Goal: Task Accomplishment & Management: Complete application form

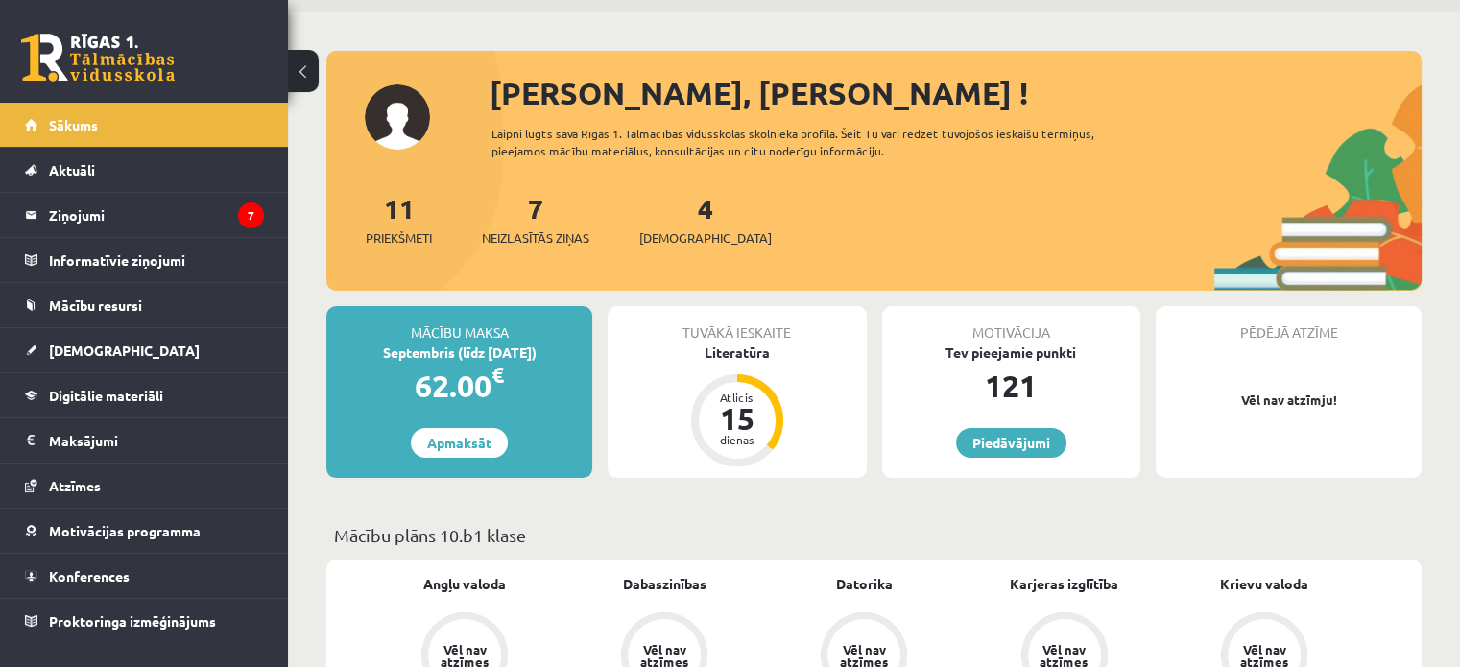
scroll to position [96, 0]
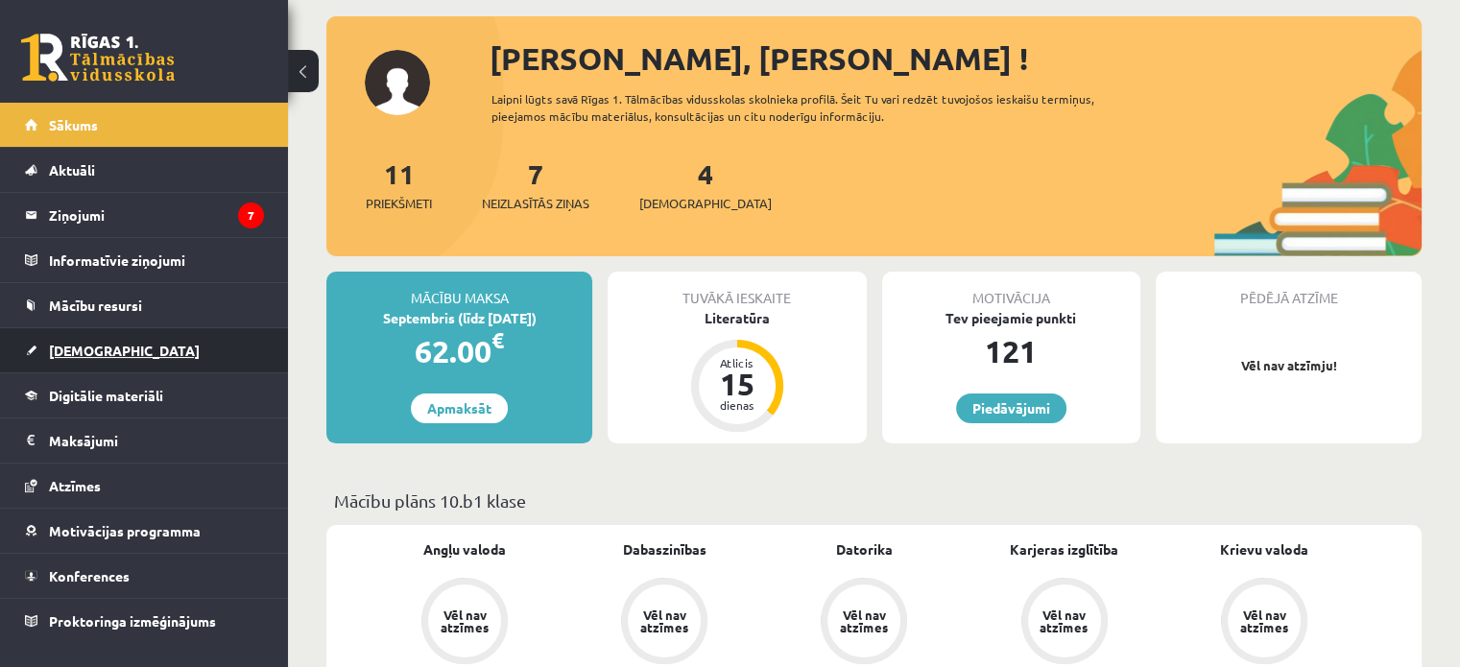
click at [74, 352] on span "[DEMOGRAPHIC_DATA]" at bounding box center [124, 350] width 151 height 17
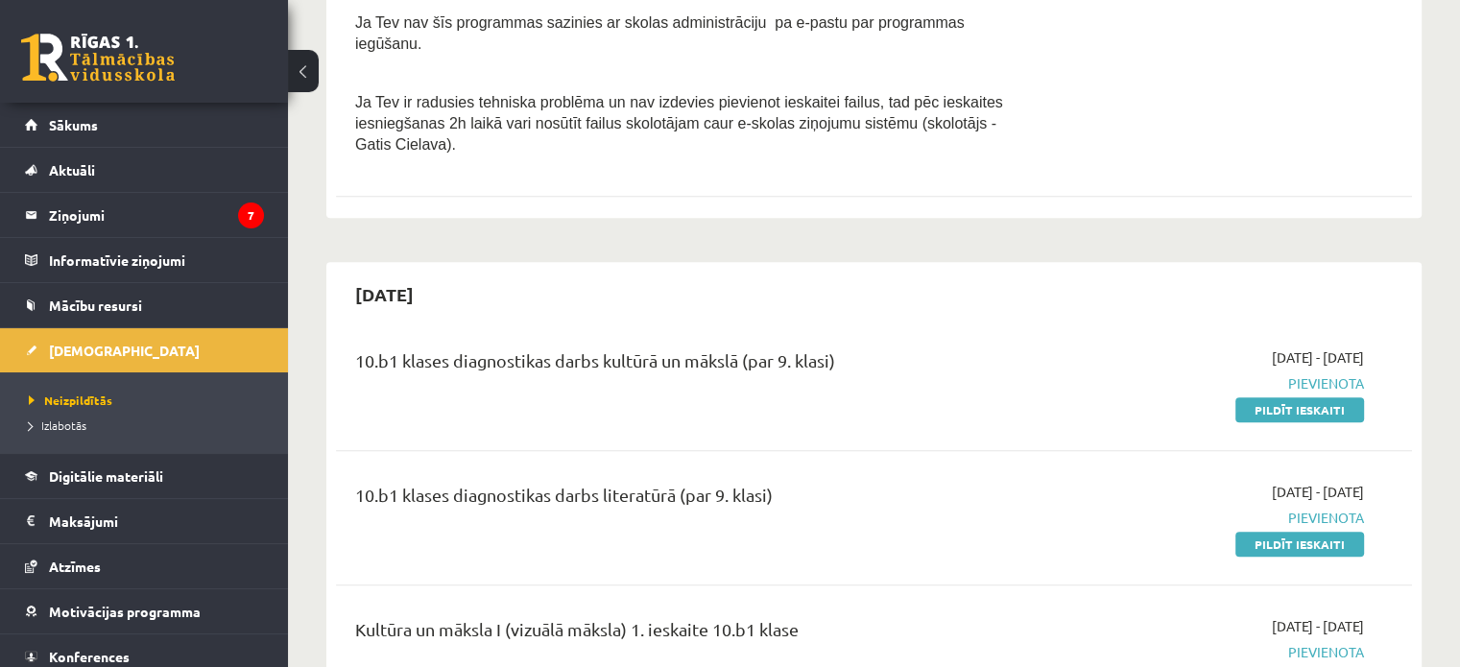
scroll to position [864, 0]
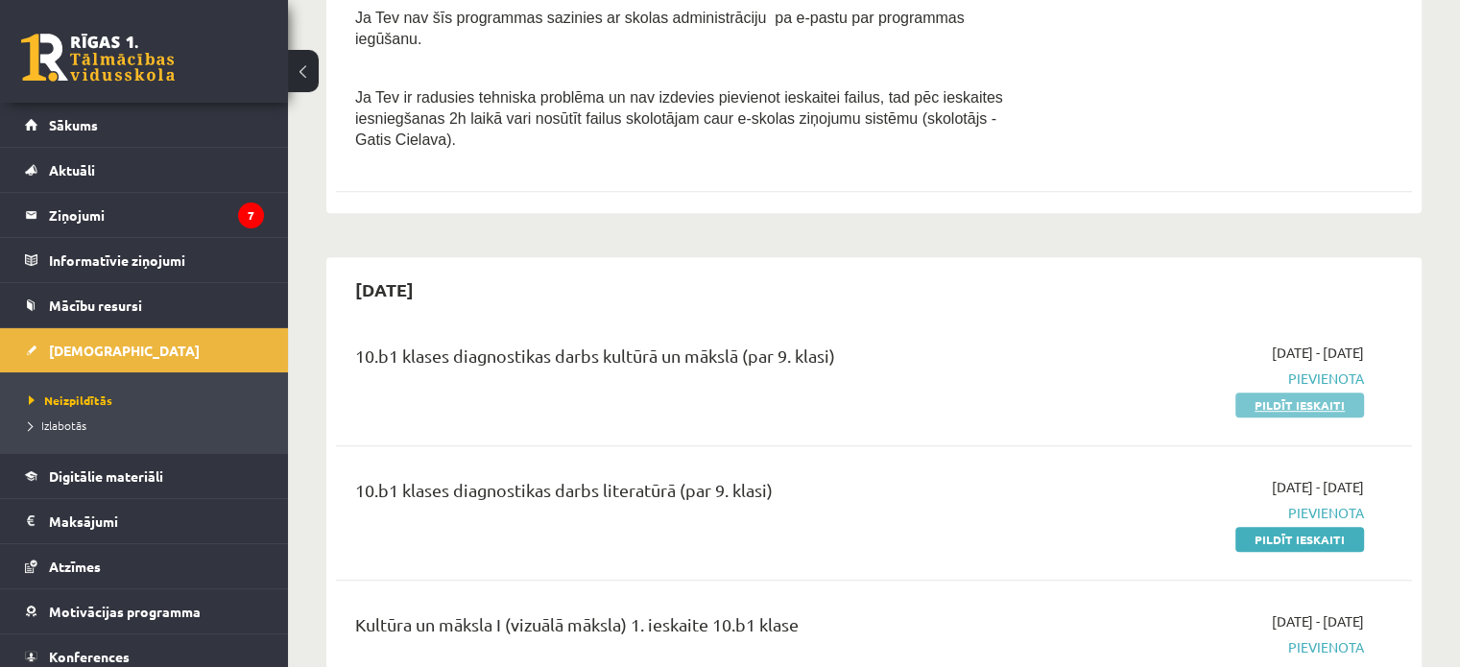
click at [1284, 393] on link "Pildīt ieskaiti" at bounding box center [1299, 405] width 129 height 25
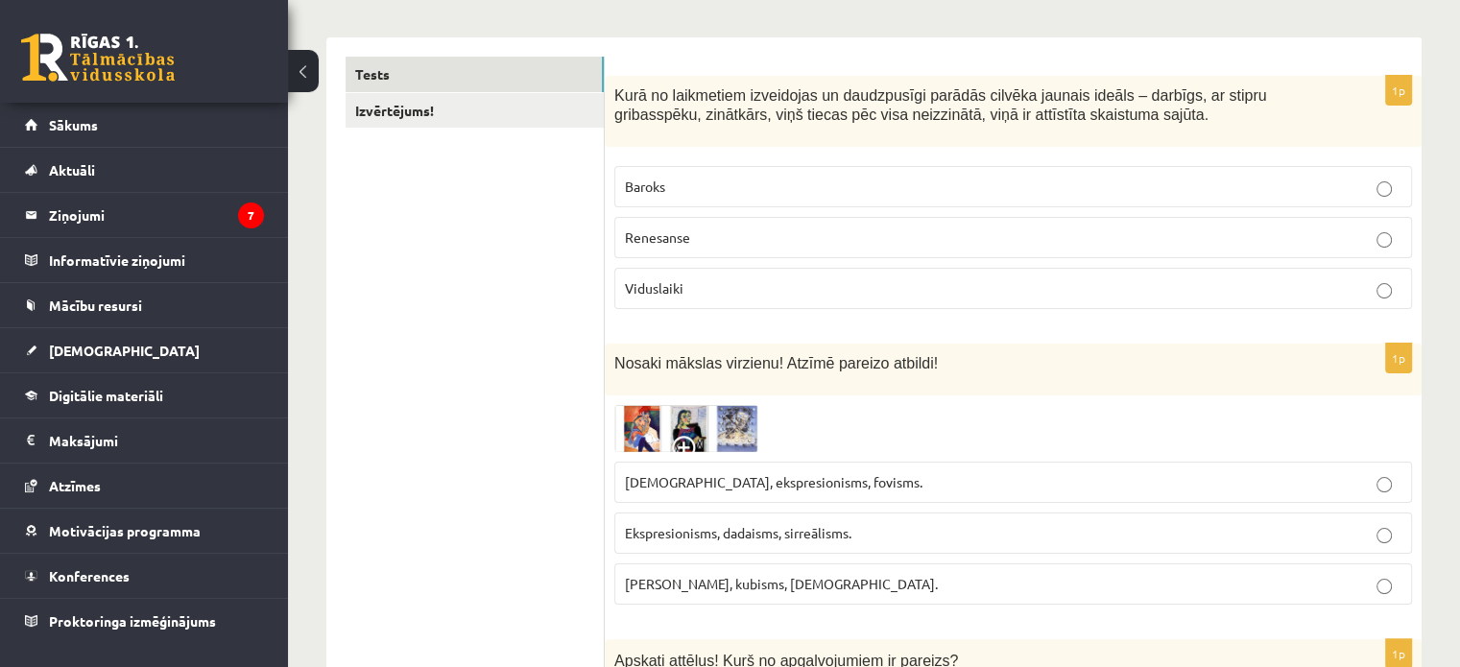
scroll to position [192, 0]
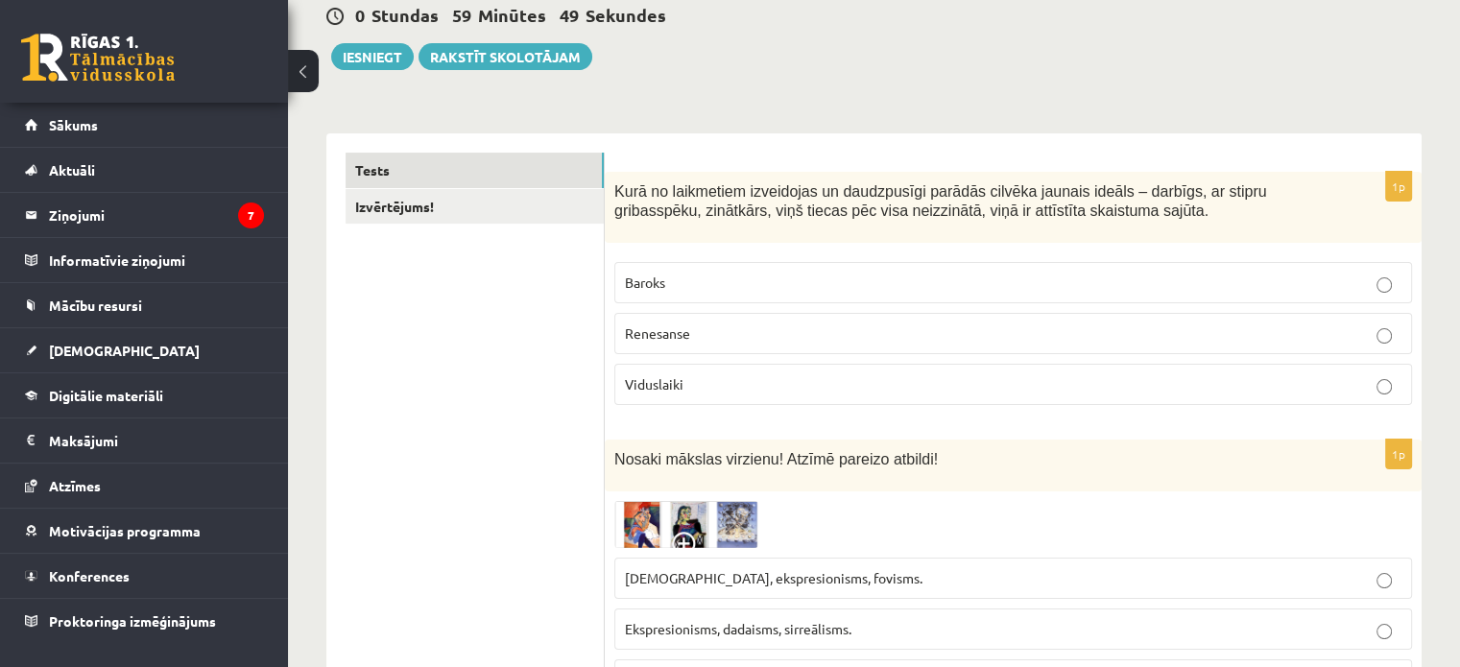
click at [722, 332] on p "Renesanse" at bounding box center [1013, 333] width 777 height 20
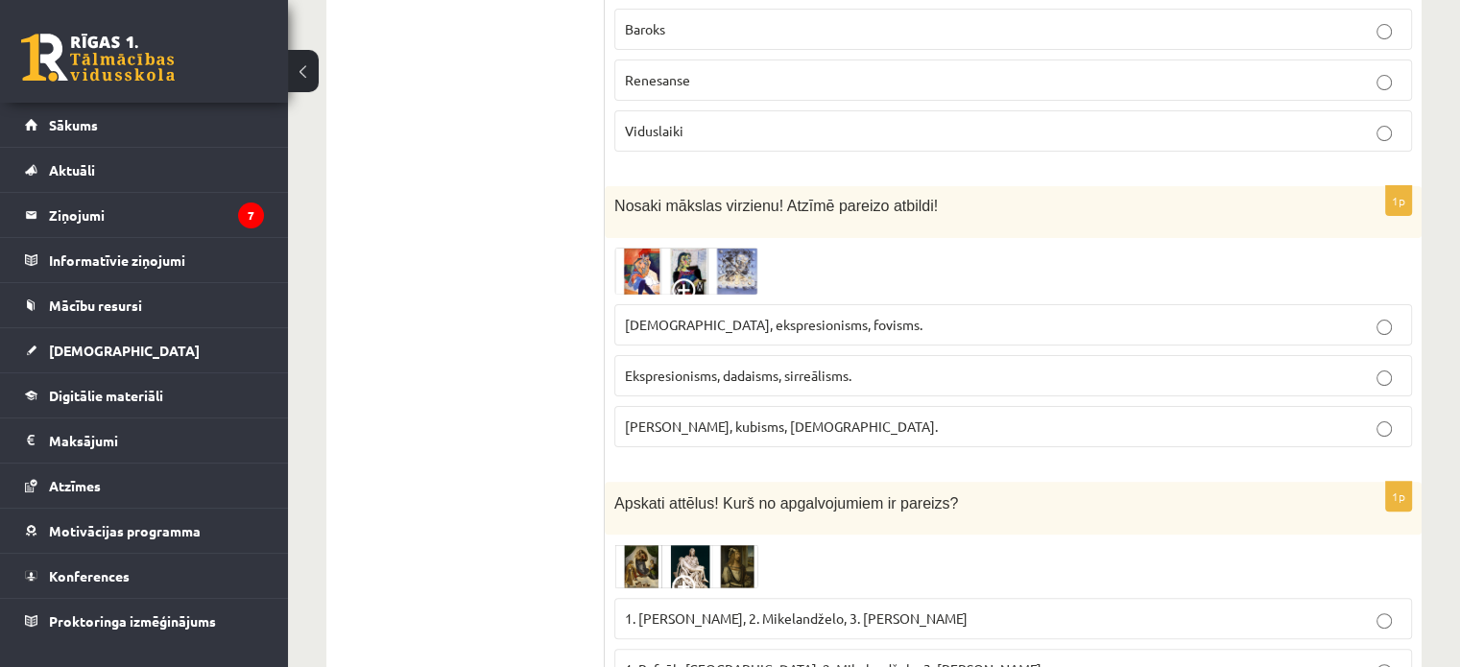
scroll to position [480, 0]
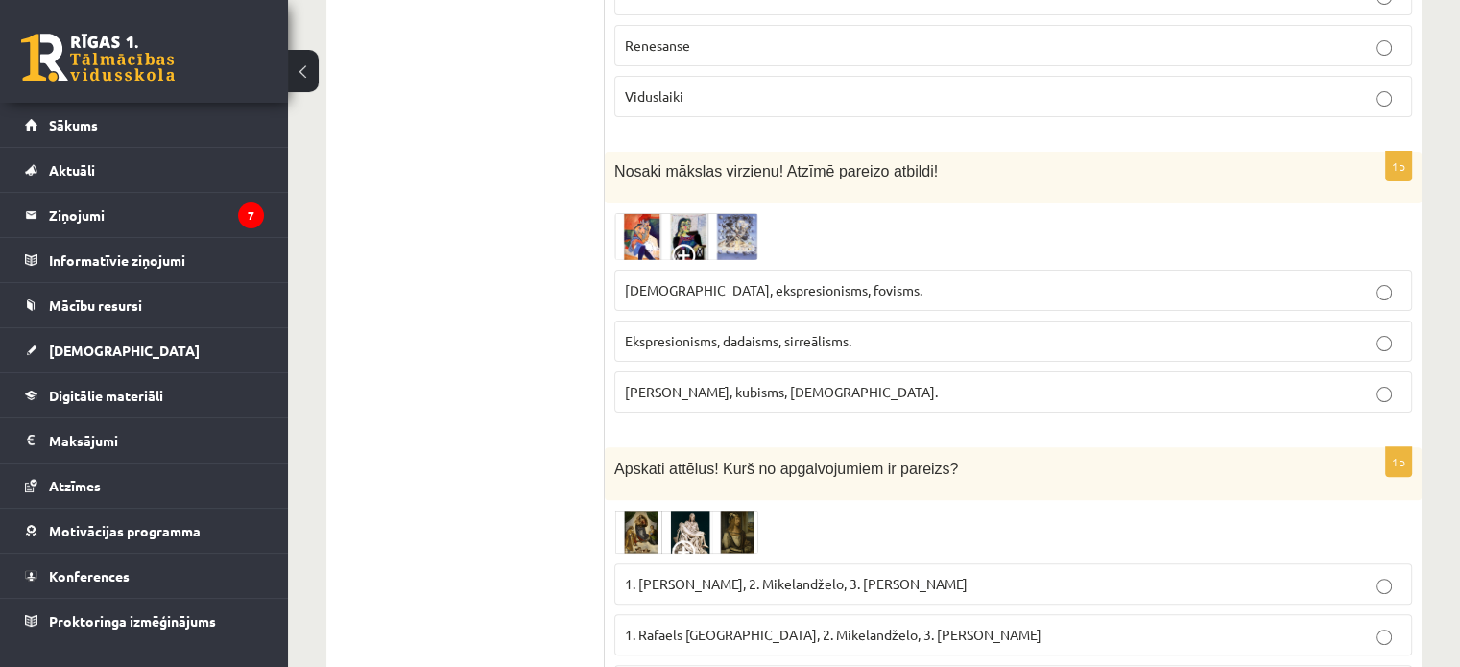
click at [721, 384] on span "Fovisms, kubisms, sirreālisms." at bounding box center [781, 391] width 313 height 17
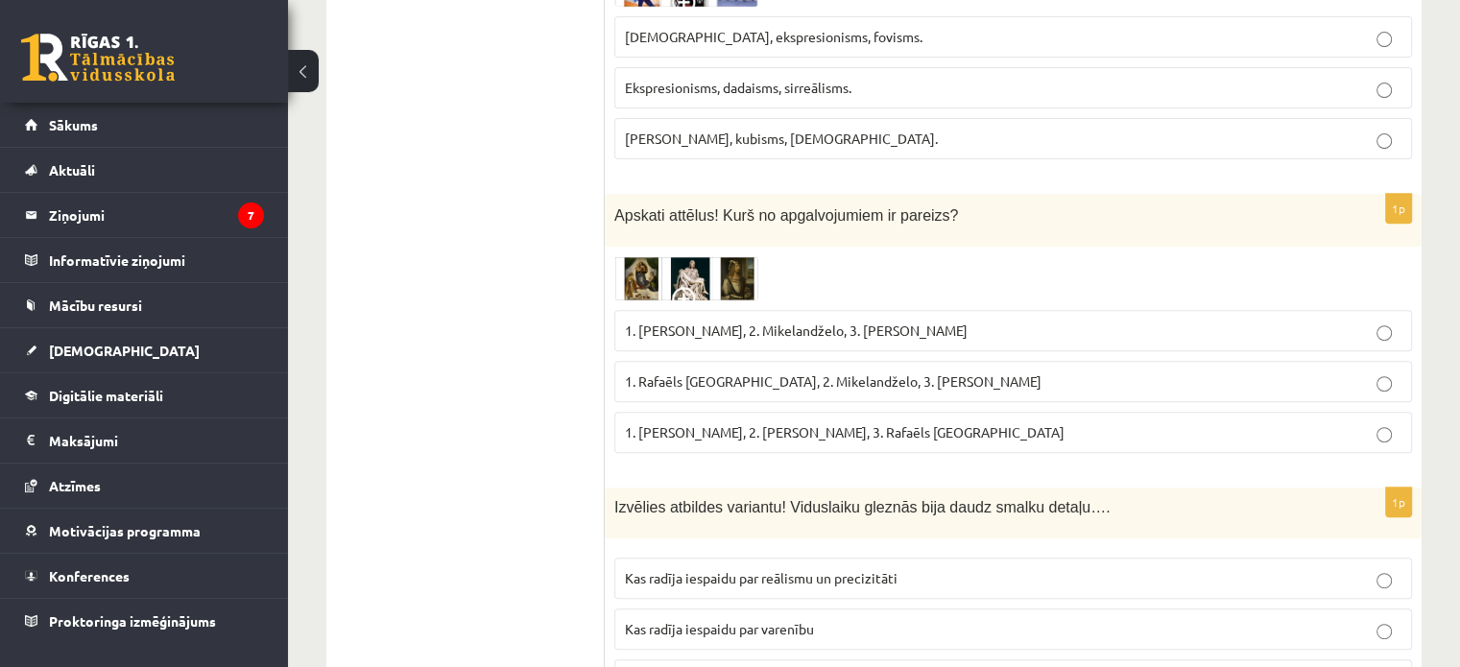
scroll to position [768, 0]
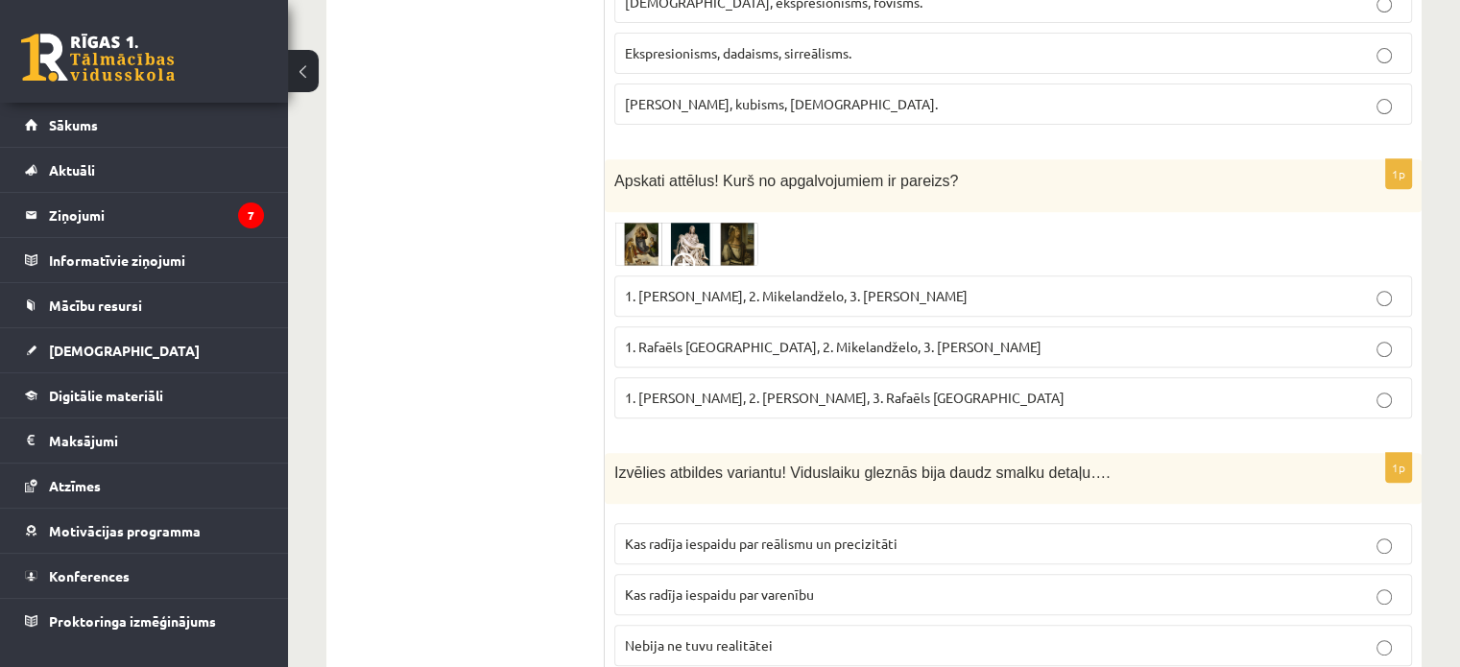
click at [799, 290] on span "1. Leonardo da Vinči, 2. Mikelandželo, 3. Albrehts Dīrers" at bounding box center [796, 295] width 343 height 17
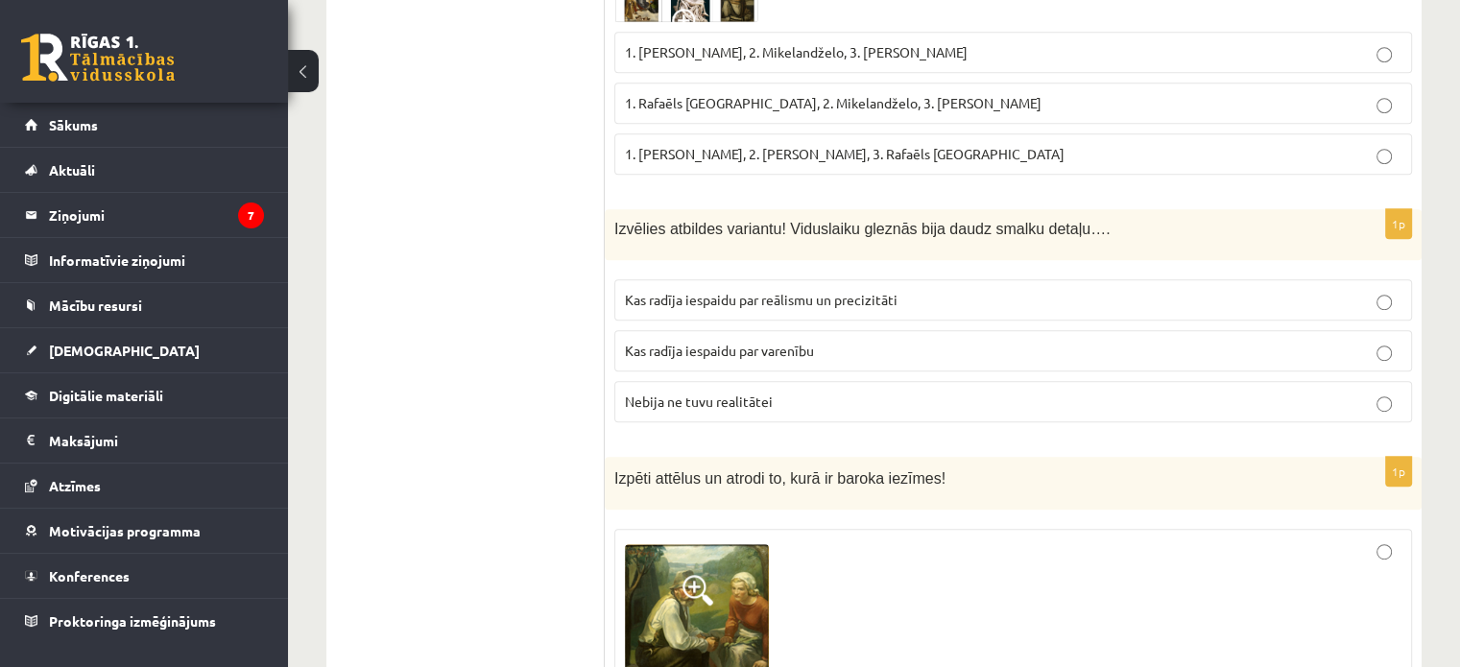
scroll to position [1056, 0]
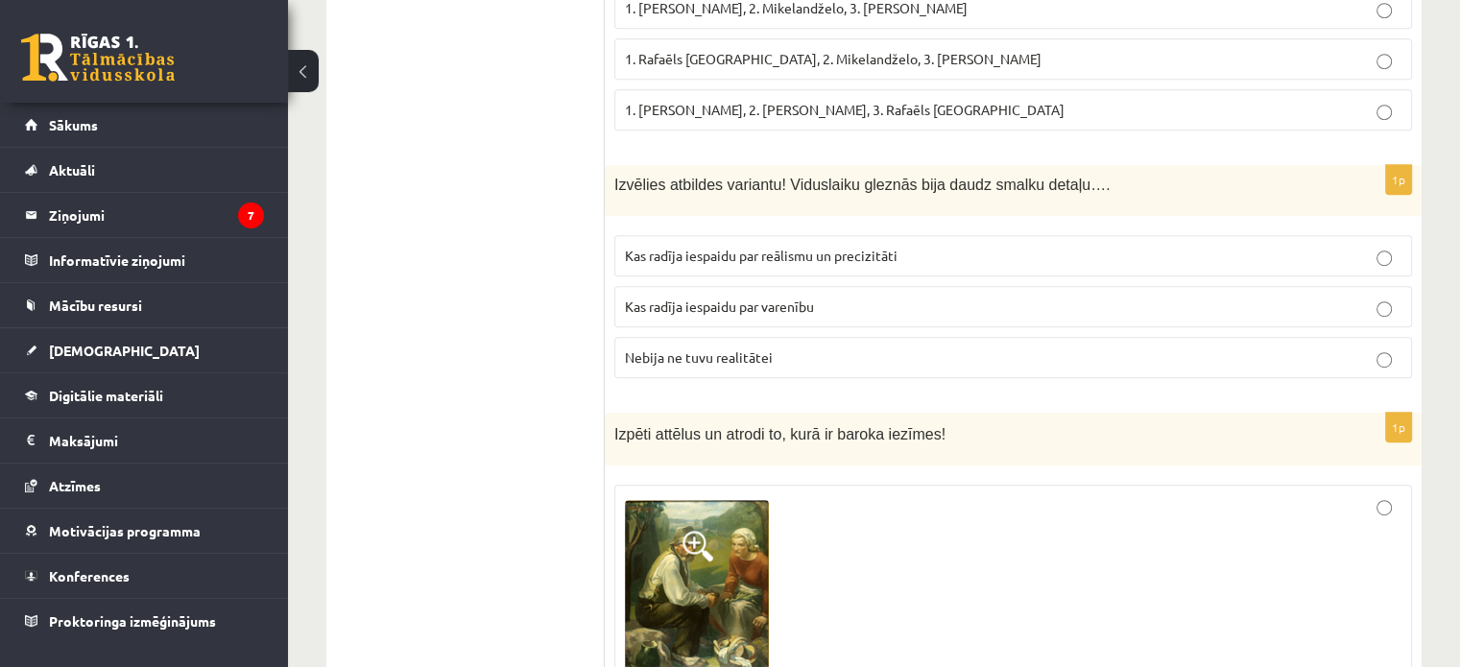
click at [734, 356] on span "Nebija ne tuvu realitātei" at bounding box center [699, 356] width 148 height 17
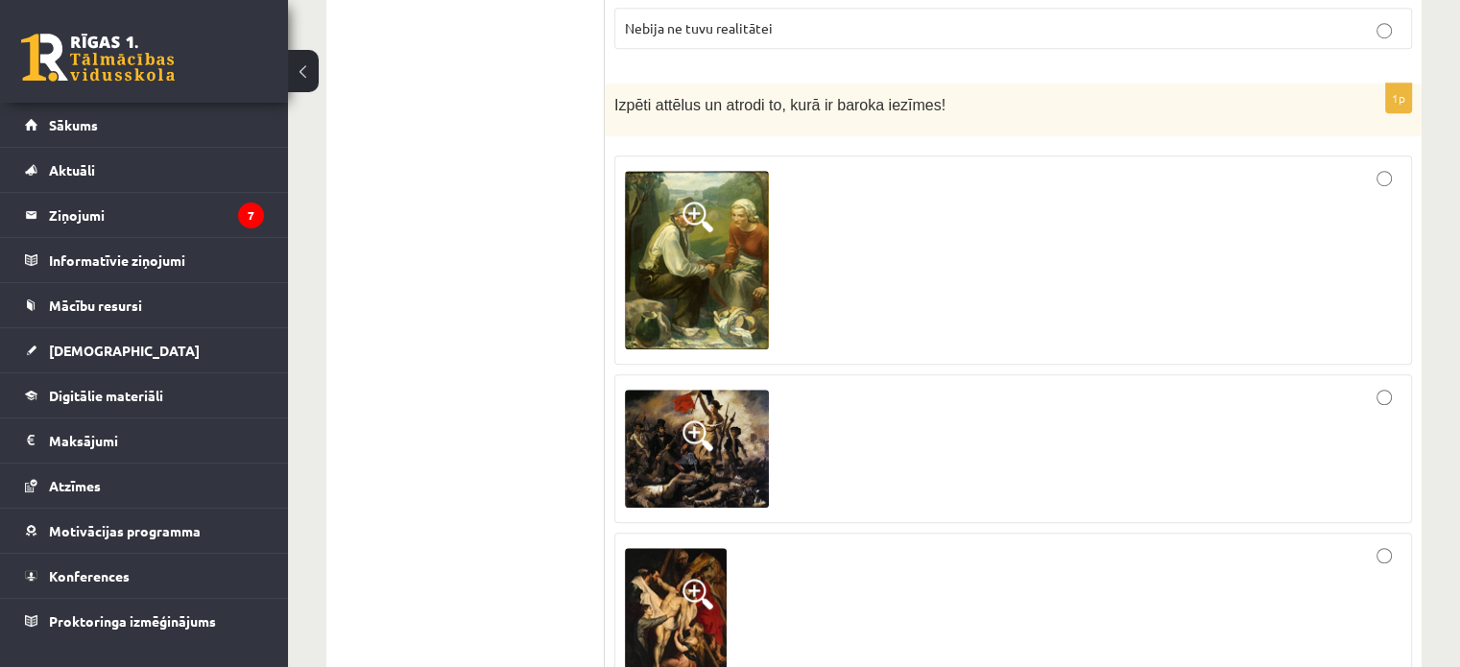
scroll to position [1536, 0]
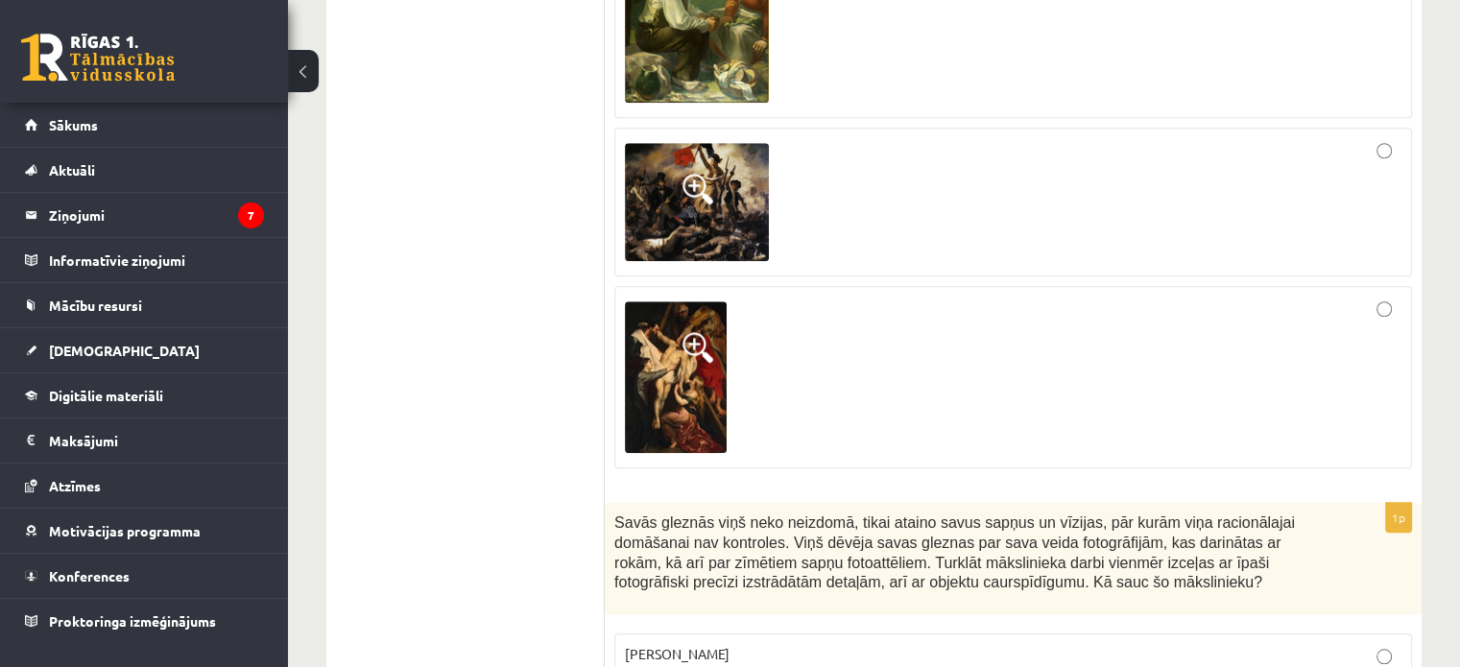
click at [1003, 368] on div at bounding box center [1013, 377] width 777 height 161
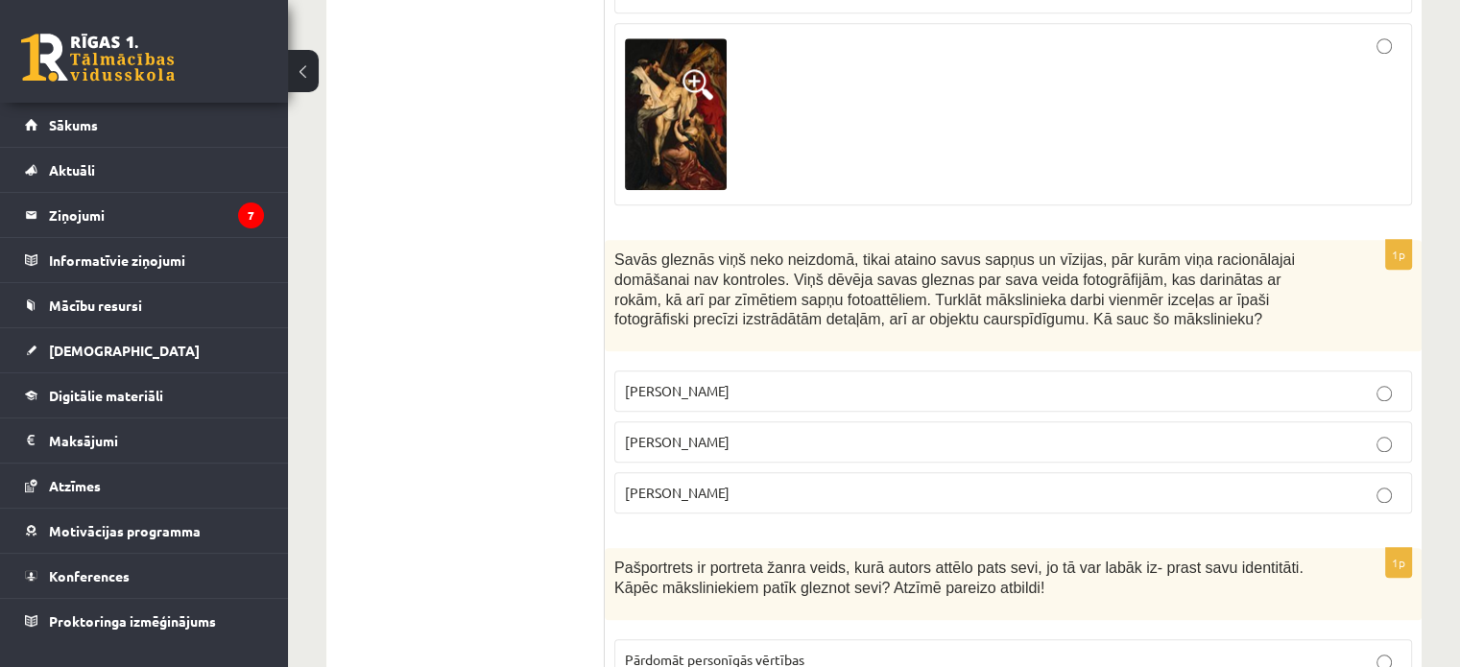
scroll to position [1920, 0]
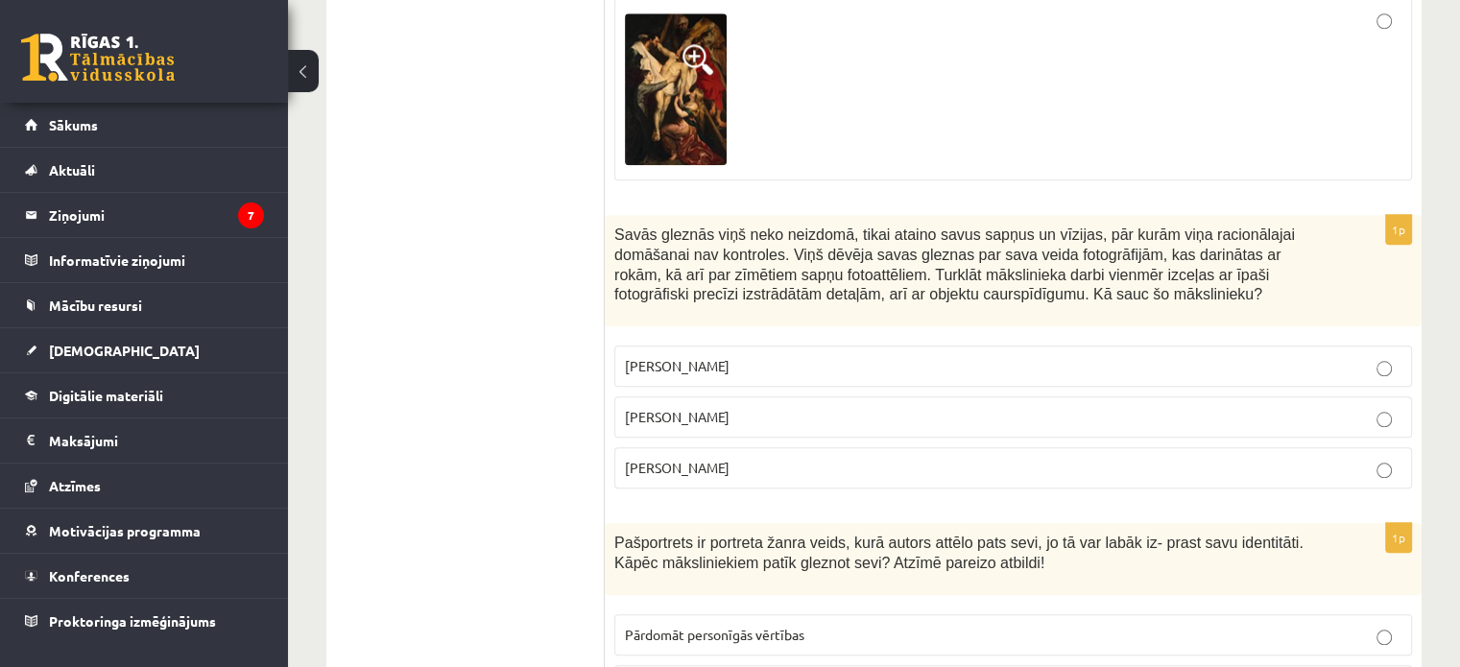
click at [921, 421] on label "Salvadors Dalī" at bounding box center [1013, 416] width 798 height 41
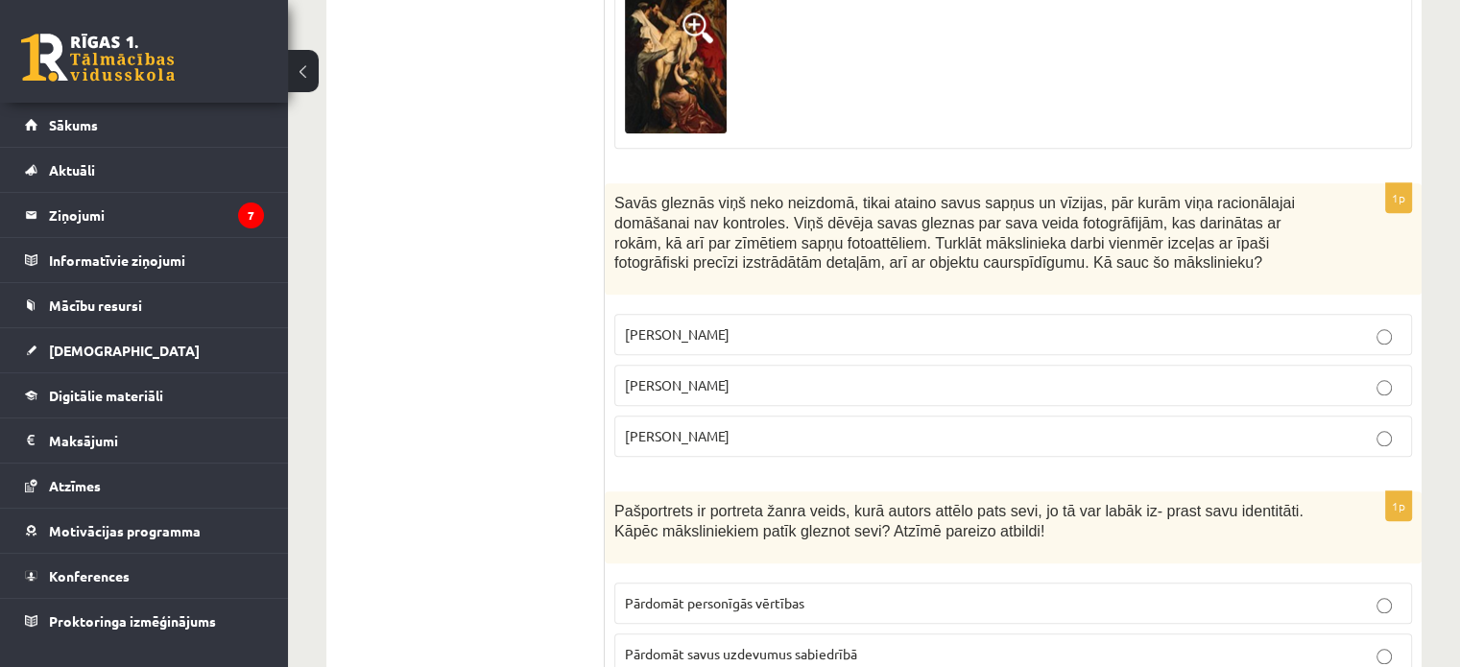
scroll to position [2304, 0]
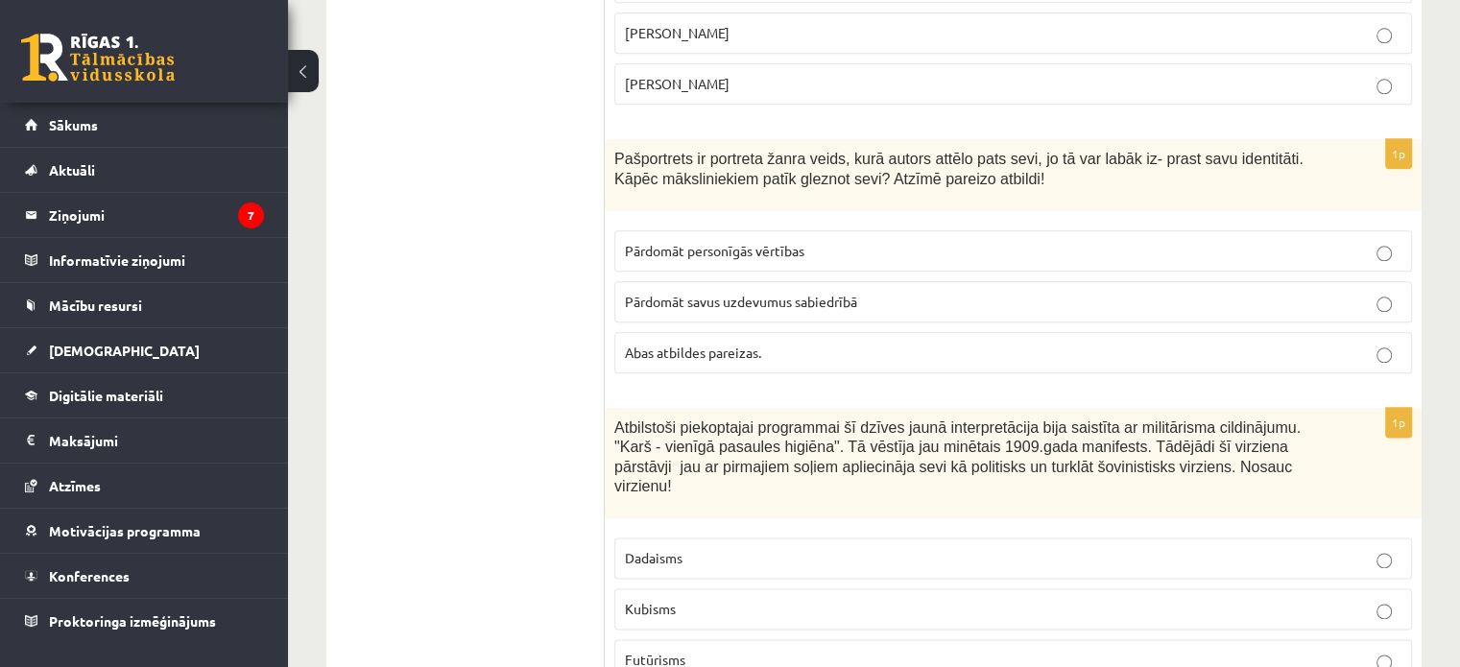
click at [945, 347] on p "Abas atbildes pareizas." at bounding box center [1013, 353] width 777 height 20
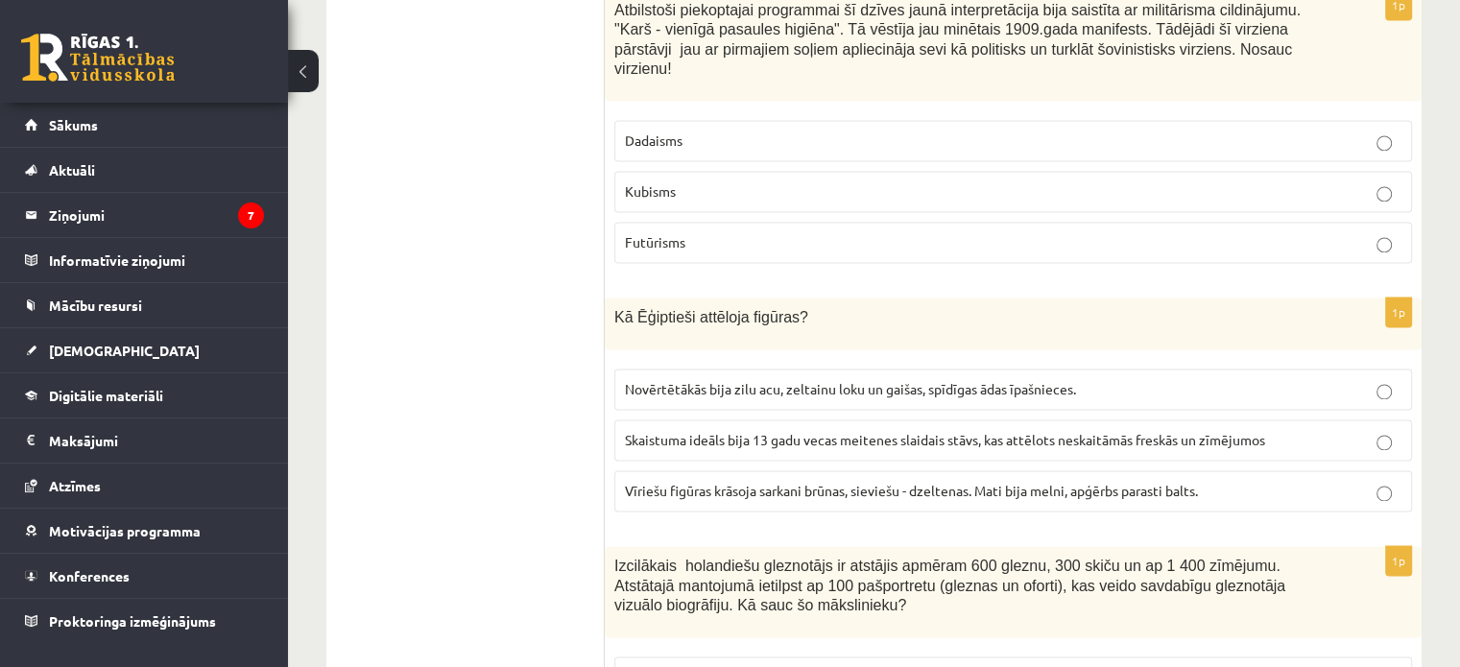
scroll to position [2688, 0]
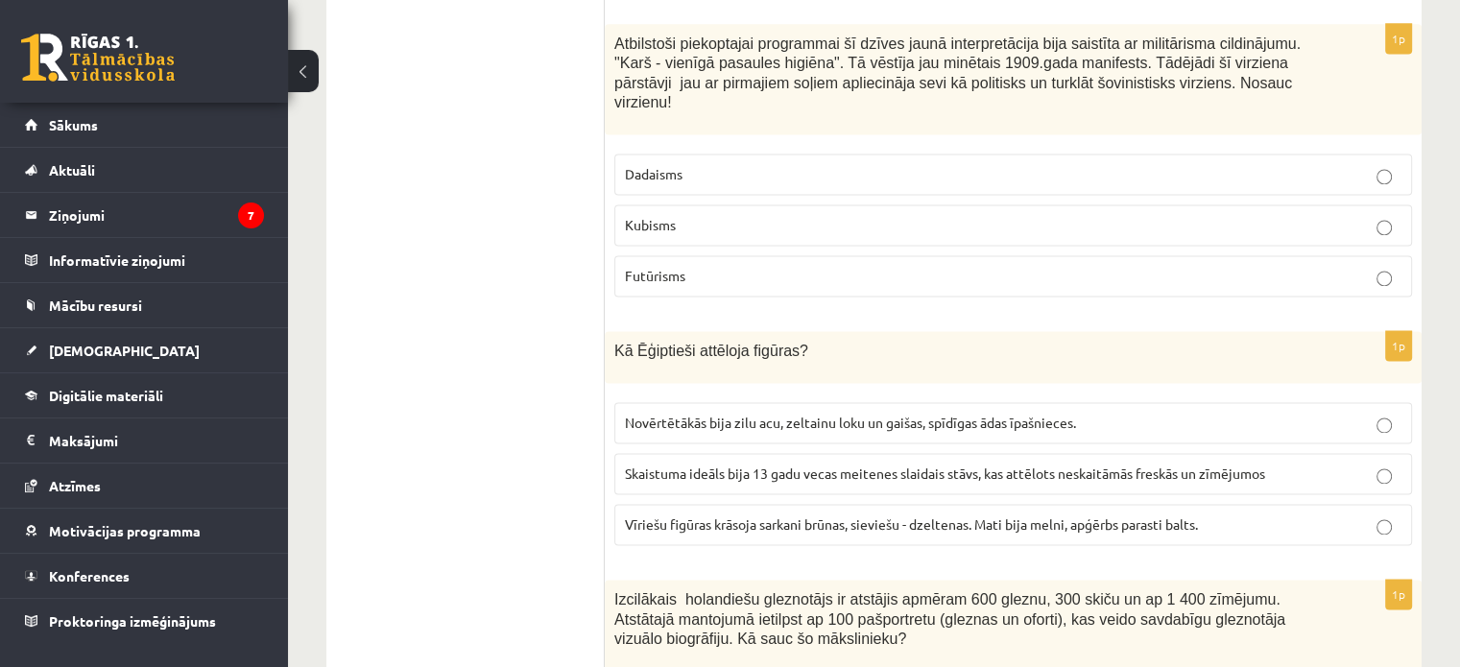
drag, startPoint x: 1173, startPoint y: 70, endPoint x: 539, endPoint y: 48, distance: 634.9
copy div "Izvērtējums! 1p Kurā no laikmetiem izveidojas un daudzpusīgi parādās cilvēka ja…"
click at [714, 266] on p "Futūrisms" at bounding box center [1013, 276] width 777 height 20
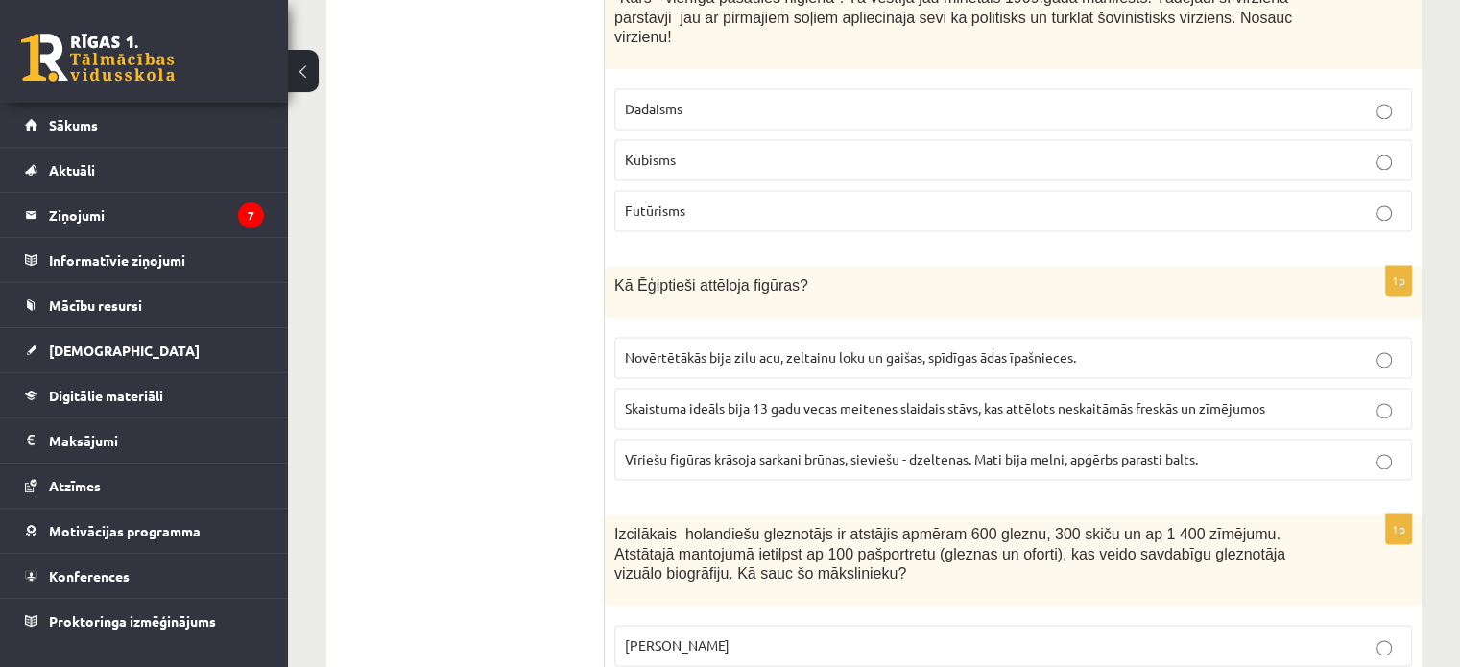
scroll to position [2880, 0]
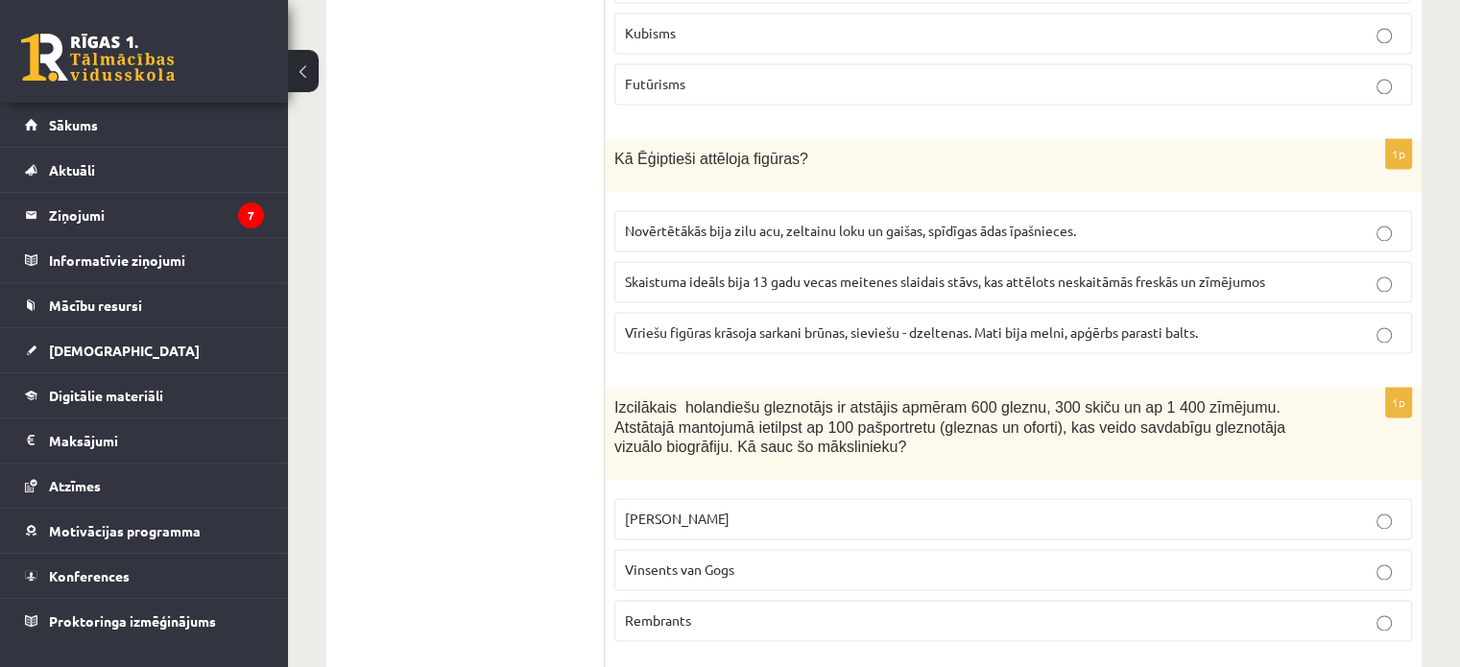
click at [1090, 273] on span "Skaistuma ideāls bija 13 gadu vecas meitenes slaidais stāvs, kas attēlots neska…" at bounding box center [945, 281] width 640 height 17
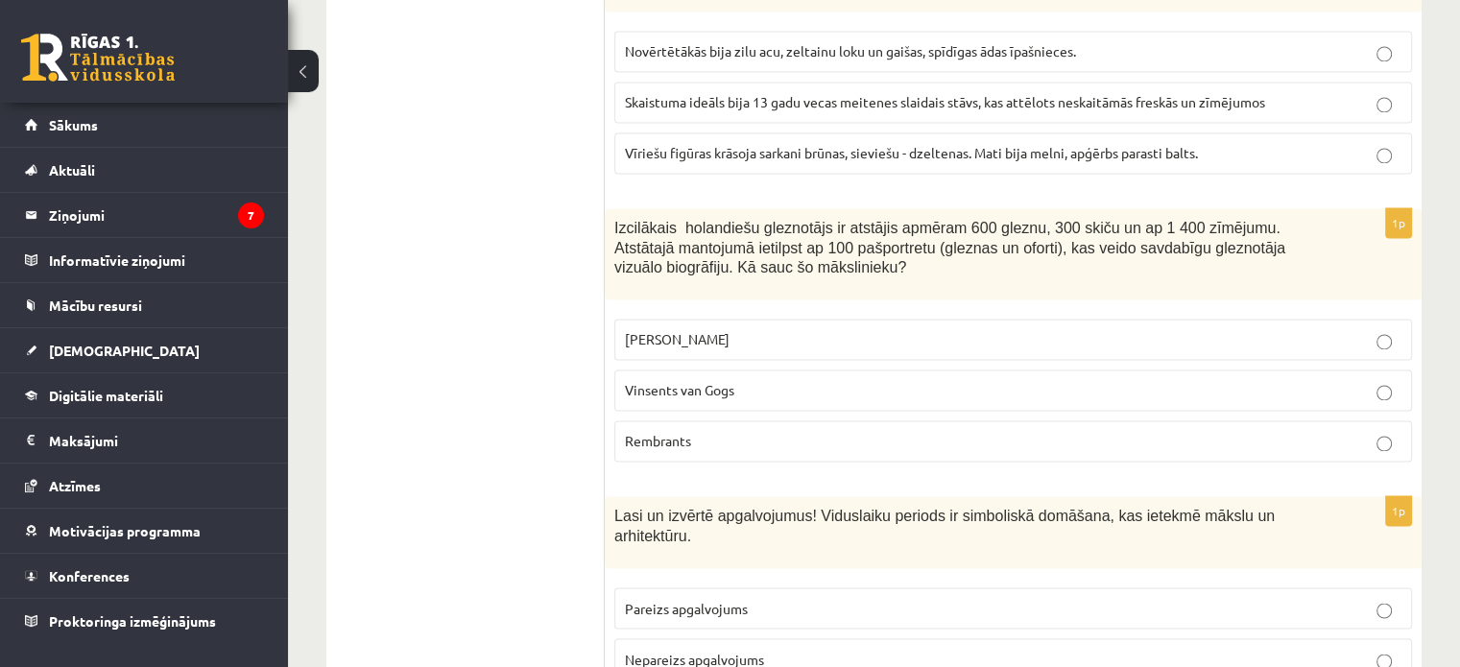
scroll to position [3072, 0]
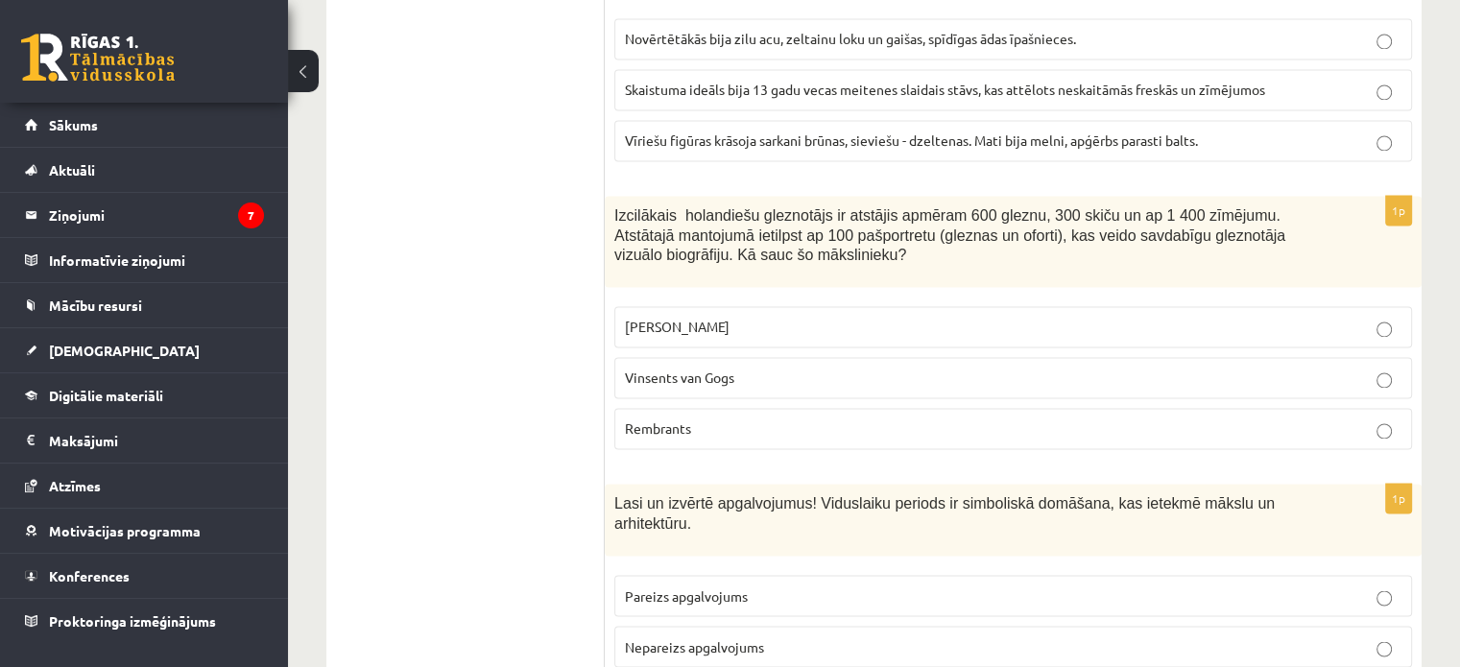
click at [868, 368] on p "Vinsents van Gogs" at bounding box center [1013, 378] width 777 height 20
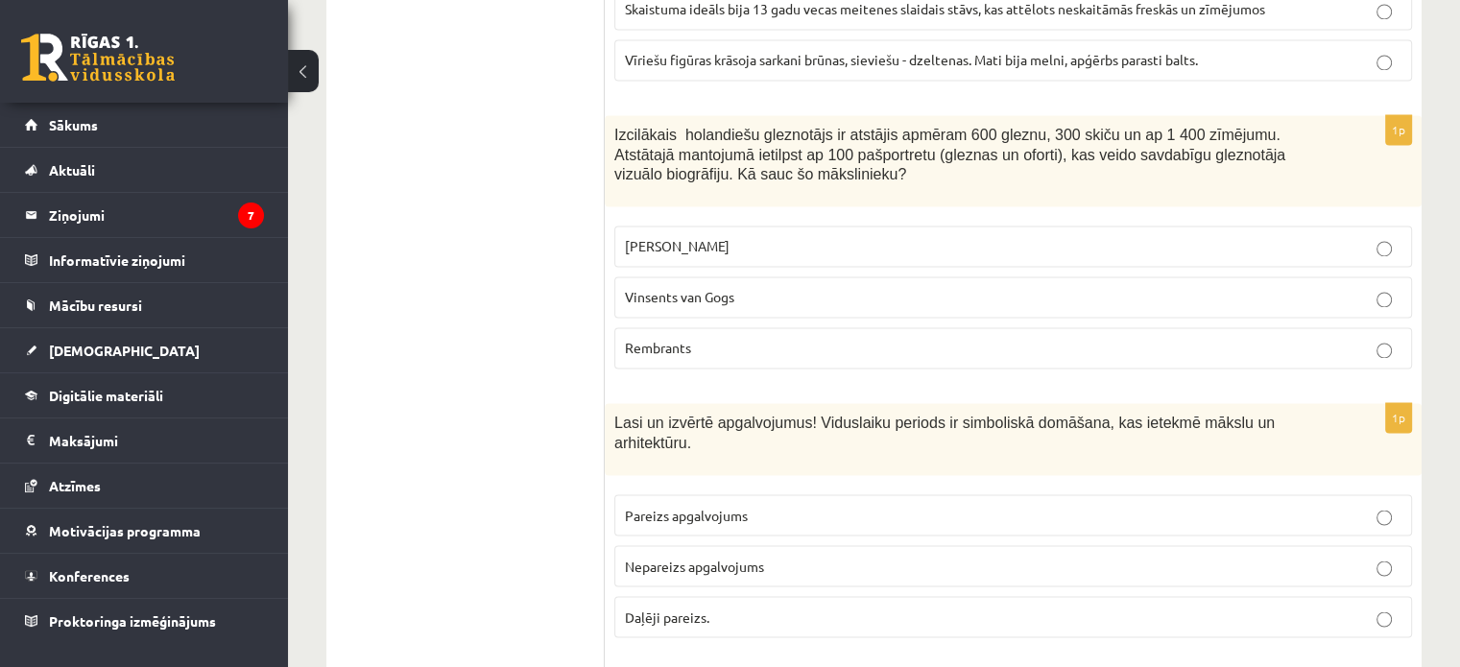
scroll to position [3264, 0]
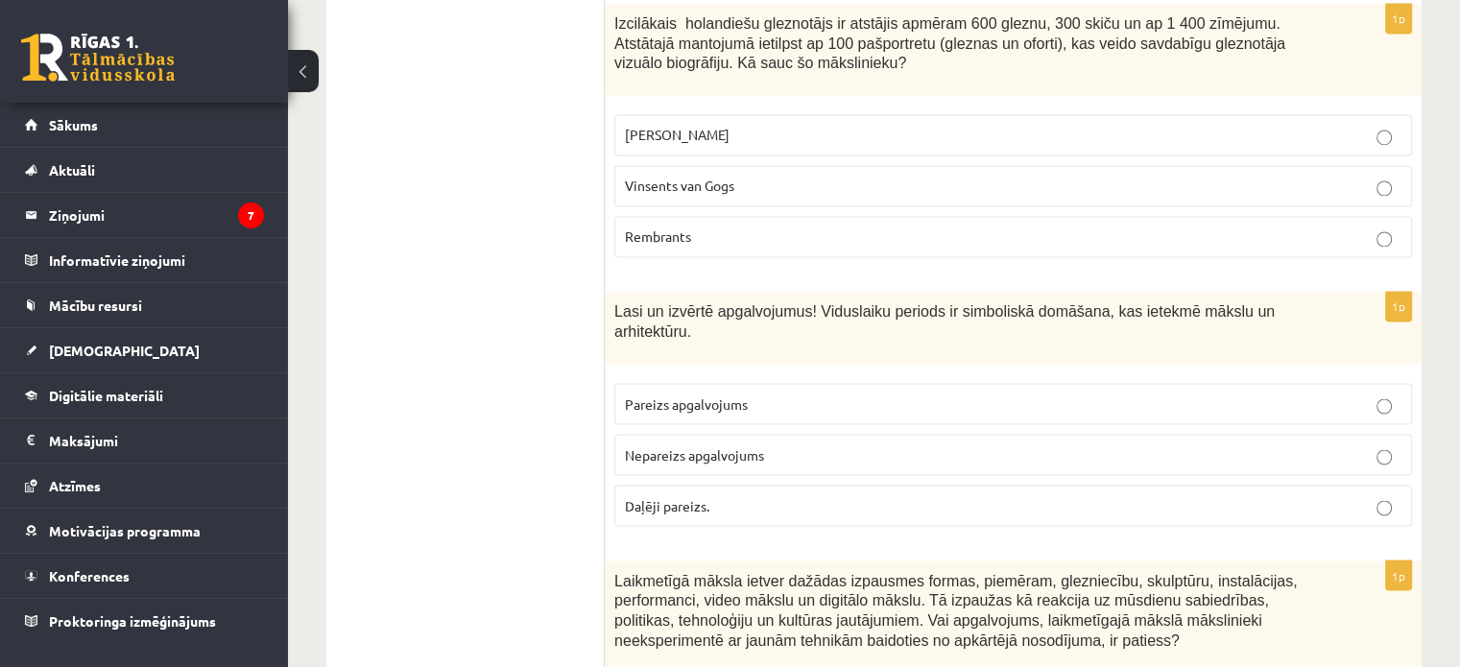
click at [846, 444] on p "Nepareizs apgalvojums" at bounding box center [1013, 454] width 777 height 20
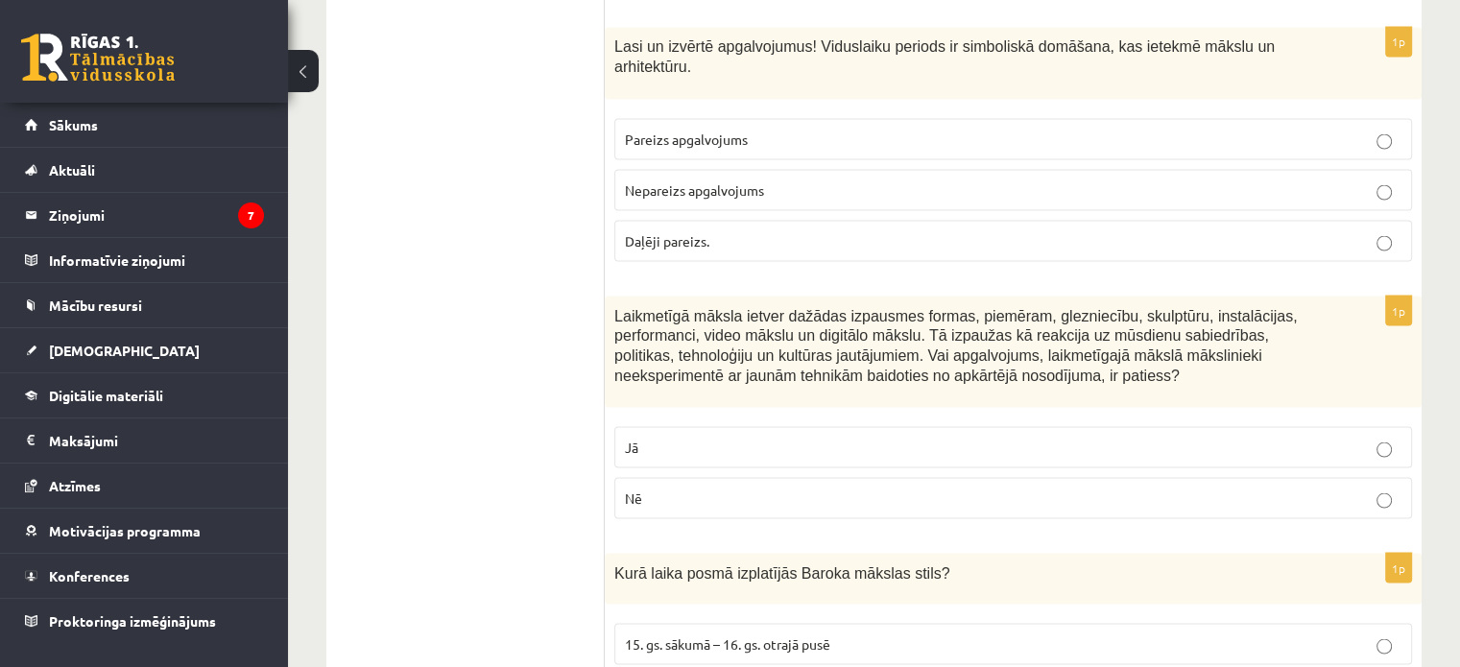
scroll to position [3552, 0]
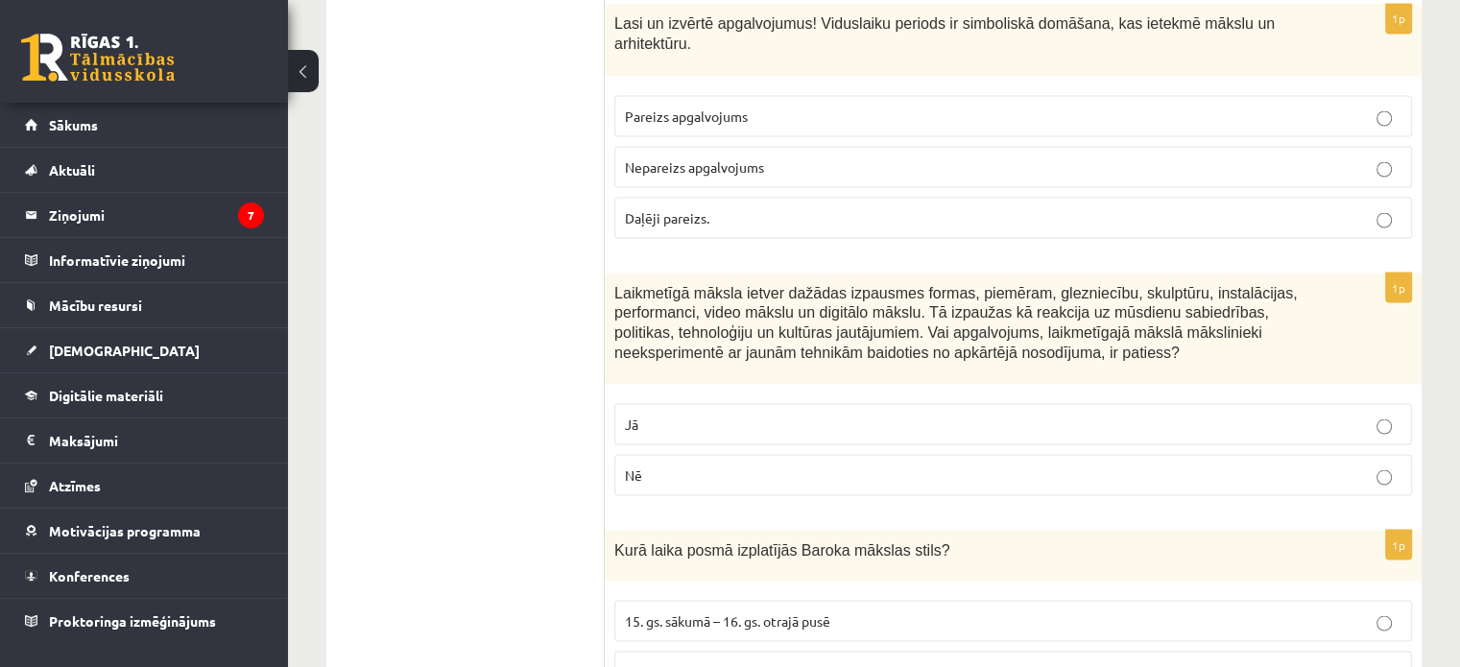
click at [818, 454] on label "Nē" at bounding box center [1013, 474] width 798 height 41
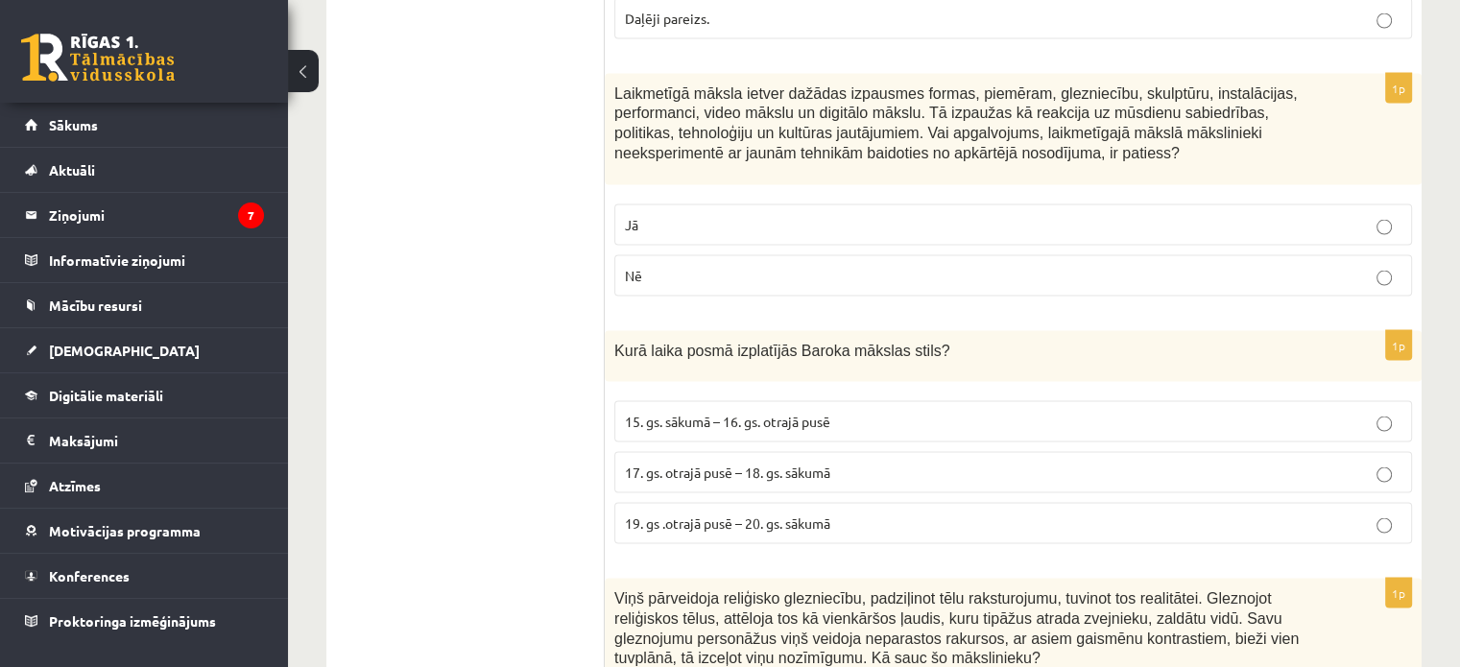
scroll to position [3840, 0]
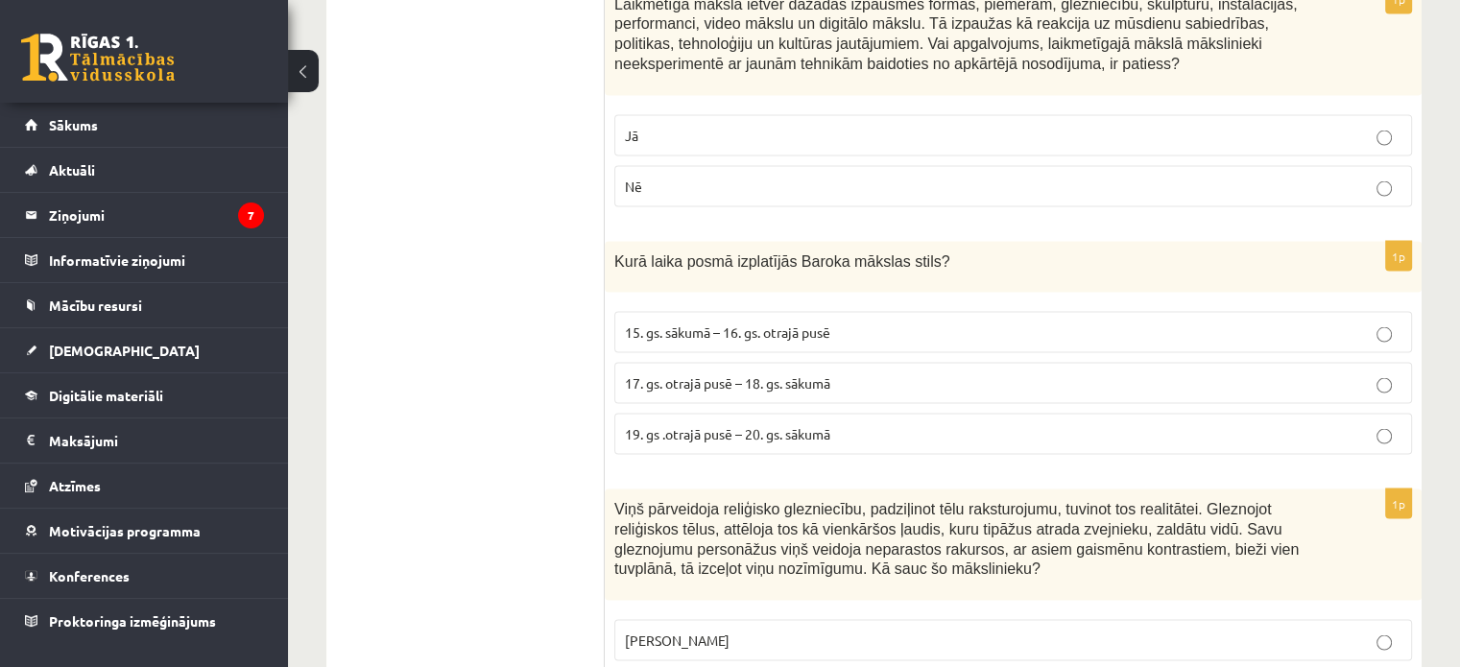
click at [837, 373] on p "17. gs. otrajā pusē – 18. gs. sākumā" at bounding box center [1013, 383] width 777 height 20
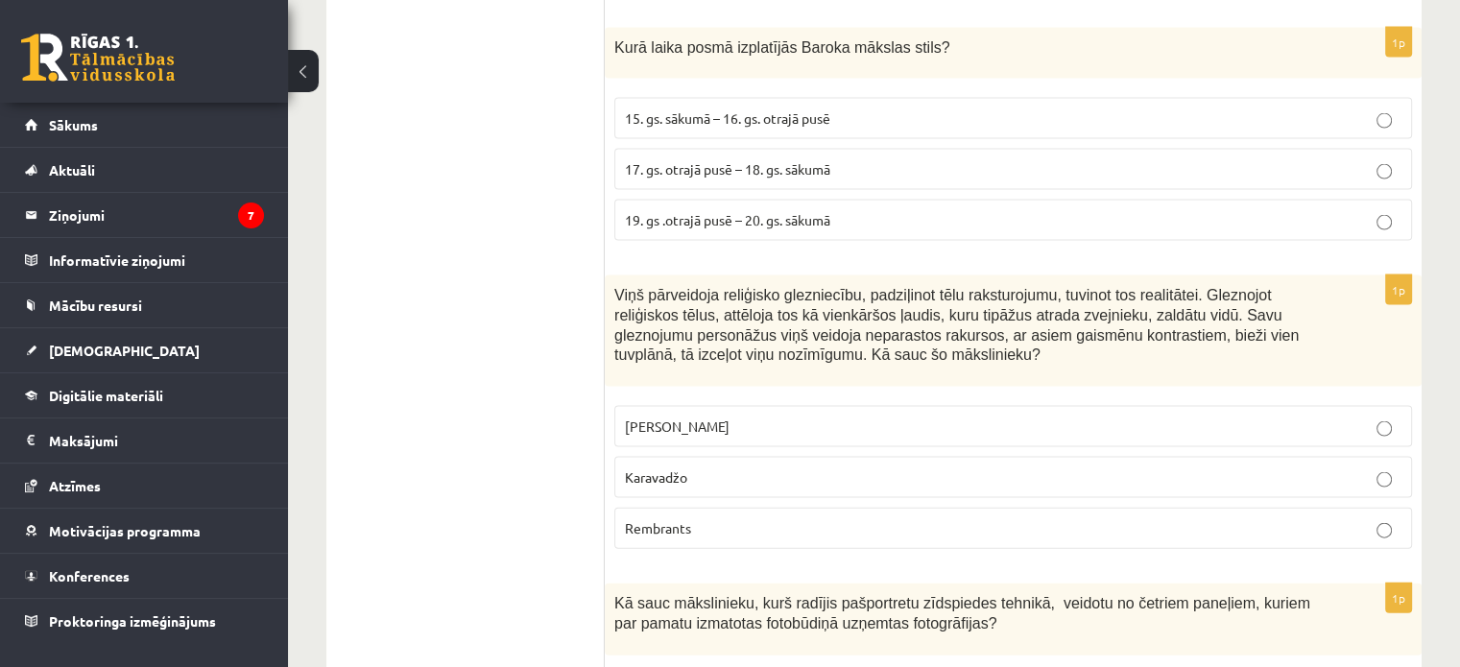
scroll to position [4128, 0]
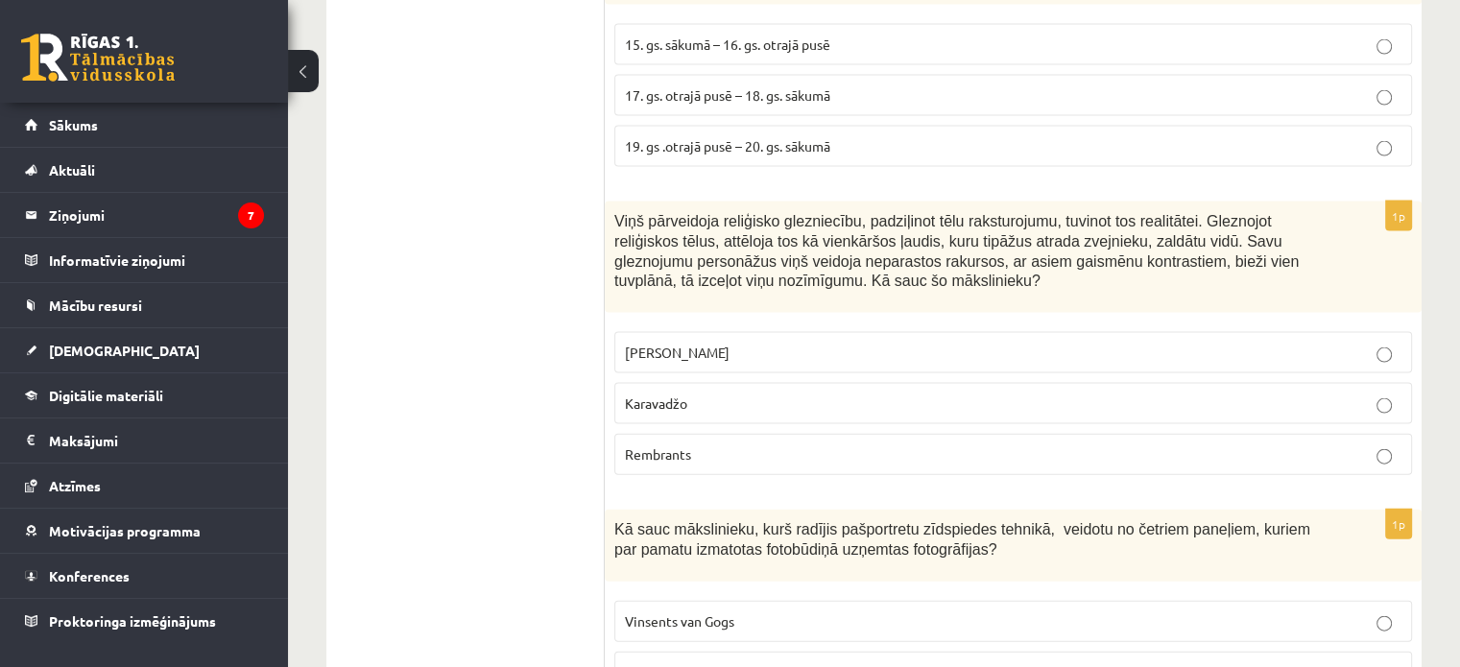
click at [843, 394] on p "Karavadžo" at bounding box center [1013, 404] width 777 height 20
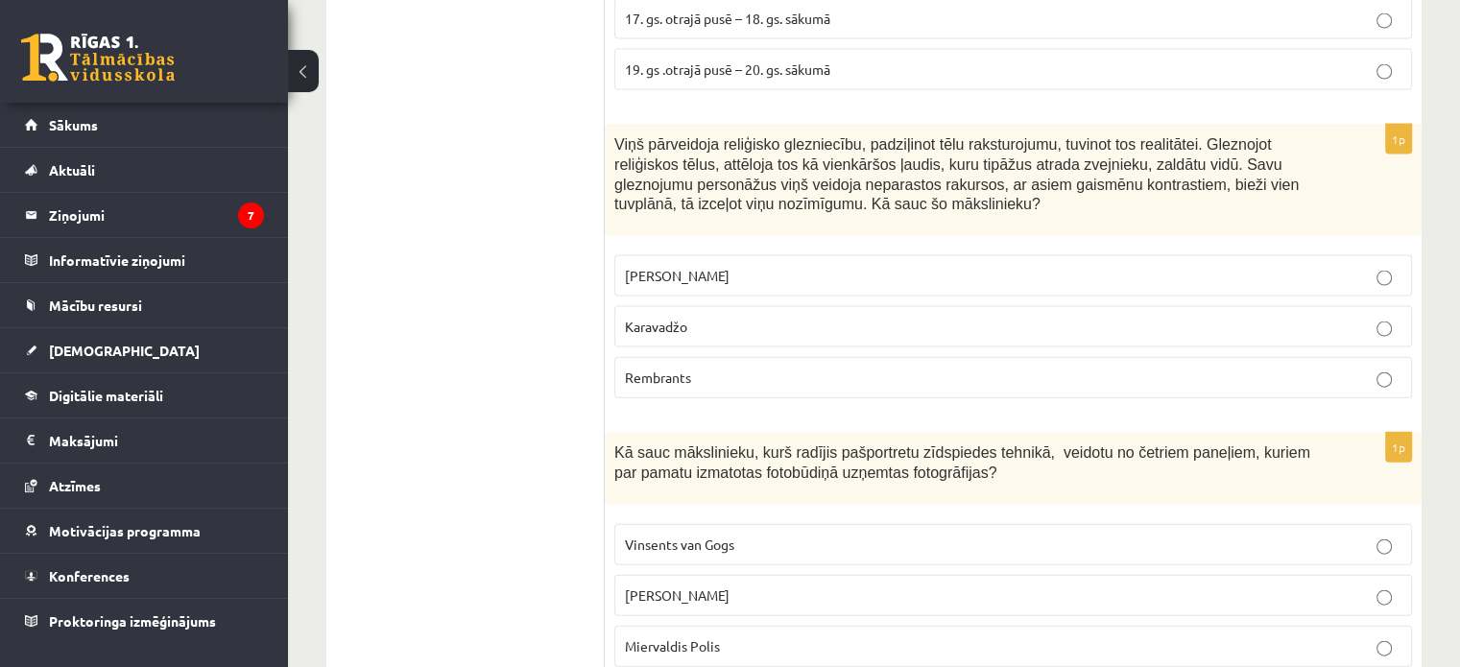
scroll to position [4416, 0]
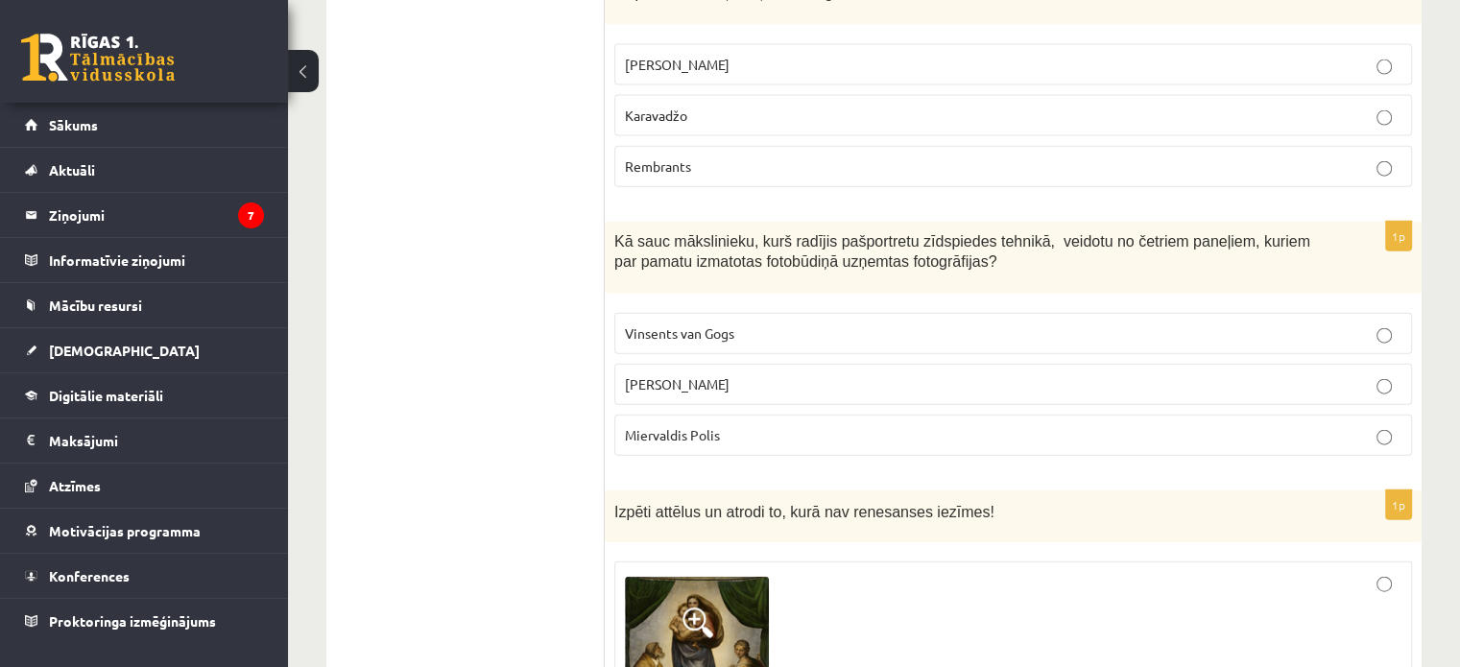
click at [722, 374] on p "Endijs Vorhols" at bounding box center [1013, 384] width 777 height 20
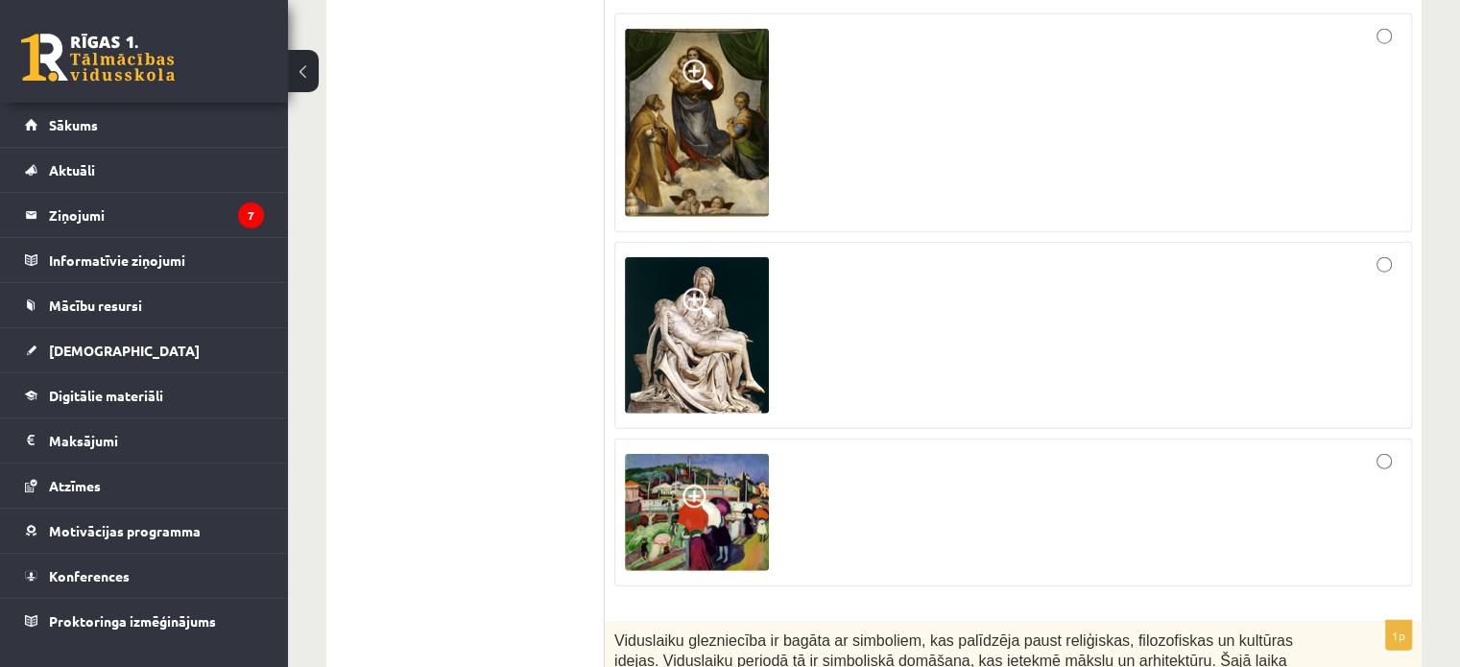
scroll to position [4992, 0]
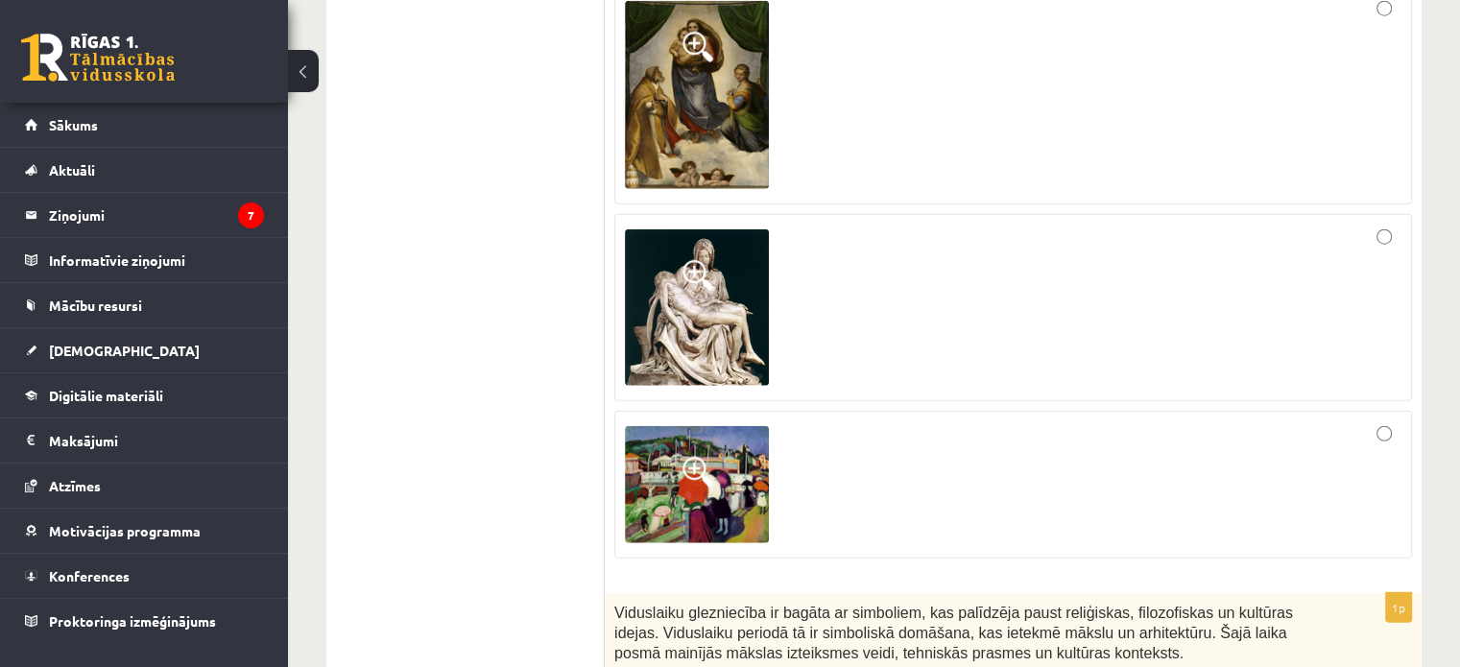
click at [891, 431] on div at bounding box center [1013, 485] width 777 height 128
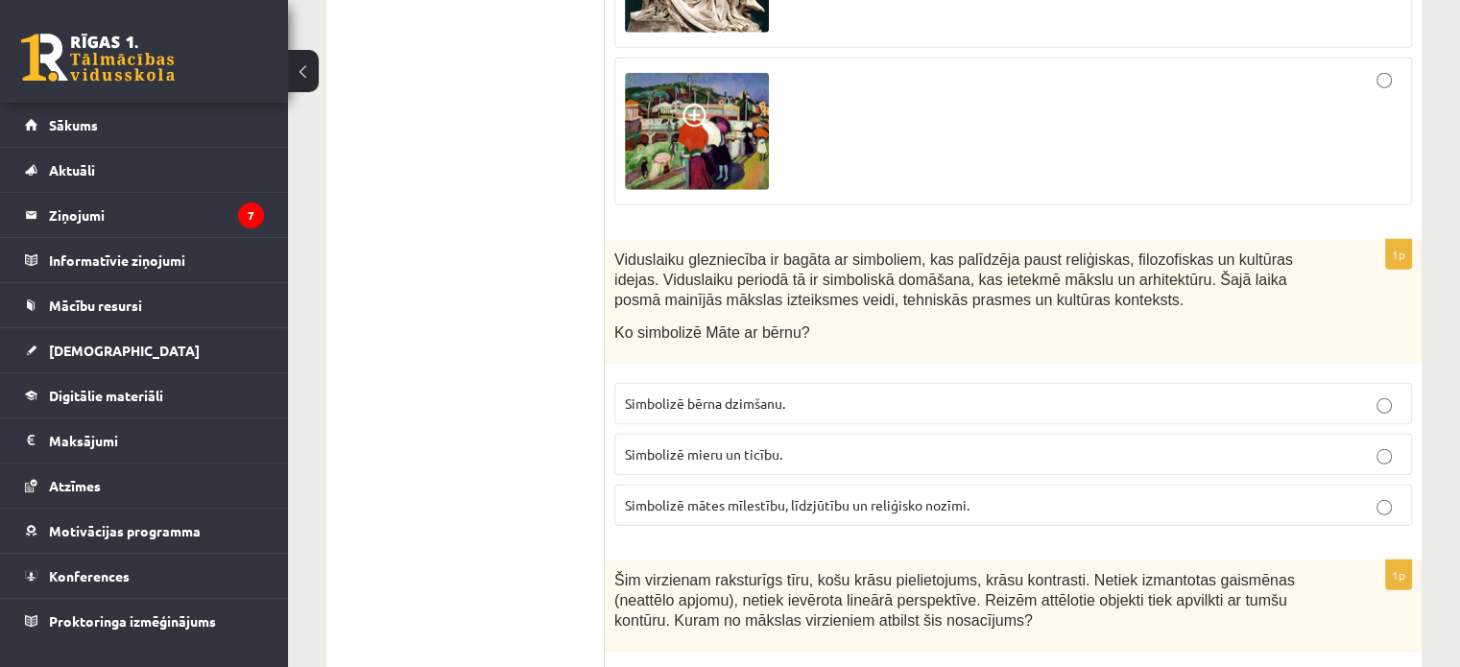
scroll to position [5376, 0]
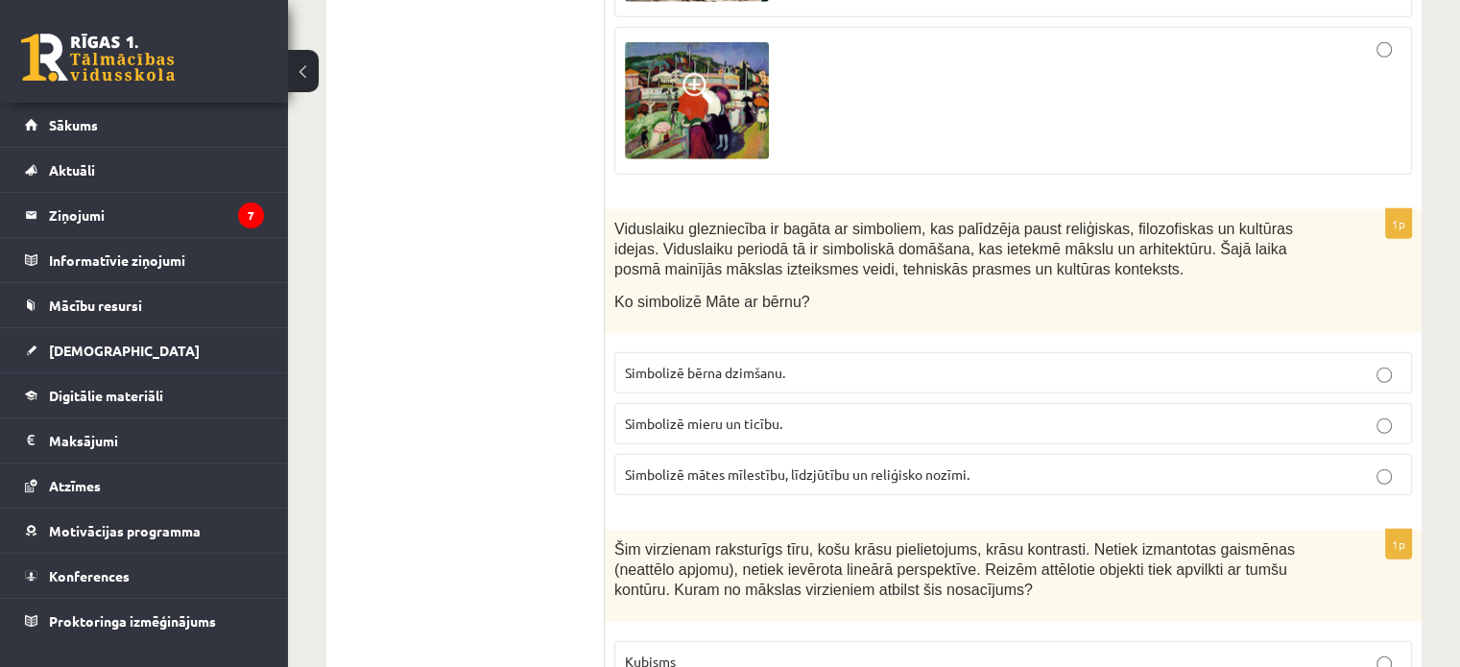
click at [1002, 465] on p "Simbolizē mātes mīlestību, līdzjūtību un reliģisko nozīmi." at bounding box center [1013, 475] width 777 height 20
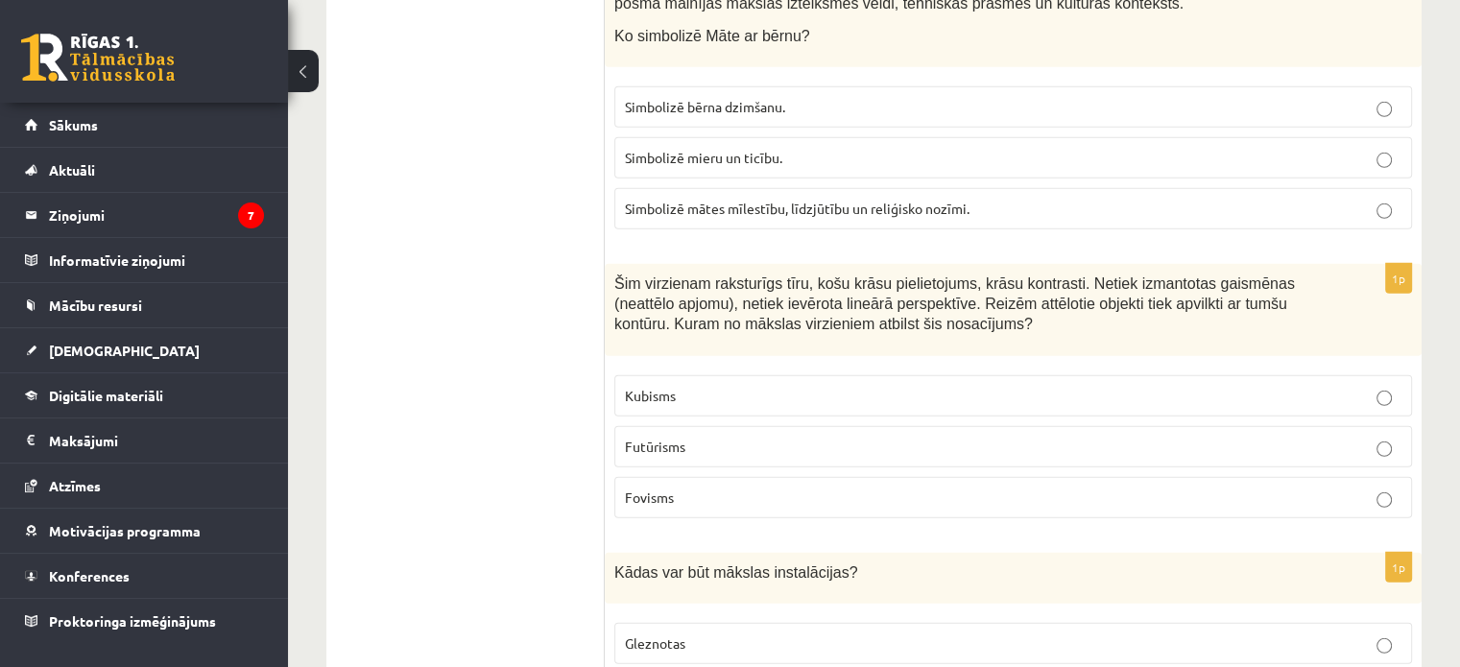
scroll to position [5664, 0]
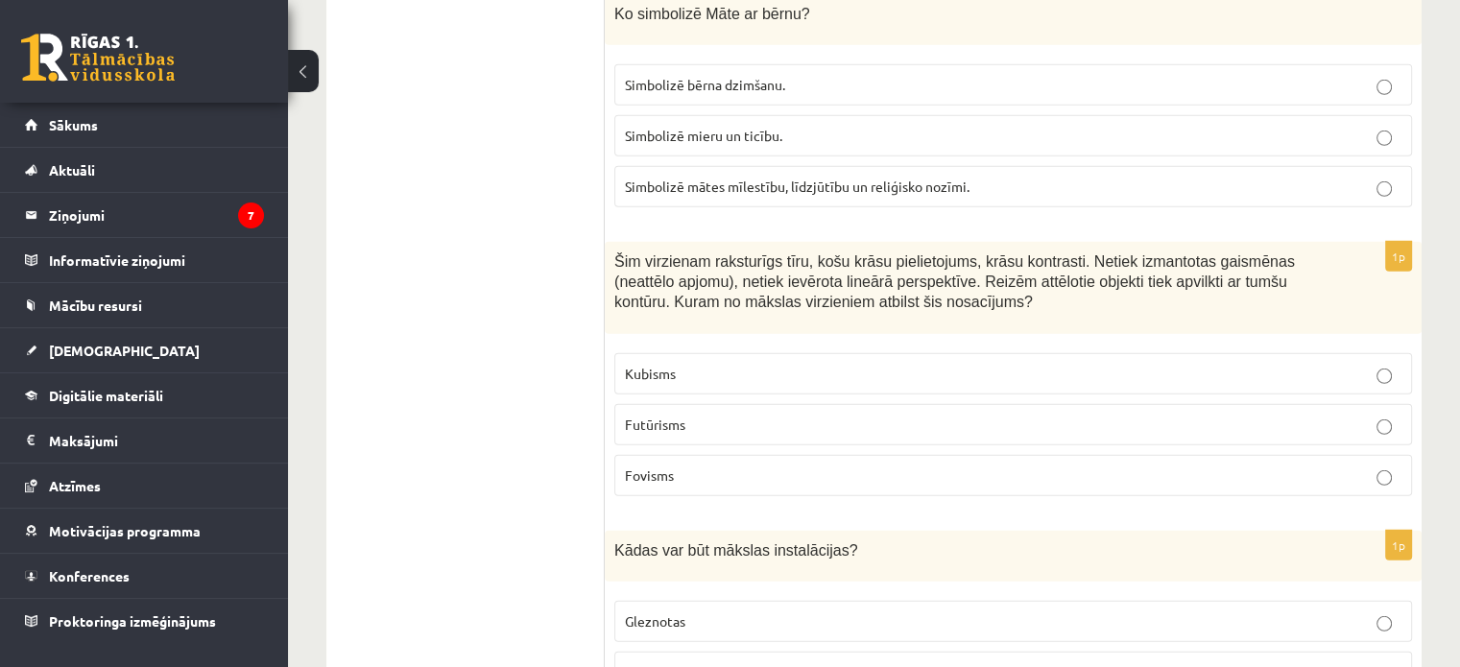
click at [1052, 364] on p "Kubisms" at bounding box center [1013, 374] width 777 height 20
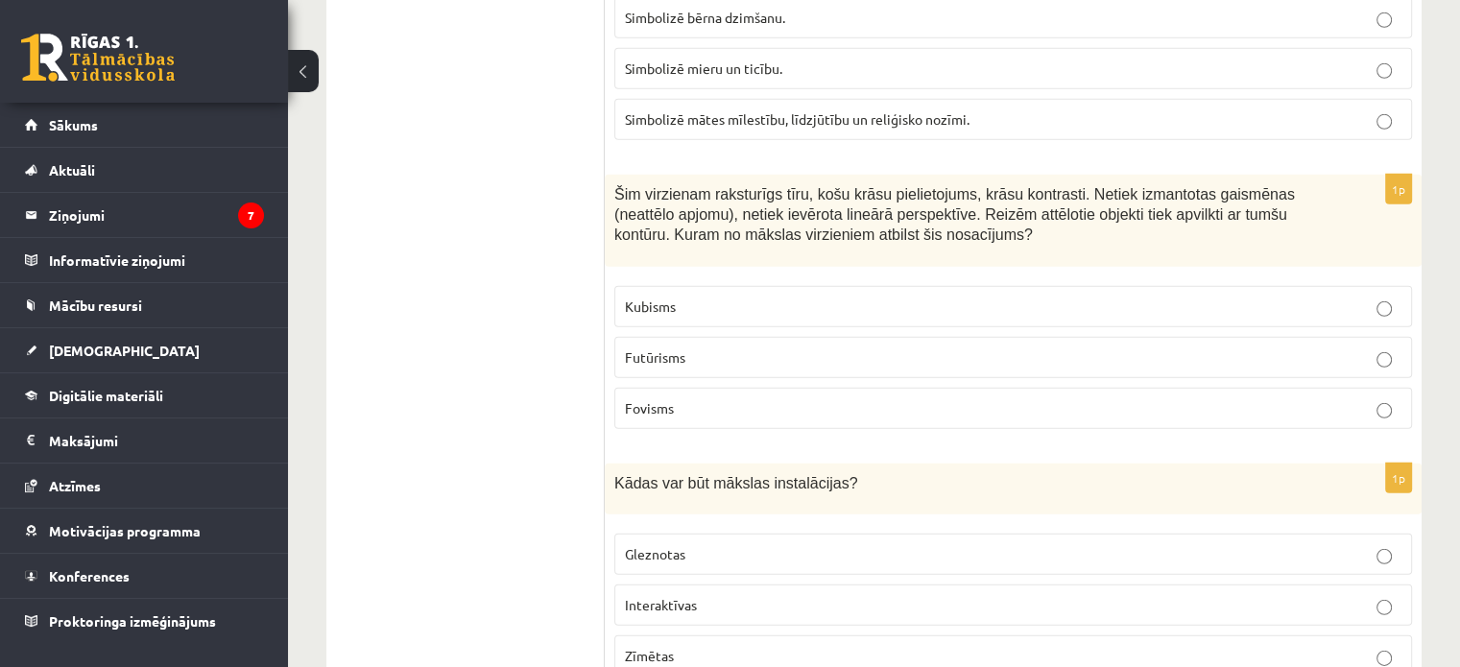
scroll to position [5856, 0]
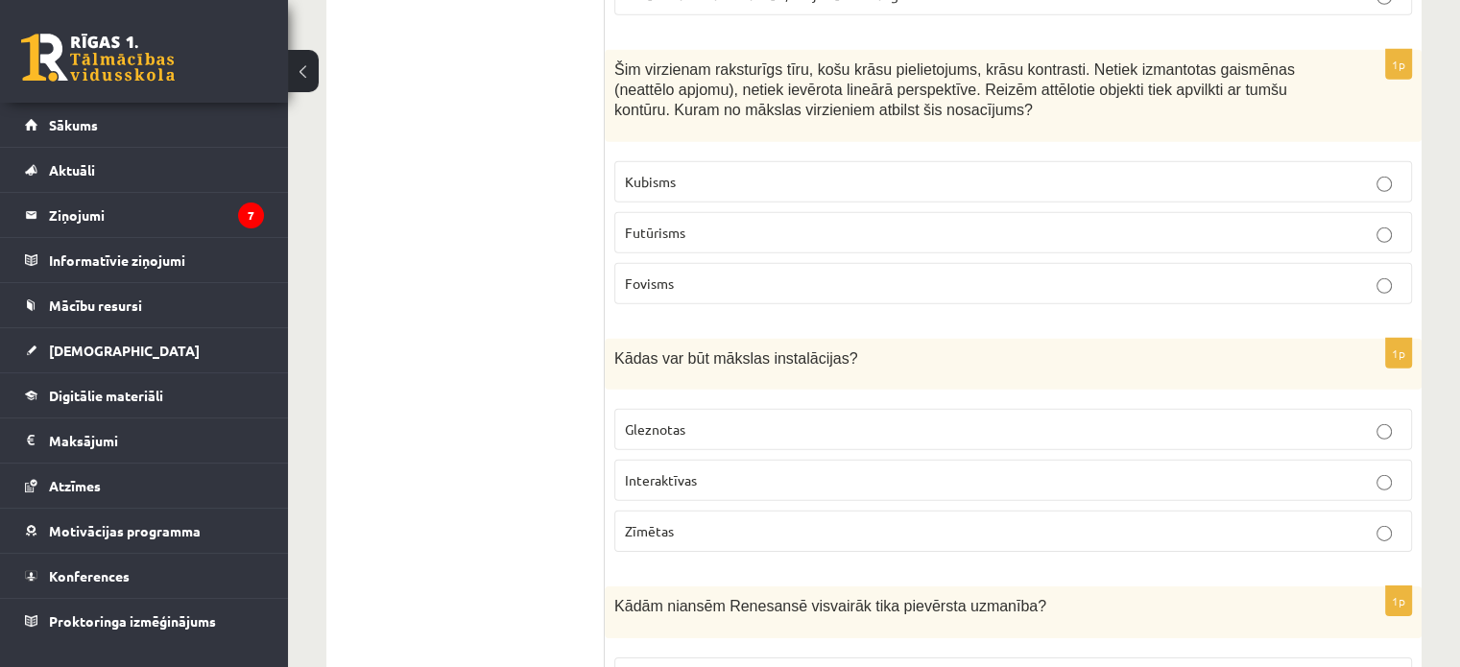
click at [864, 470] on p "Interaktīvas" at bounding box center [1013, 480] width 777 height 20
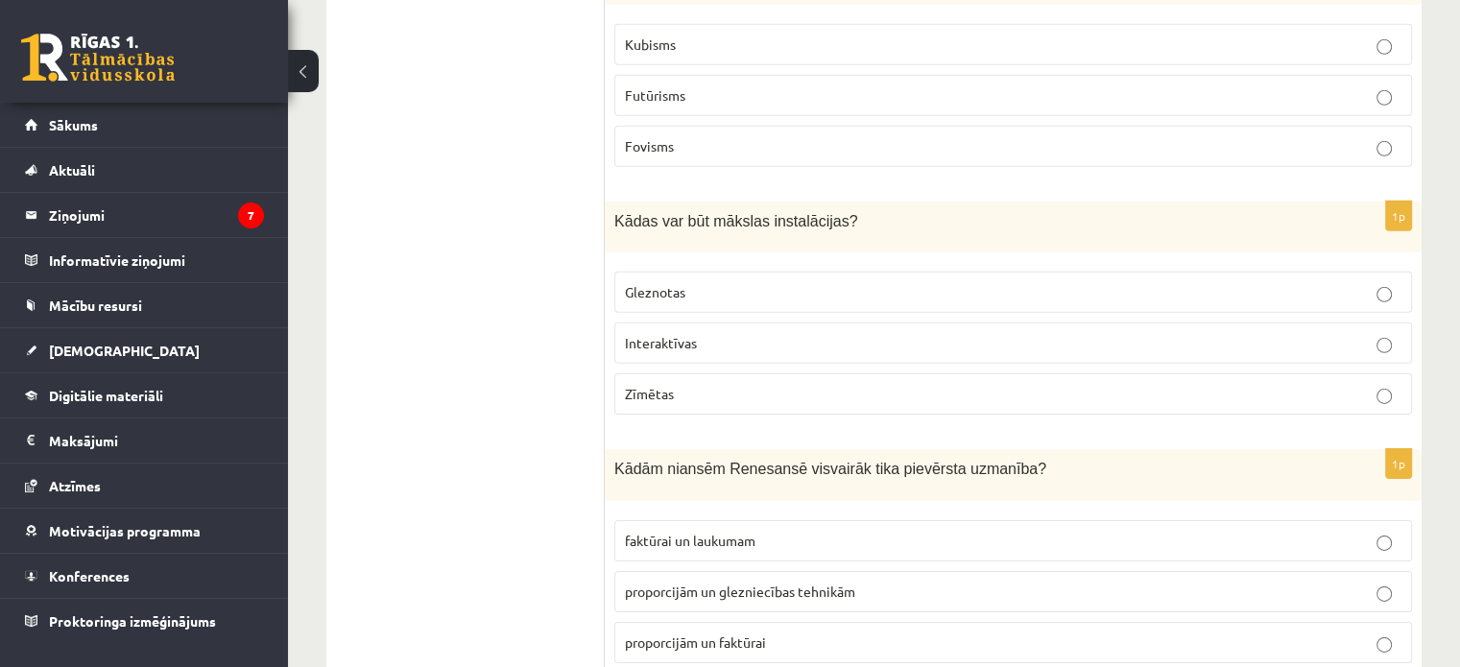
scroll to position [6143, 0]
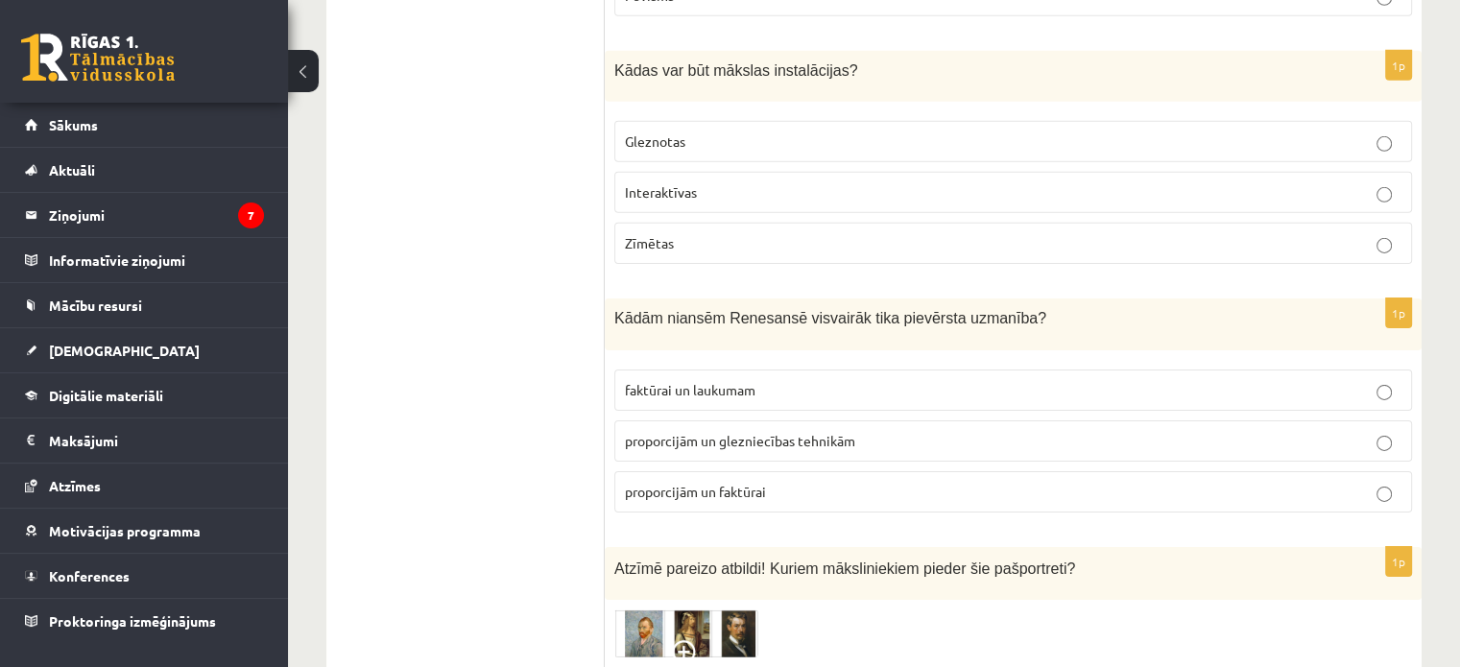
click at [887, 431] on p "proporcijām un glezniecības tehnikām" at bounding box center [1013, 441] width 777 height 20
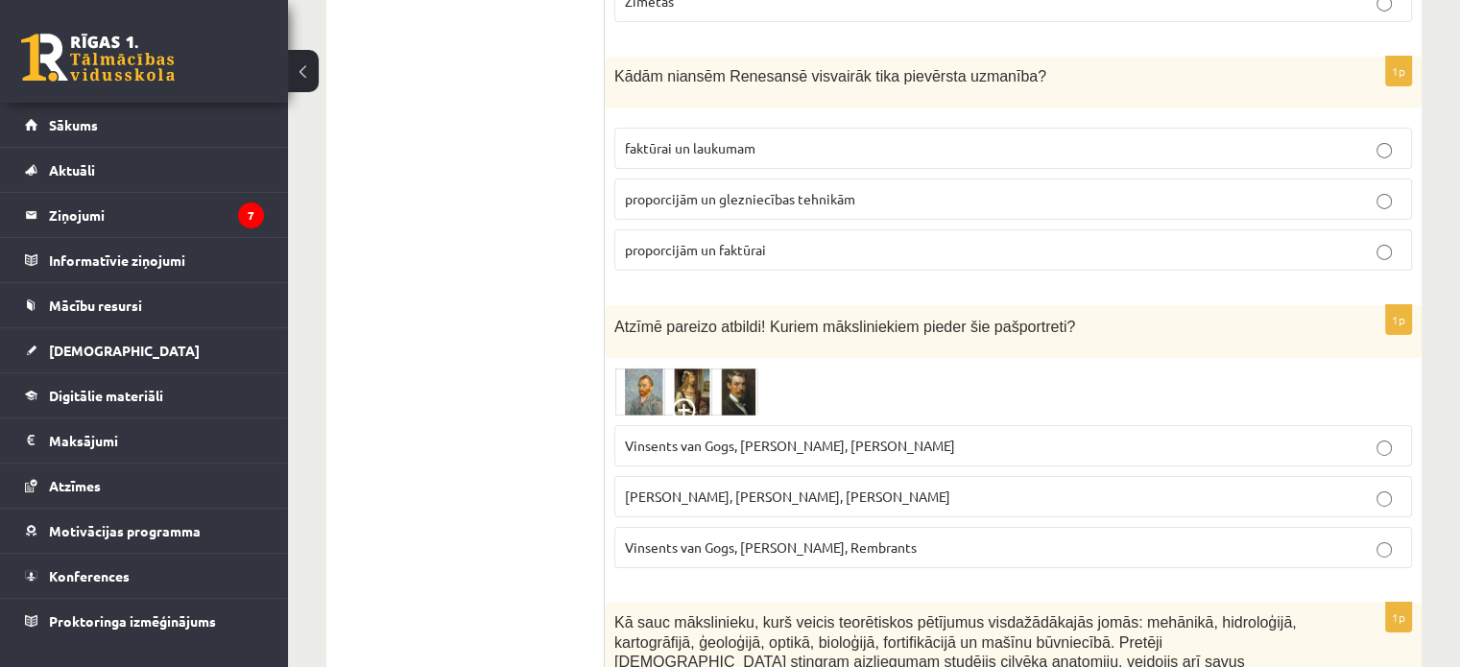
scroll to position [6431, 0]
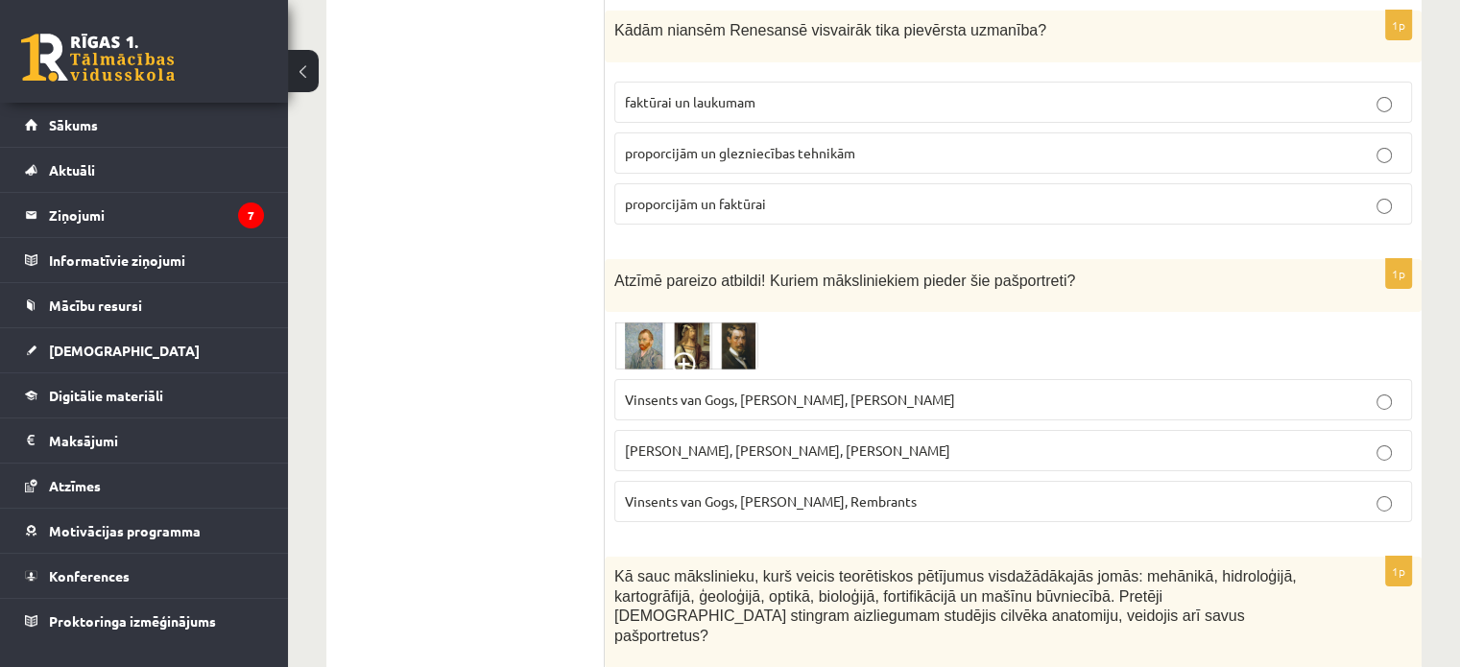
click at [814, 391] on span "Vinsents van Gogs, Albrehts Dīrers, Janis Rozentāls" at bounding box center [790, 399] width 330 height 17
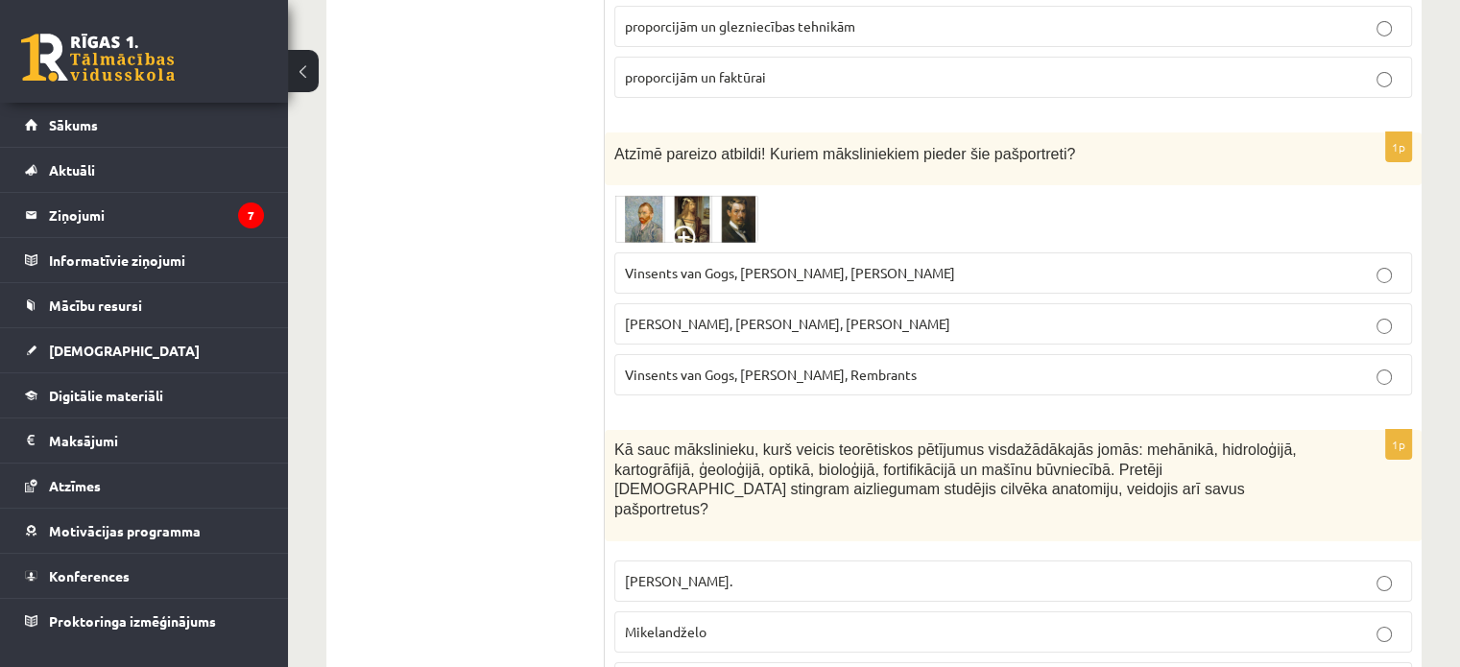
scroll to position [6815, 0]
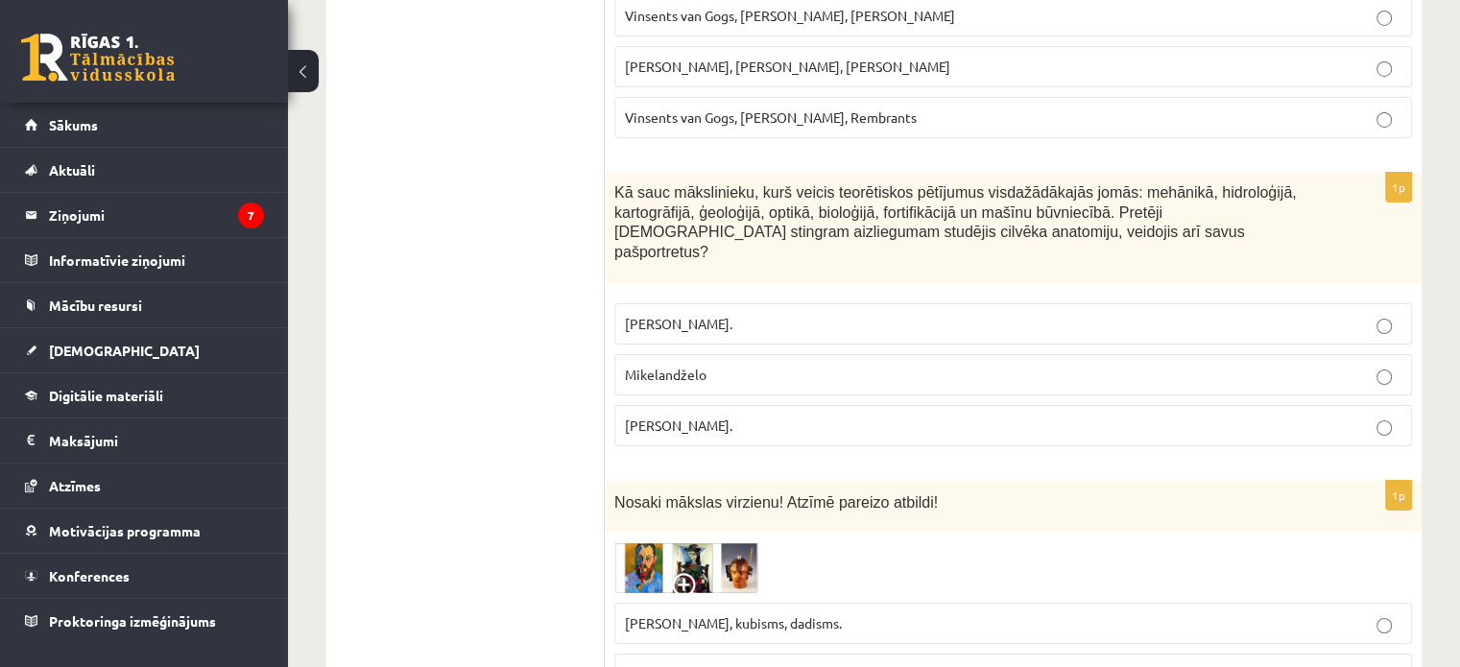
click at [835, 416] on p "Leonardo da Vinči." at bounding box center [1013, 426] width 777 height 20
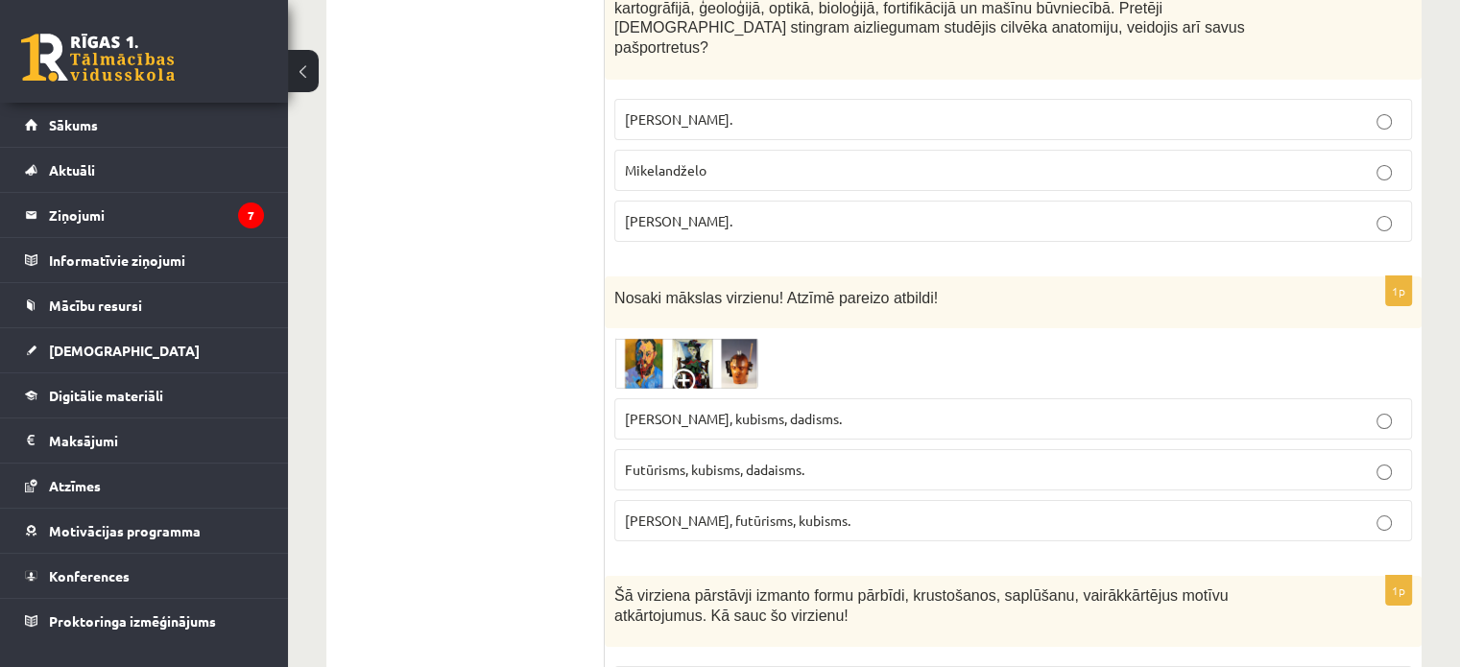
scroll to position [7103, 0]
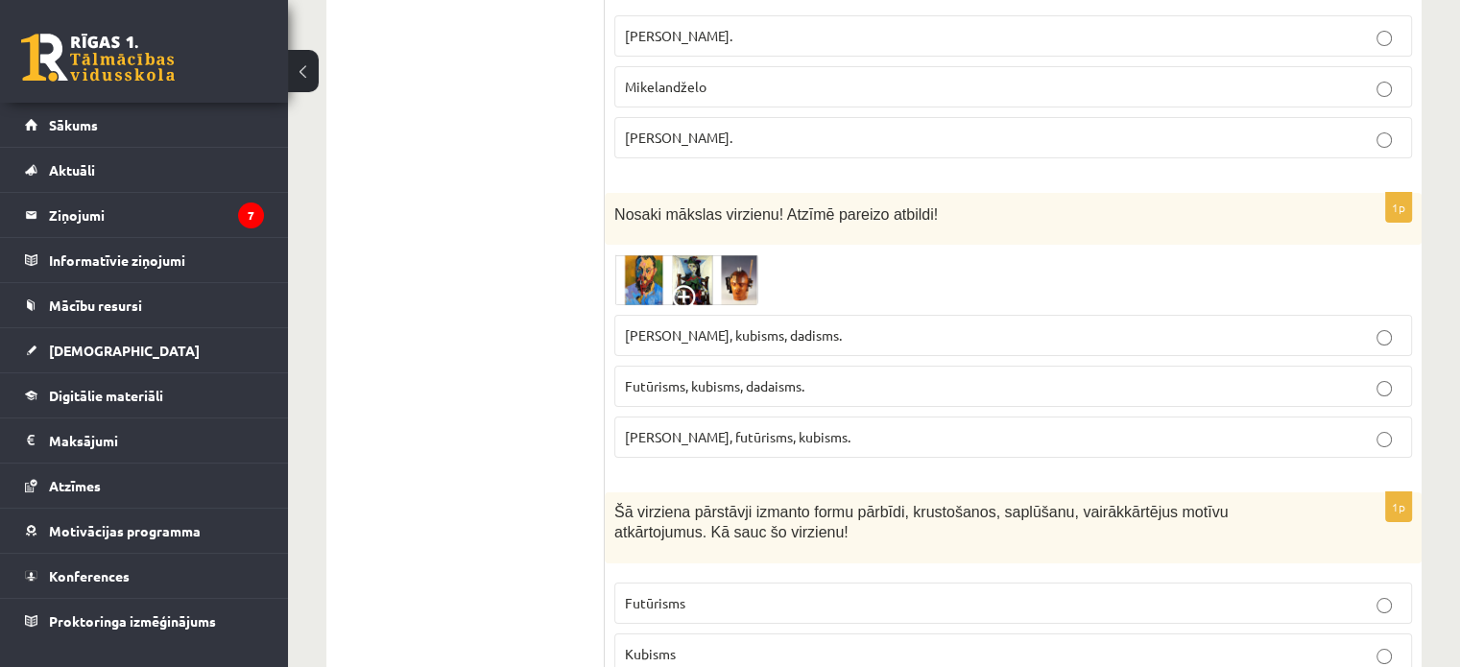
click at [738, 326] on span "Fovisms, kubisms, dadisms." at bounding box center [733, 334] width 217 height 17
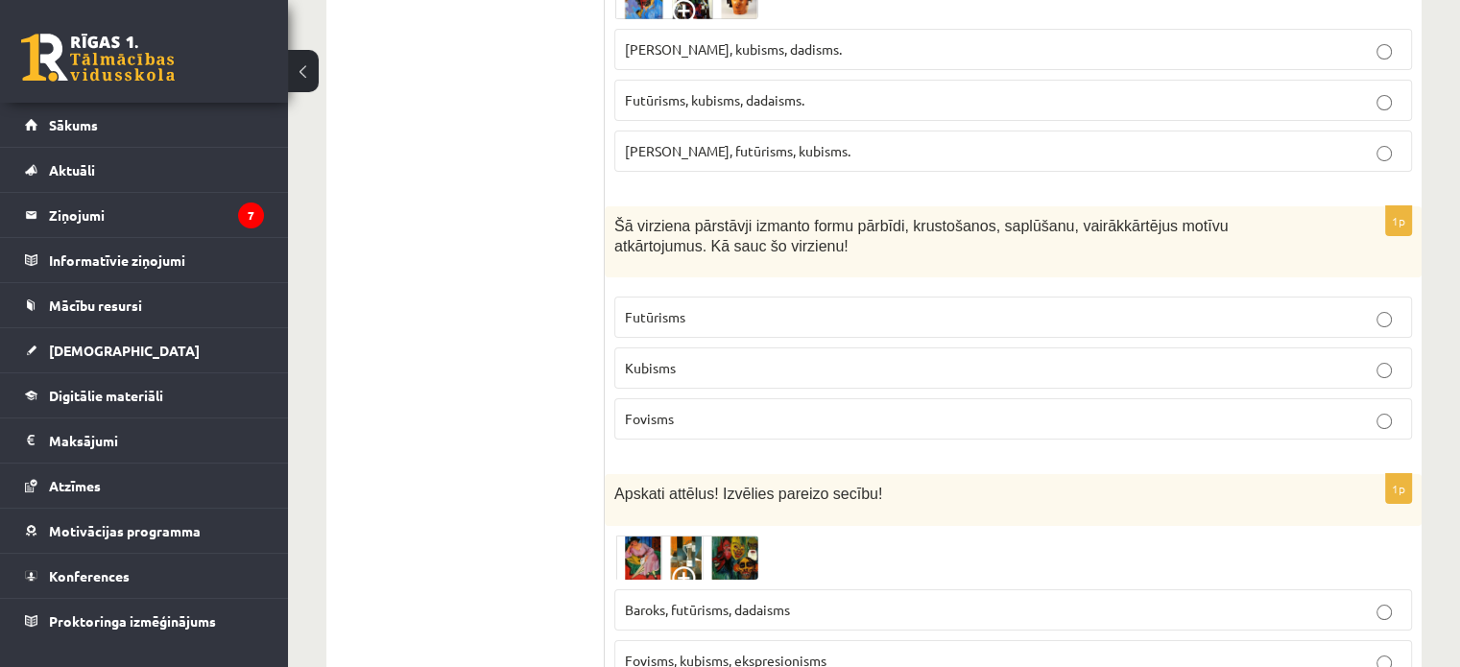
scroll to position [7391, 0]
click at [776, 407] on p "Fovisms" at bounding box center [1013, 417] width 777 height 20
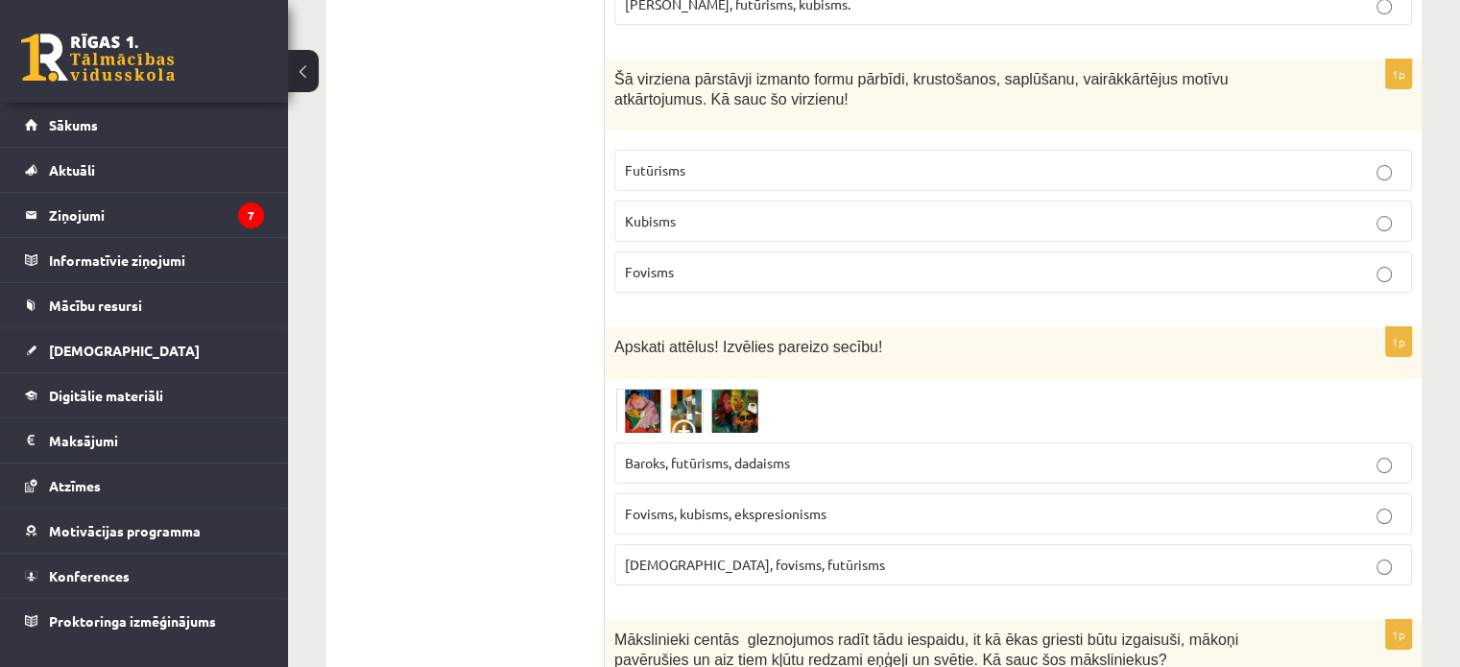
scroll to position [7679, 0]
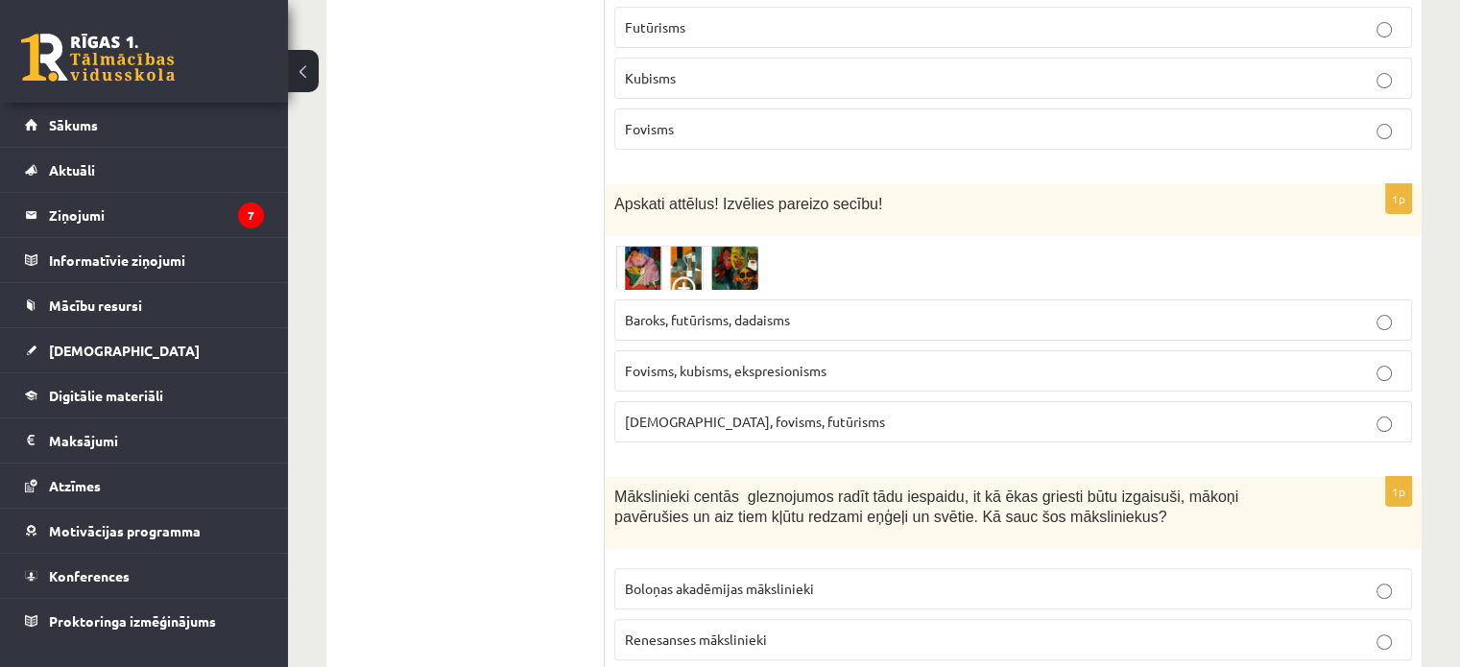
click at [726, 362] on span "Fovisms, kubisms, ekspresionisms" at bounding box center [726, 370] width 202 height 17
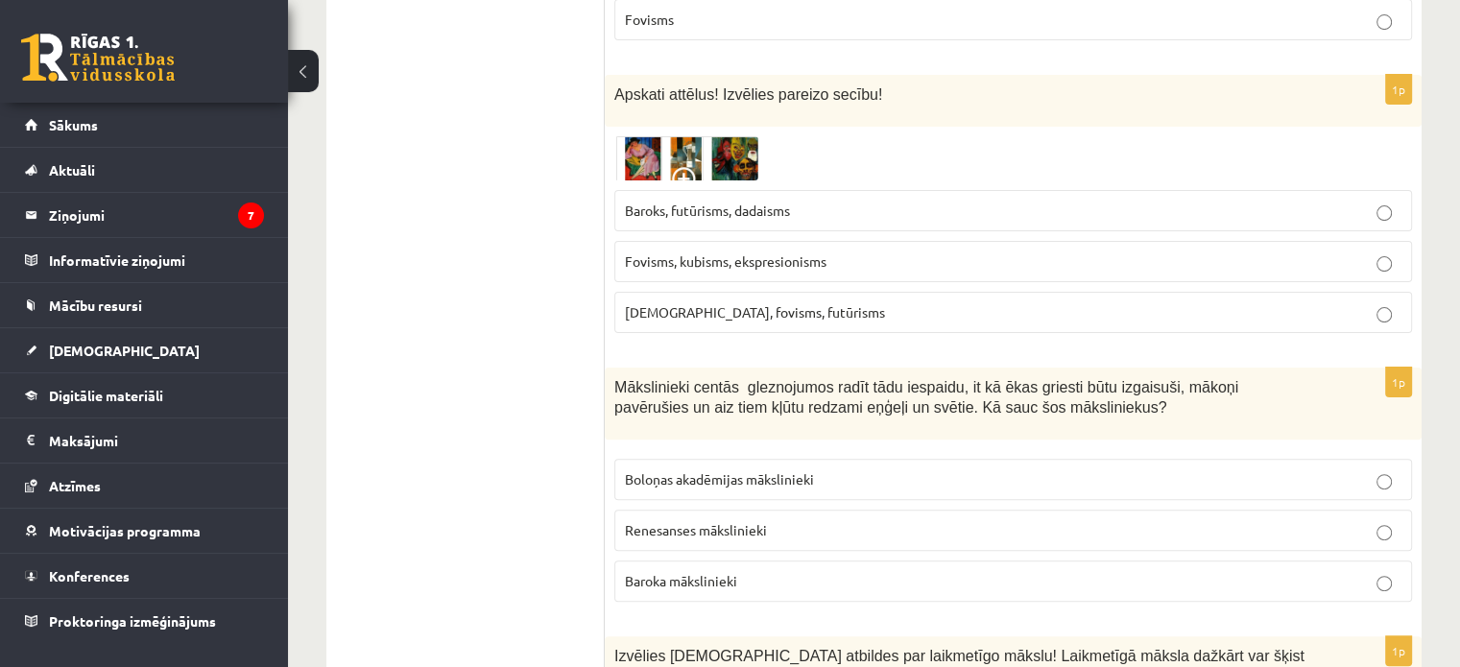
scroll to position [7871, 0]
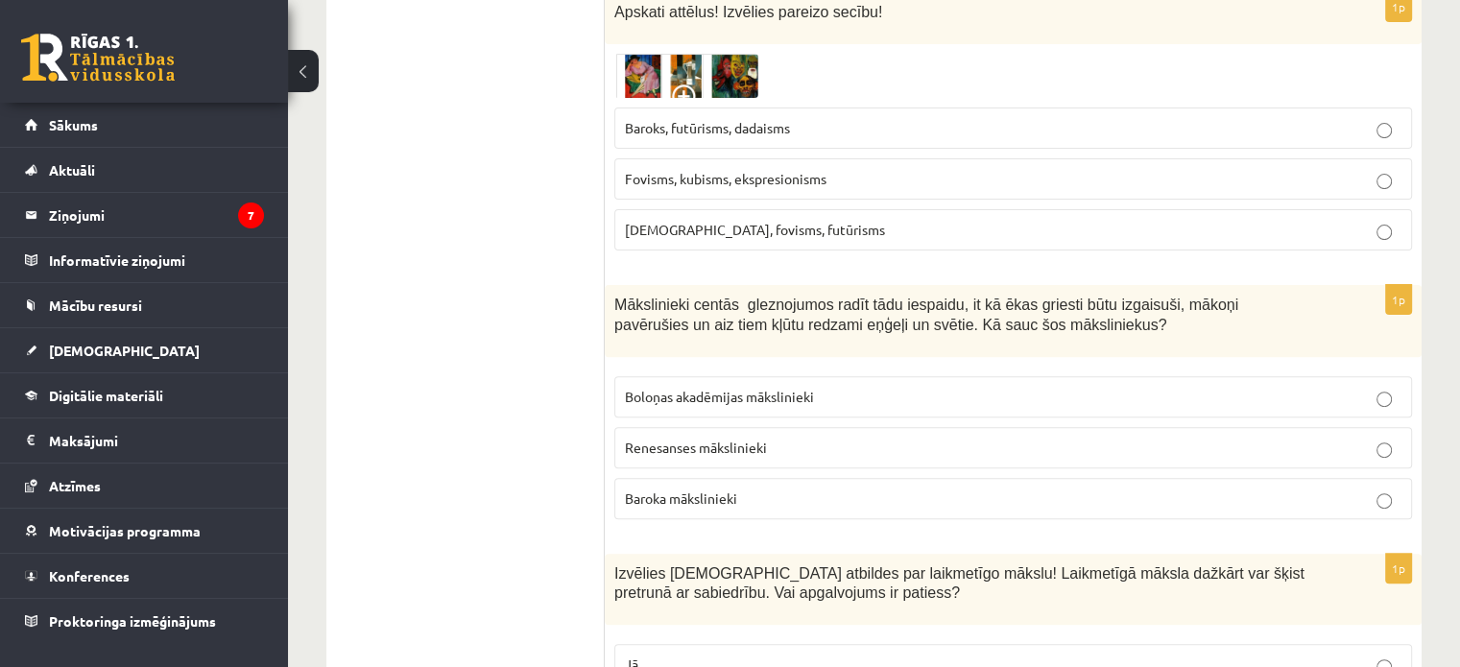
click at [758, 439] on span "Renesanses mākslinieki" at bounding box center [696, 447] width 142 height 17
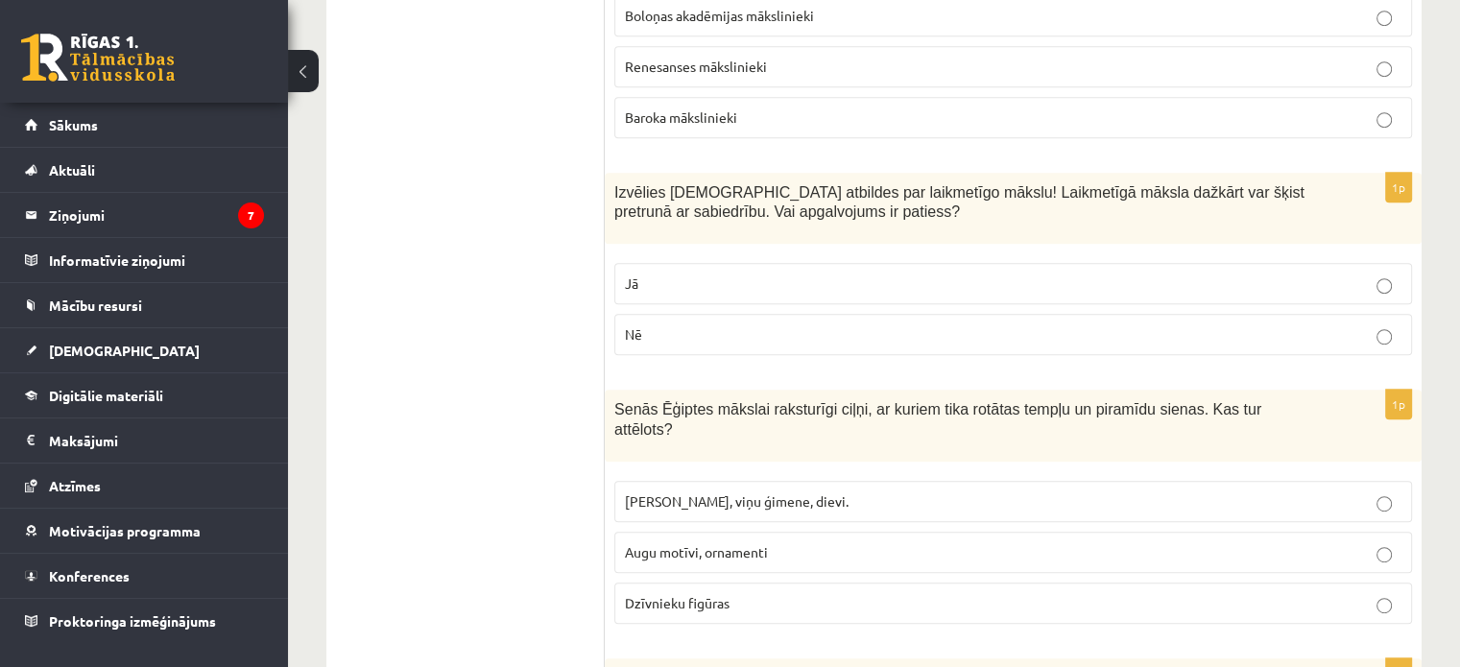
scroll to position [8255, 0]
click at [718, 271] on p "Jā" at bounding box center [1013, 281] width 777 height 20
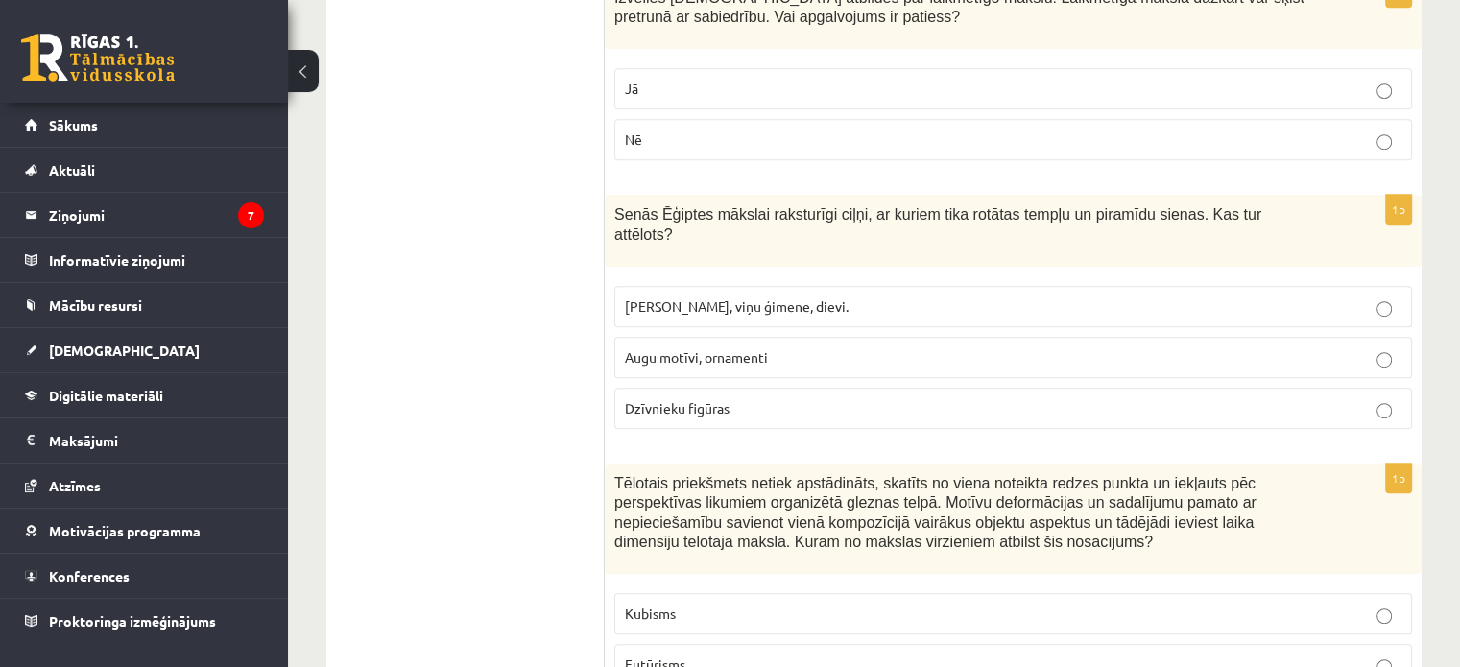
click at [826, 297] on p "Faraoni, viņu ģimene, dievi." at bounding box center [1013, 307] width 777 height 20
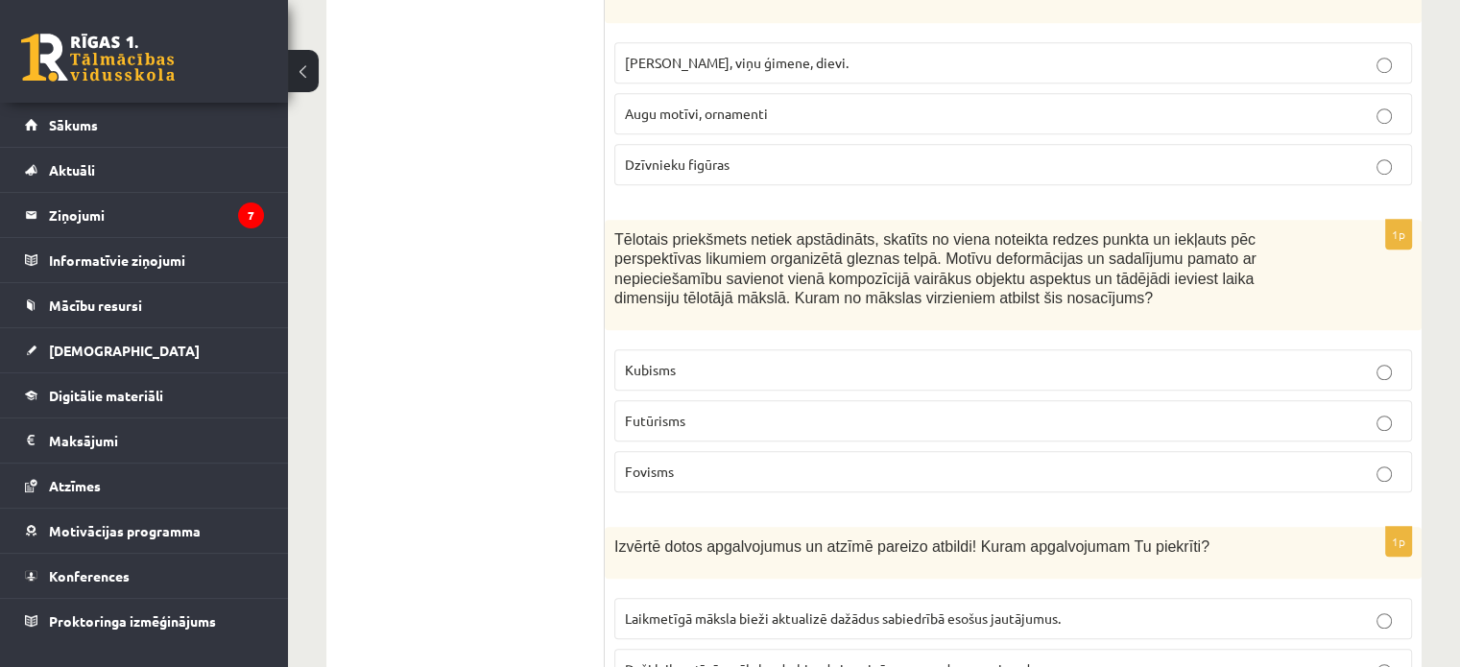
scroll to position [8720, 0]
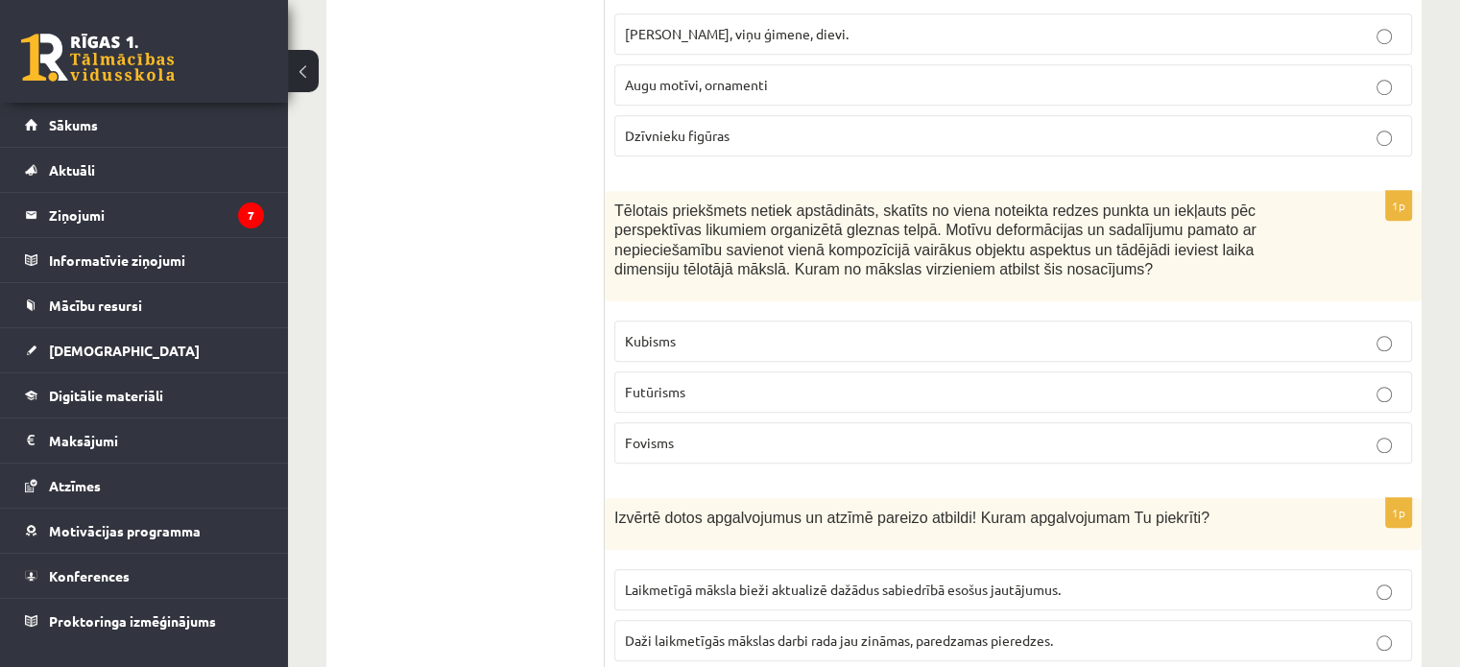
click at [827, 321] on label "Kubisms" at bounding box center [1013, 341] width 798 height 41
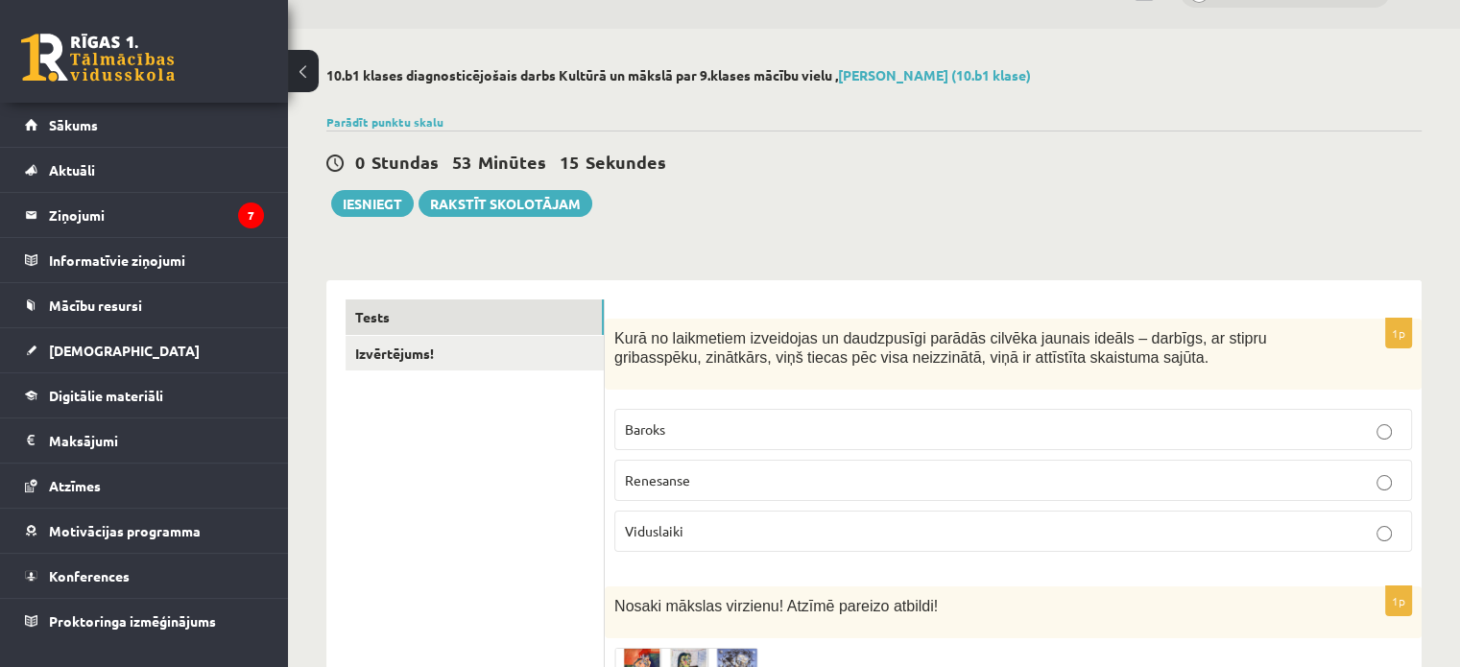
scroll to position [0, 0]
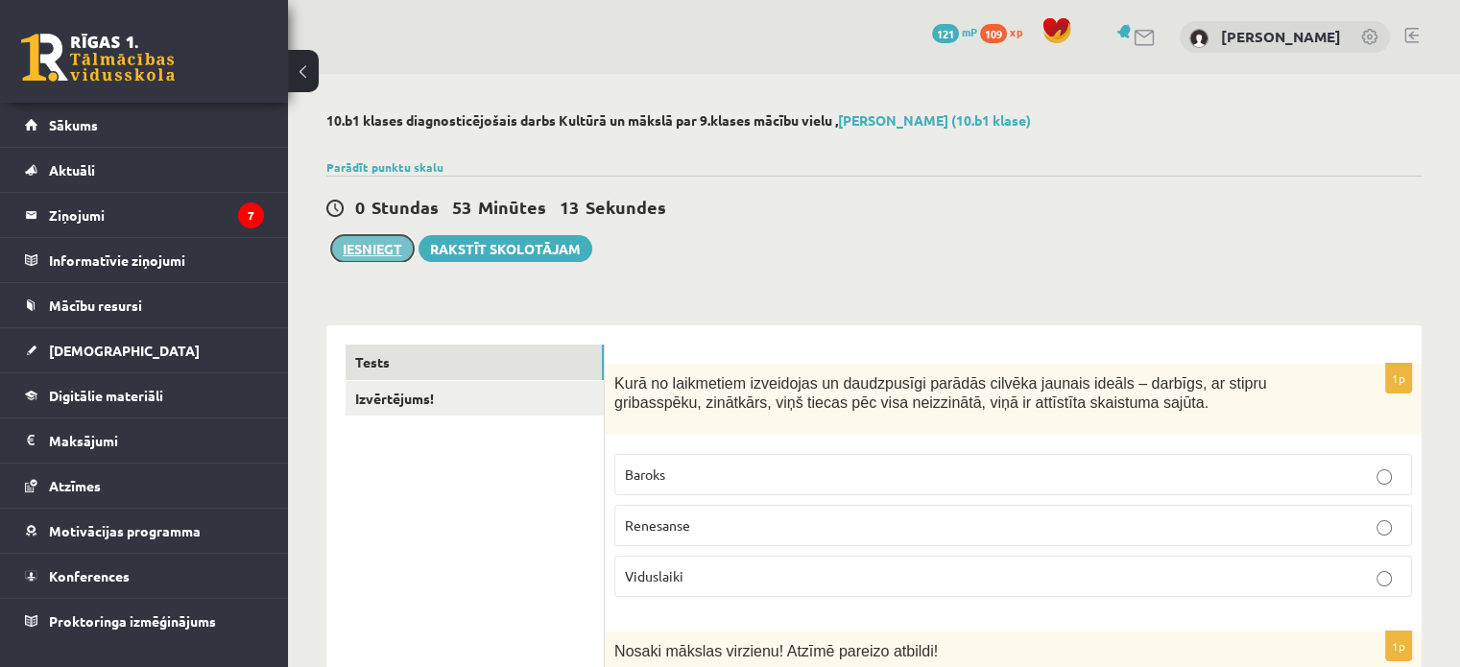
click at [360, 253] on button "Iesniegt" at bounding box center [372, 248] width 83 height 27
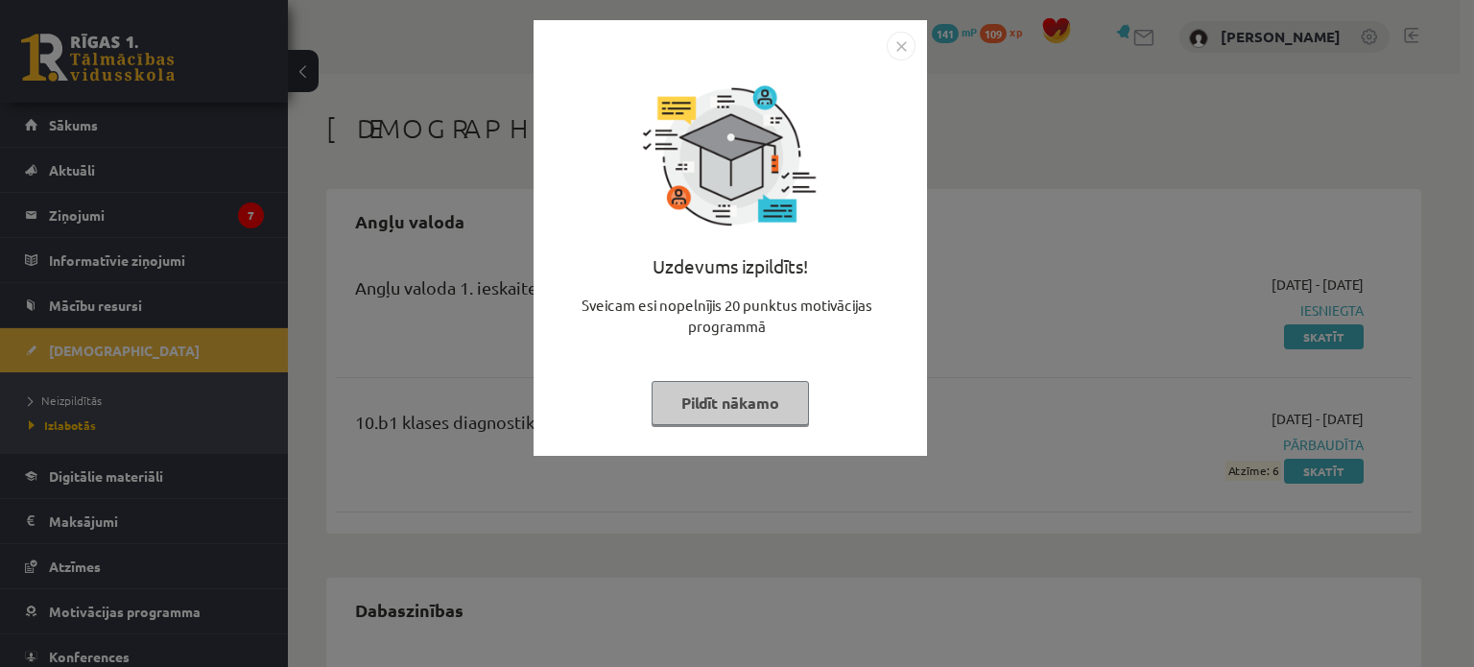
click at [896, 42] on img "Close" at bounding box center [901, 46] width 29 height 29
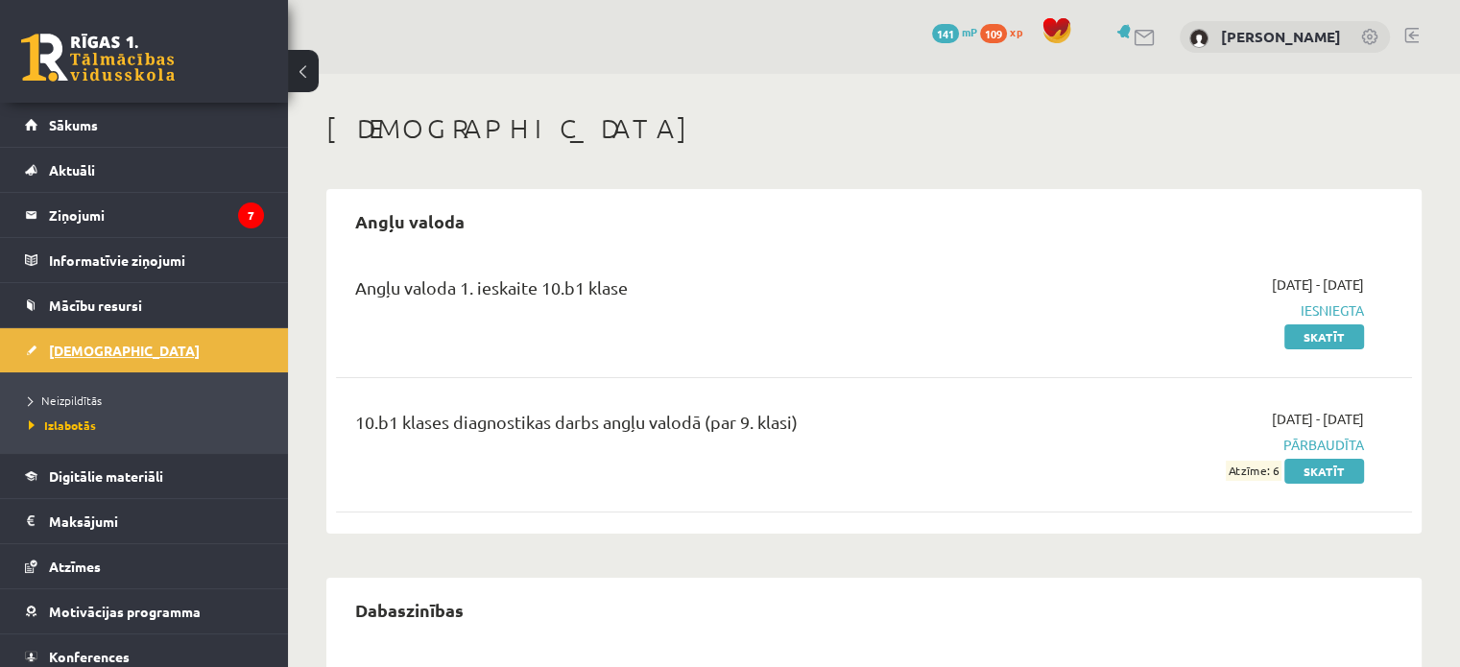
click at [82, 354] on span "[DEMOGRAPHIC_DATA]" at bounding box center [124, 350] width 151 height 17
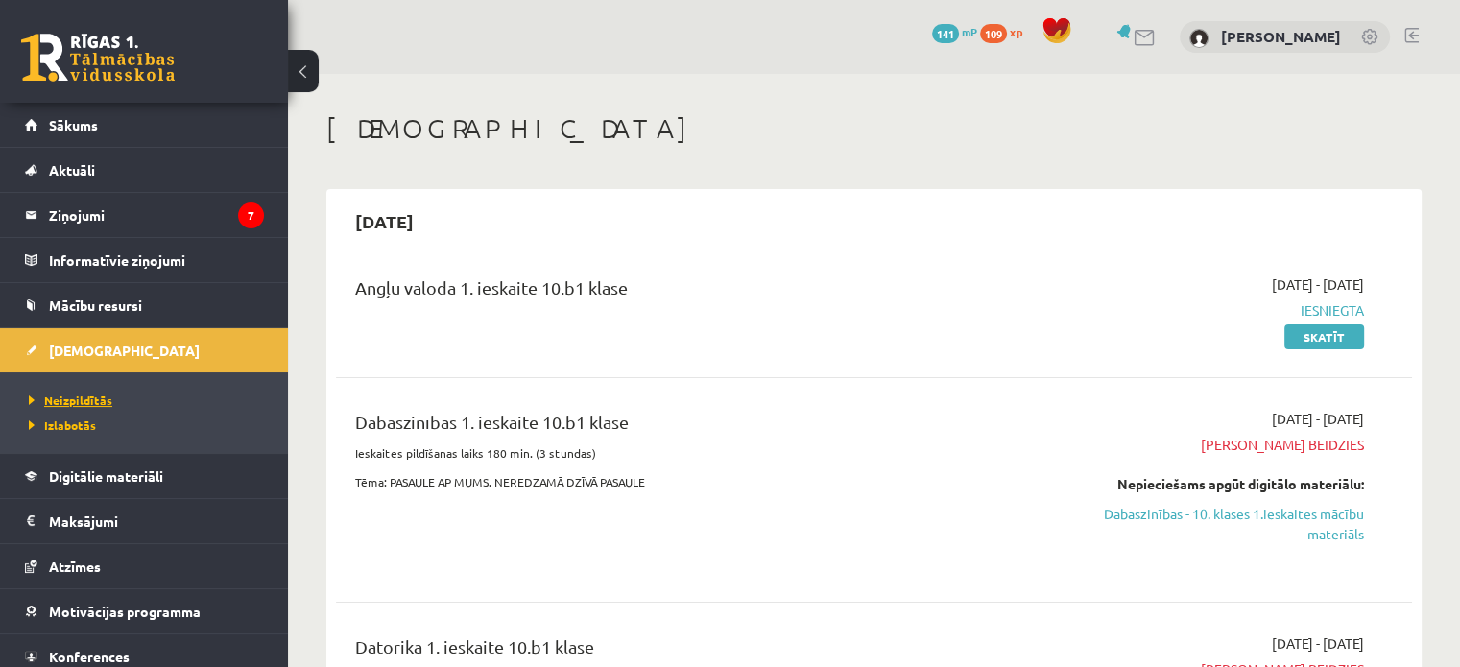
click at [100, 393] on span "Neizpildītās" at bounding box center [71, 400] width 84 height 15
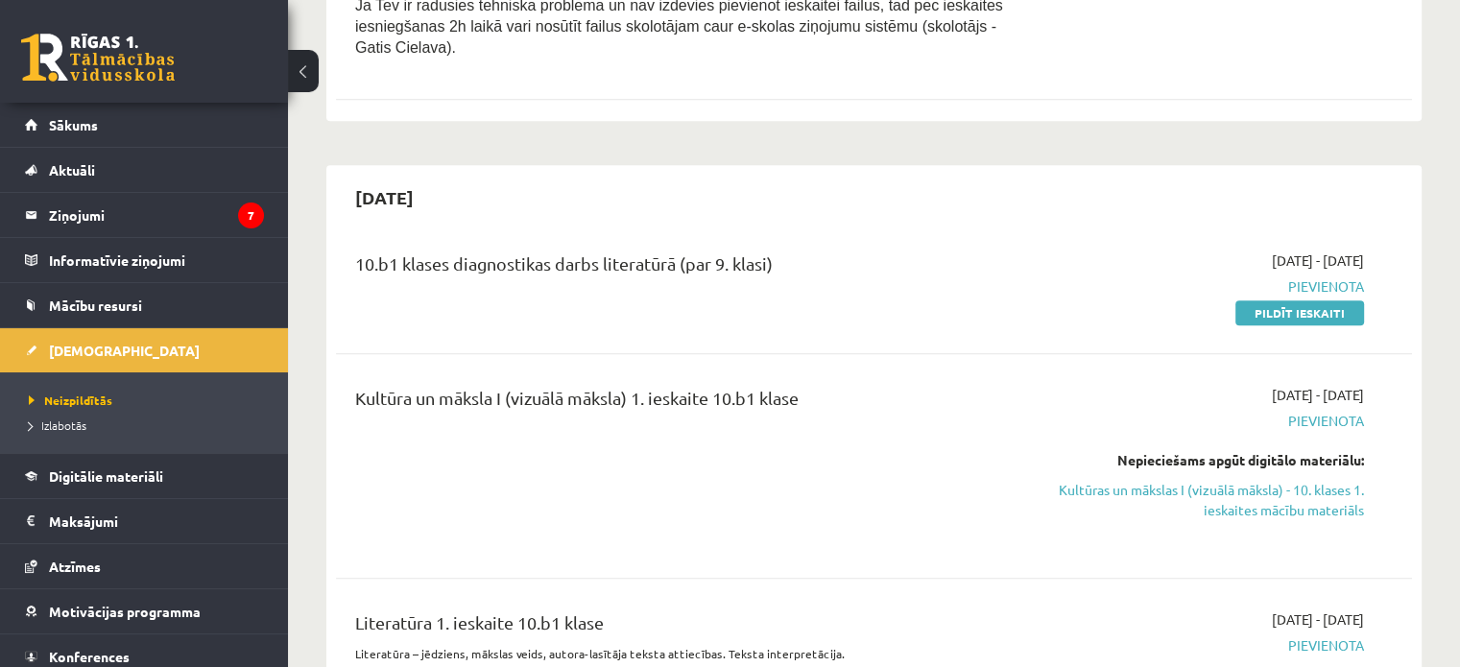
scroll to position [960, 0]
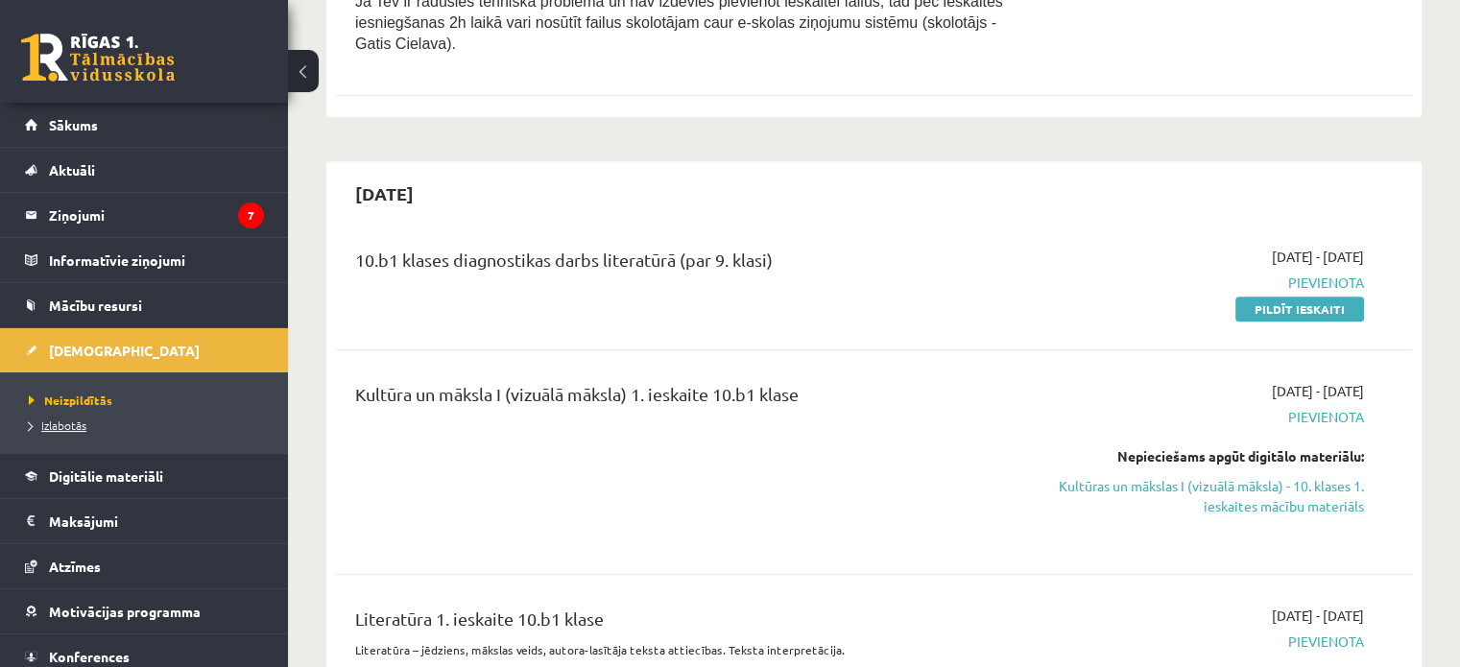
click at [69, 422] on span "Izlabotās" at bounding box center [58, 425] width 58 height 15
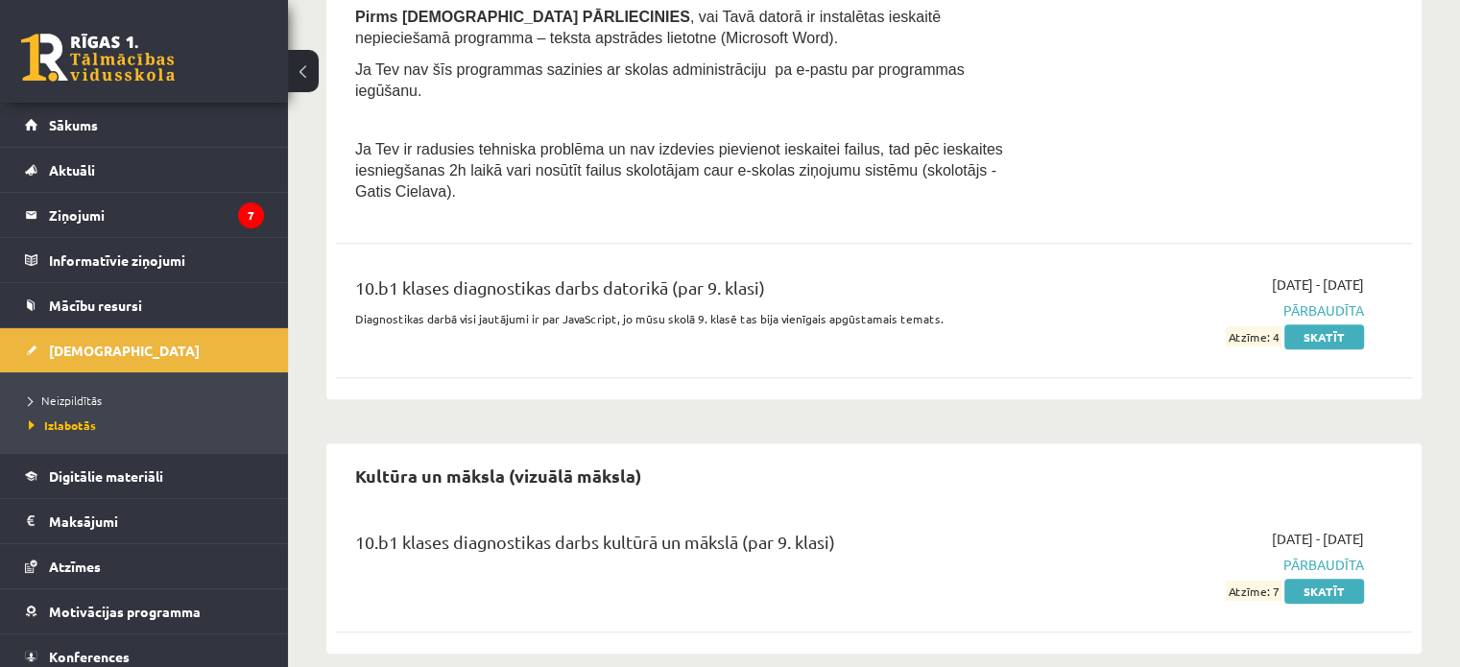
scroll to position [1253, 0]
click at [72, 398] on span "Neizpildītās" at bounding box center [65, 400] width 73 height 15
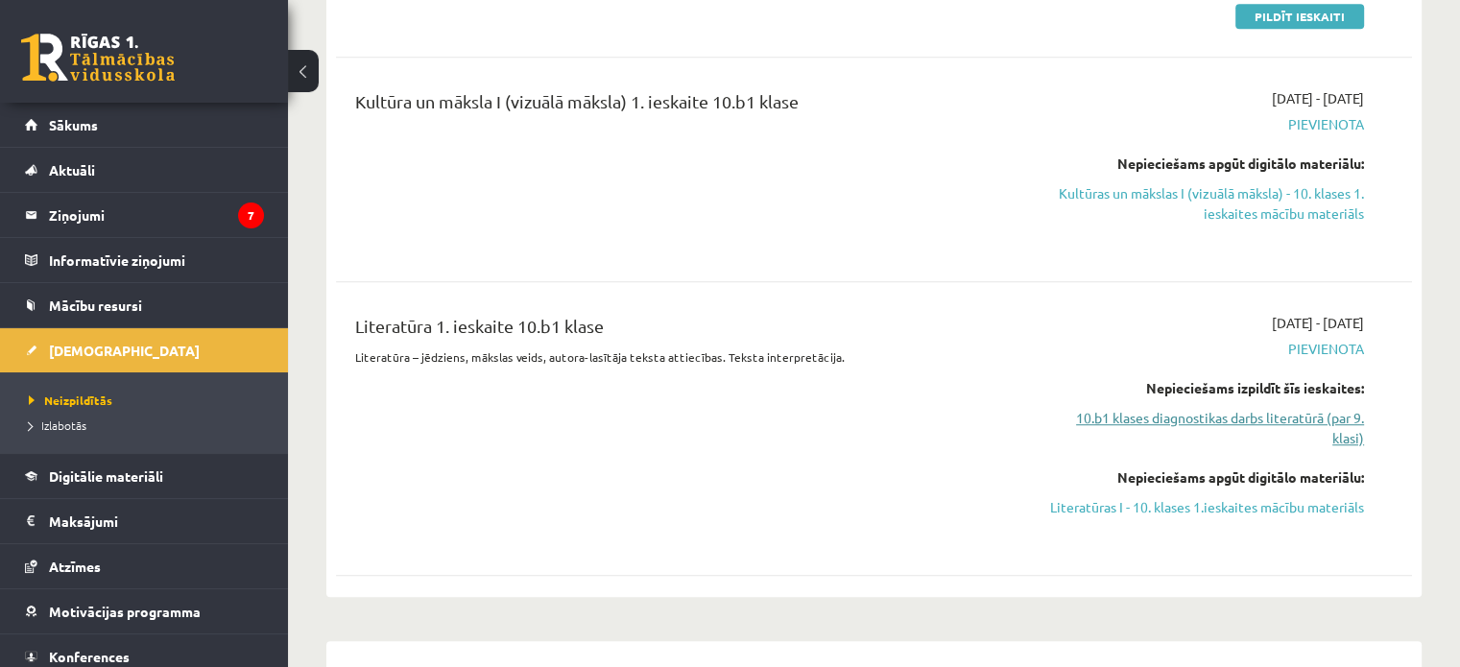
click at [1263, 408] on link "10.b1 klases diagnostikas darbs literatūrā (par 9. klasi)" at bounding box center [1205, 428] width 317 height 40
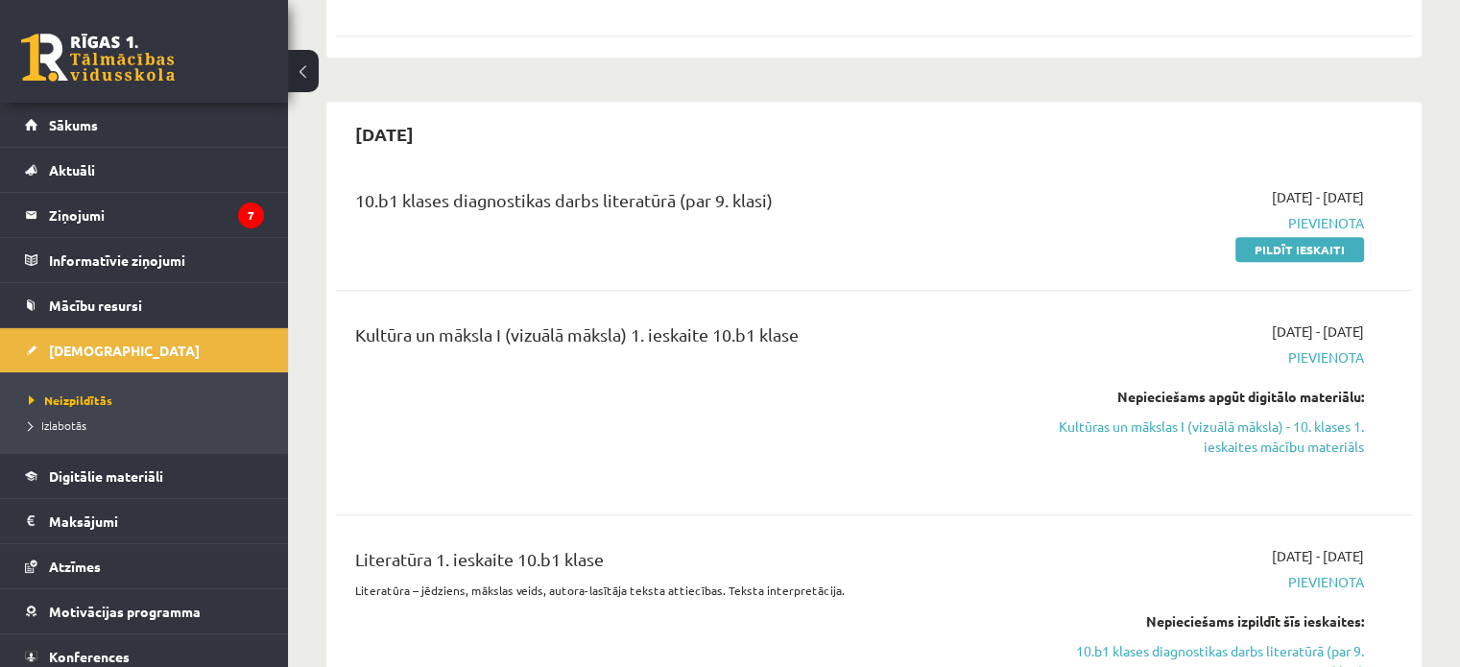
scroll to position [876, 0]
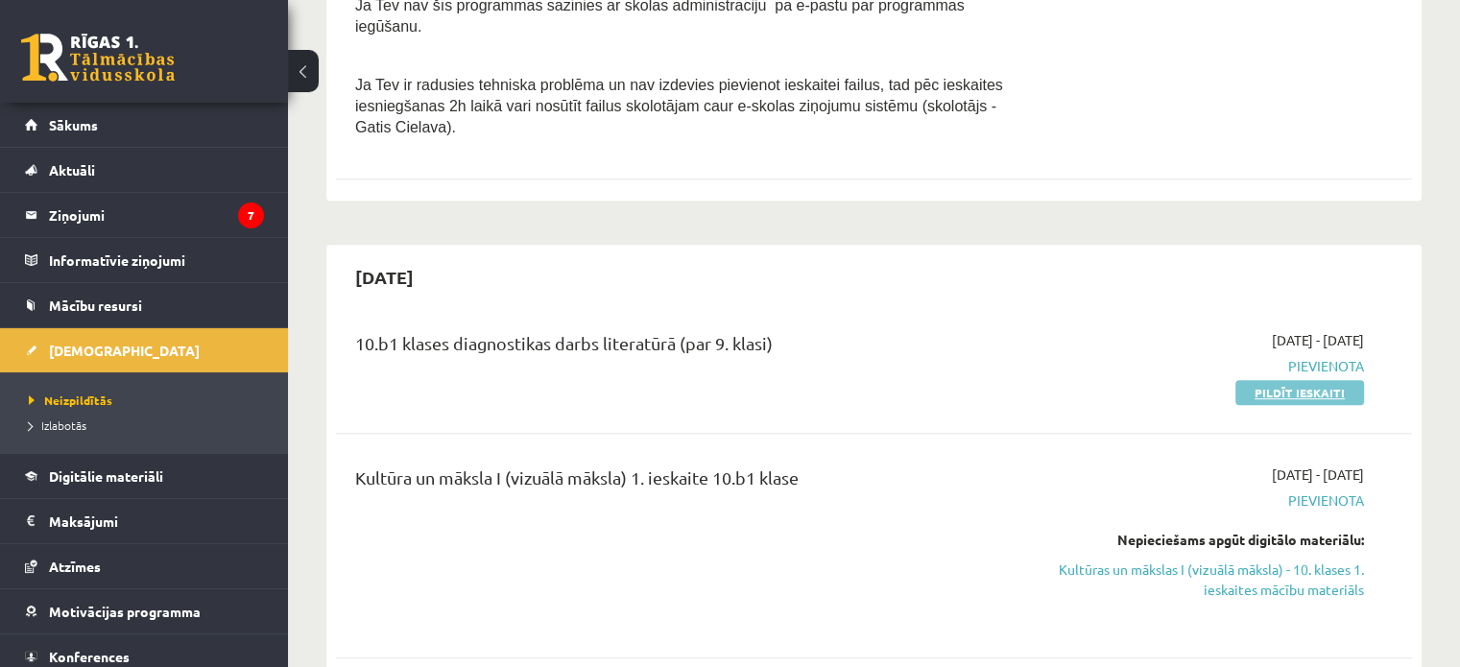
click at [1316, 380] on link "Pildīt ieskaiti" at bounding box center [1299, 392] width 129 height 25
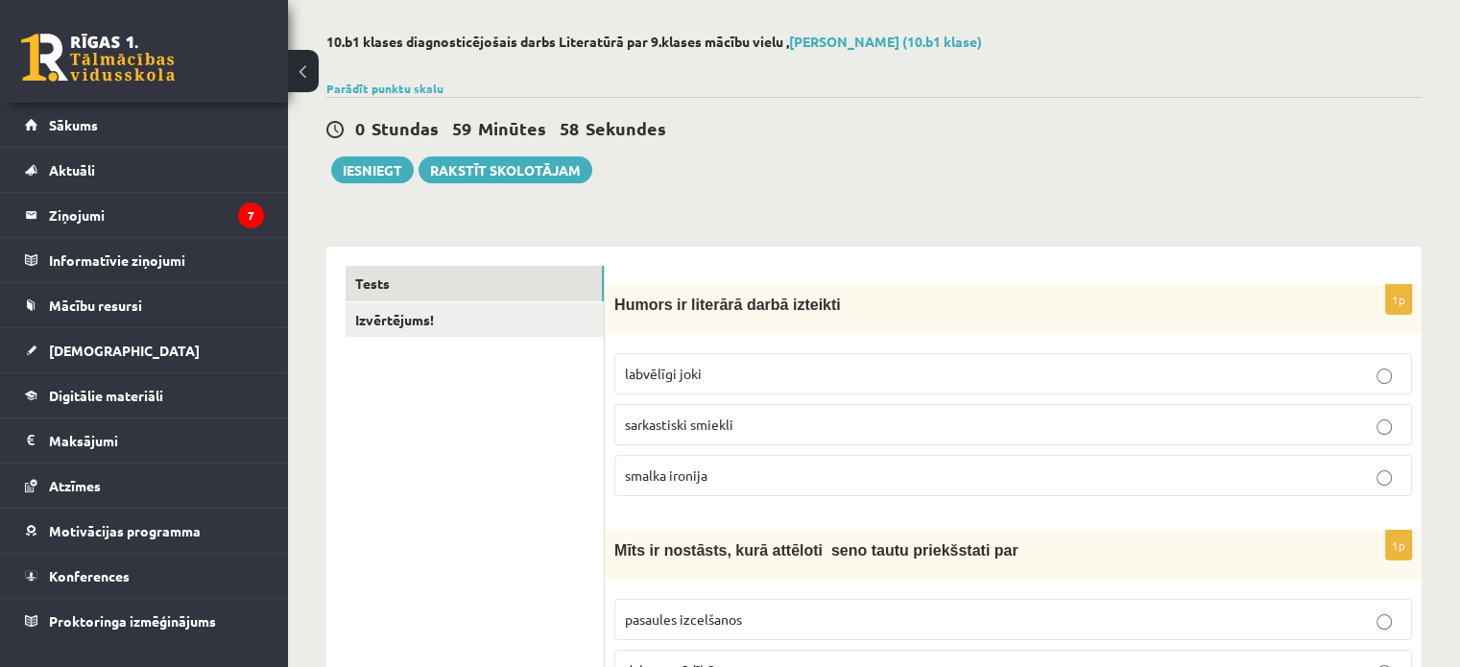
scroll to position [192, 0]
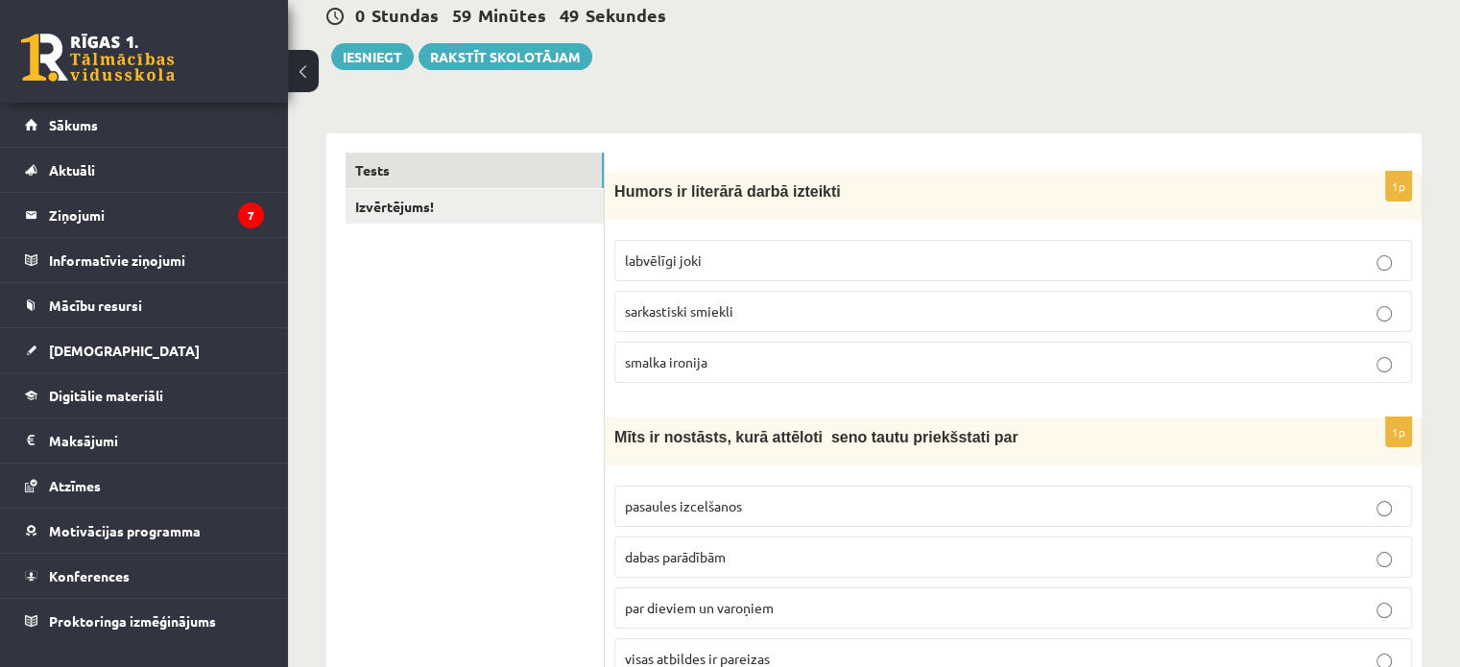
click at [783, 258] on p "labvēlīgi joki" at bounding box center [1013, 261] width 777 height 20
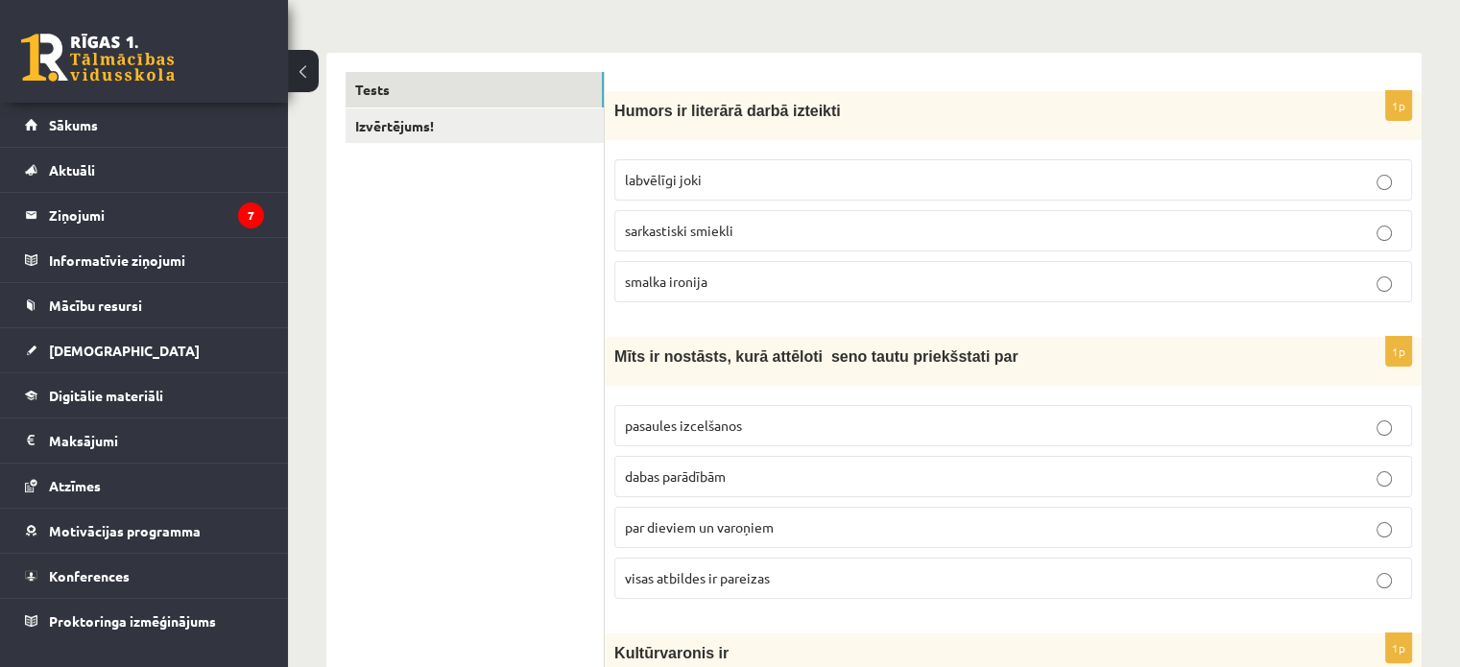
scroll to position [384, 0]
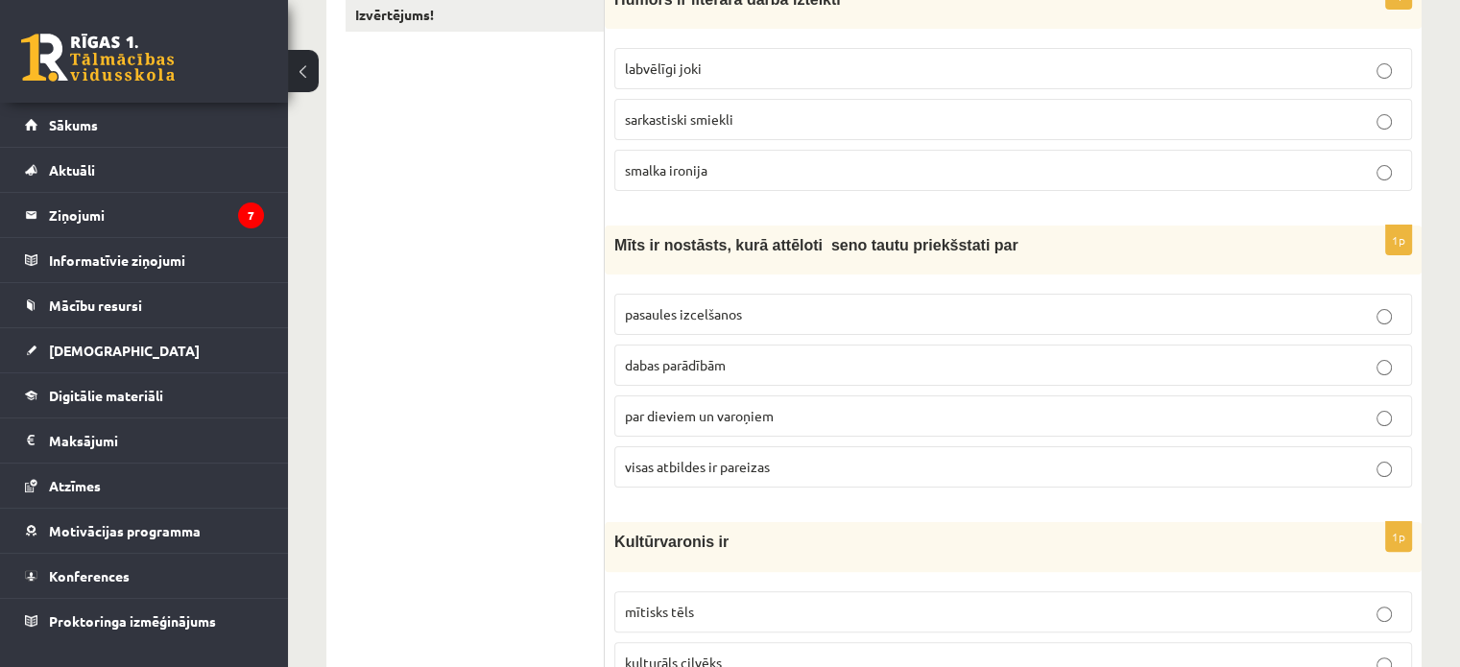
click at [832, 467] on p "visas atbildes ir pareizas" at bounding box center [1013, 467] width 777 height 20
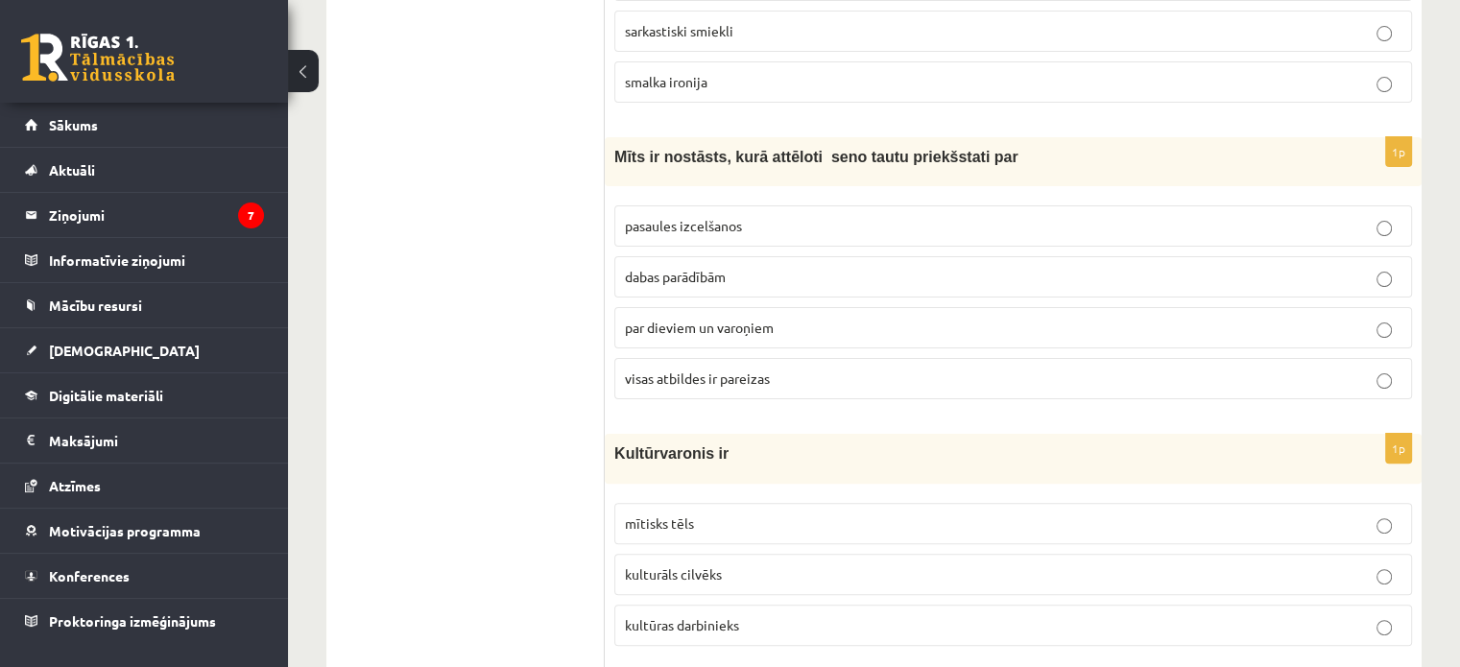
scroll to position [768, 0]
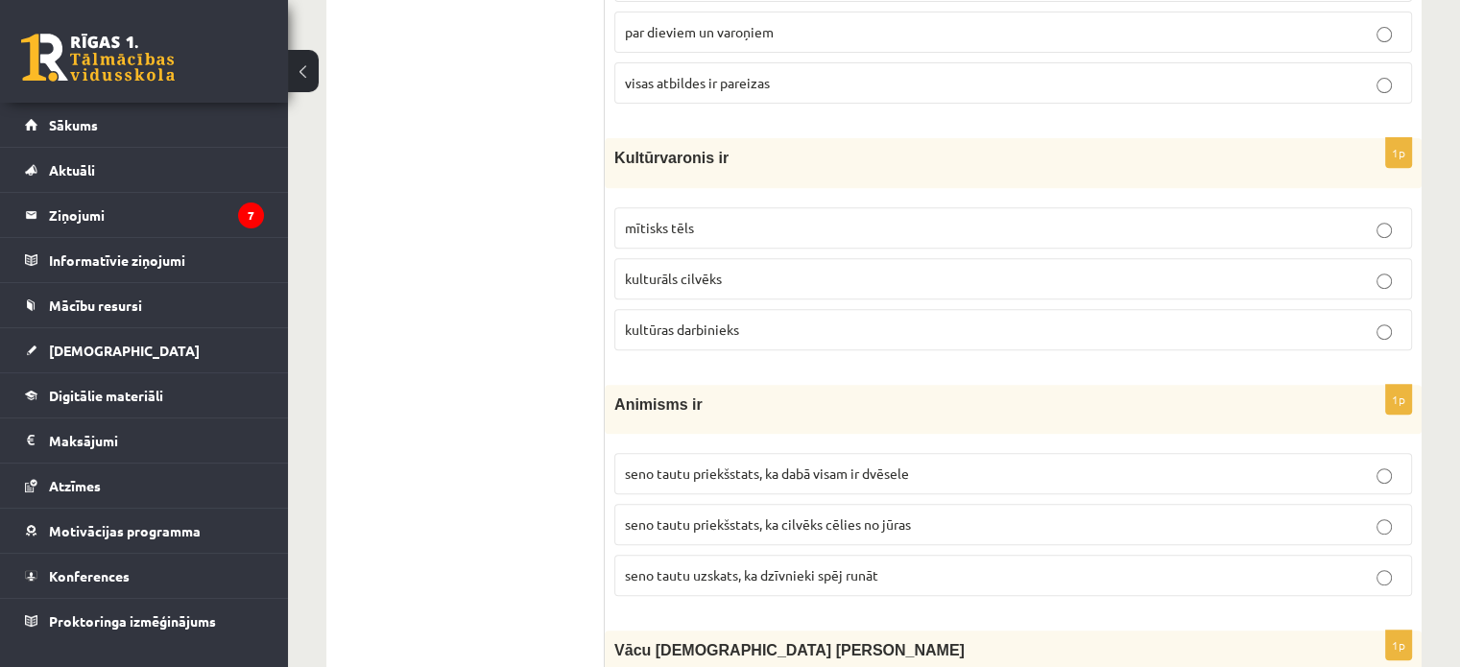
click at [822, 226] on p "mītisks tēls" at bounding box center [1013, 228] width 777 height 20
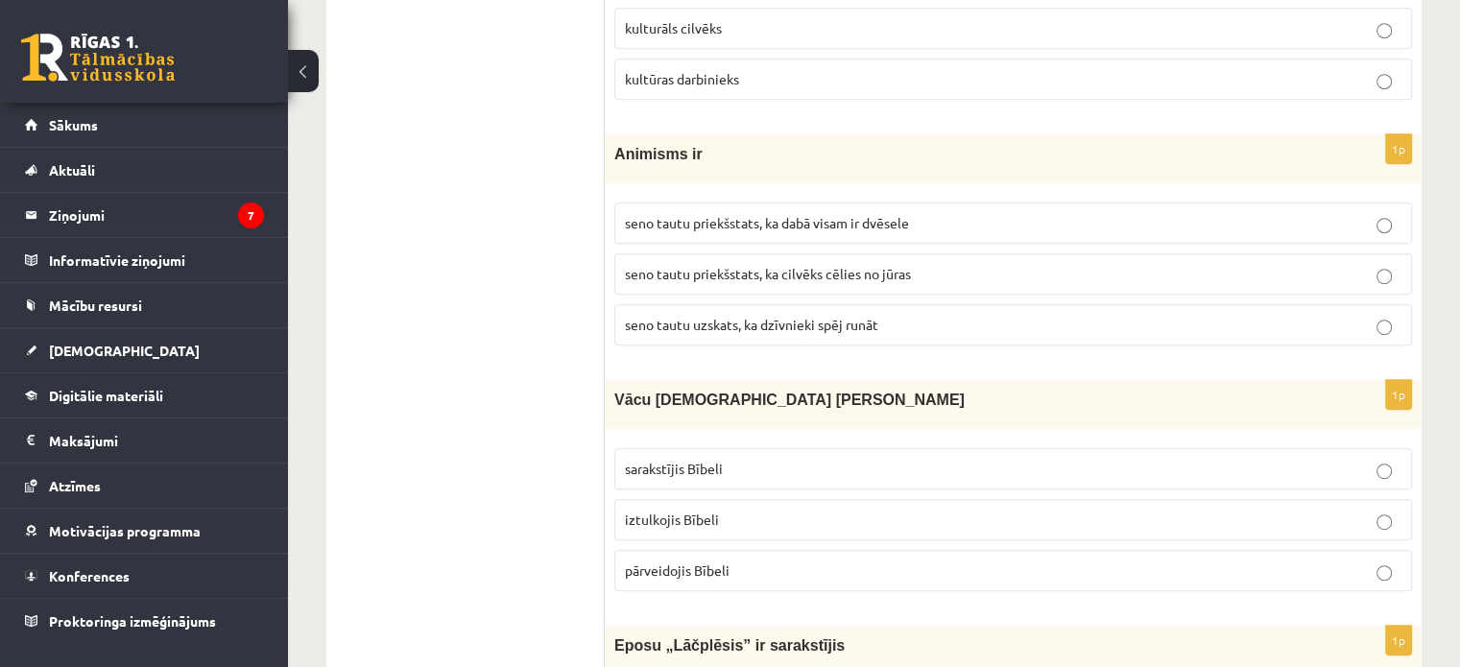
scroll to position [1056, 0]
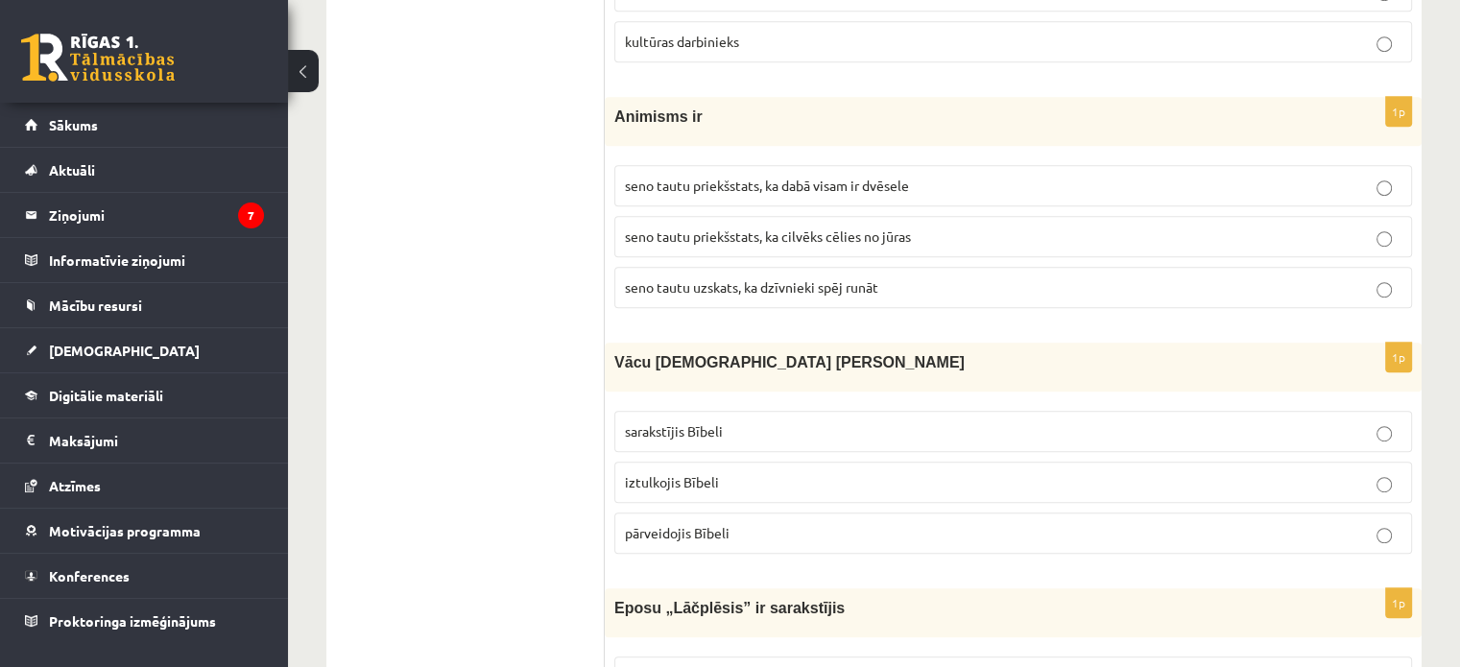
click at [1025, 183] on p "seno tautu priekšstats, ka dabā visam ir dvēsele" at bounding box center [1013, 186] width 777 height 20
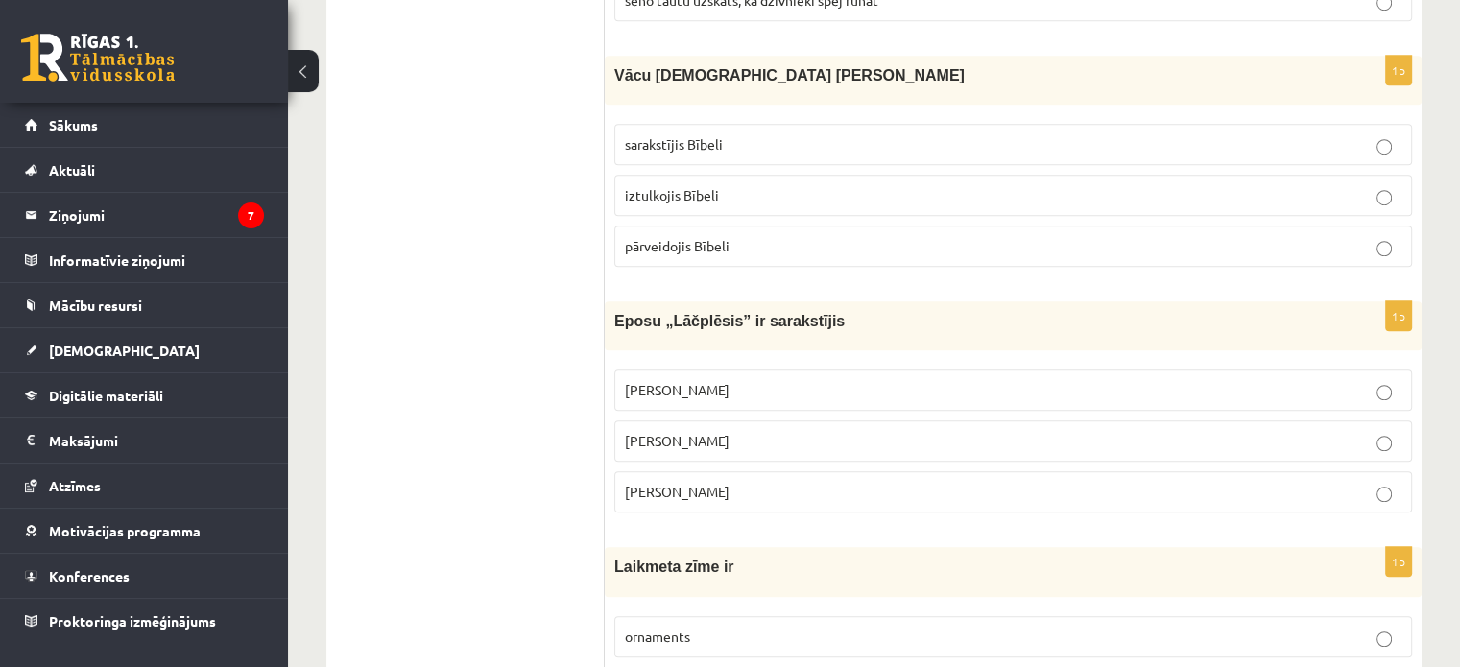
scroll to position [1344, 0]
click at [998, 184] on p "iztulkojis Bībeli" at bounding box center [1013, 194] width 777 height 20
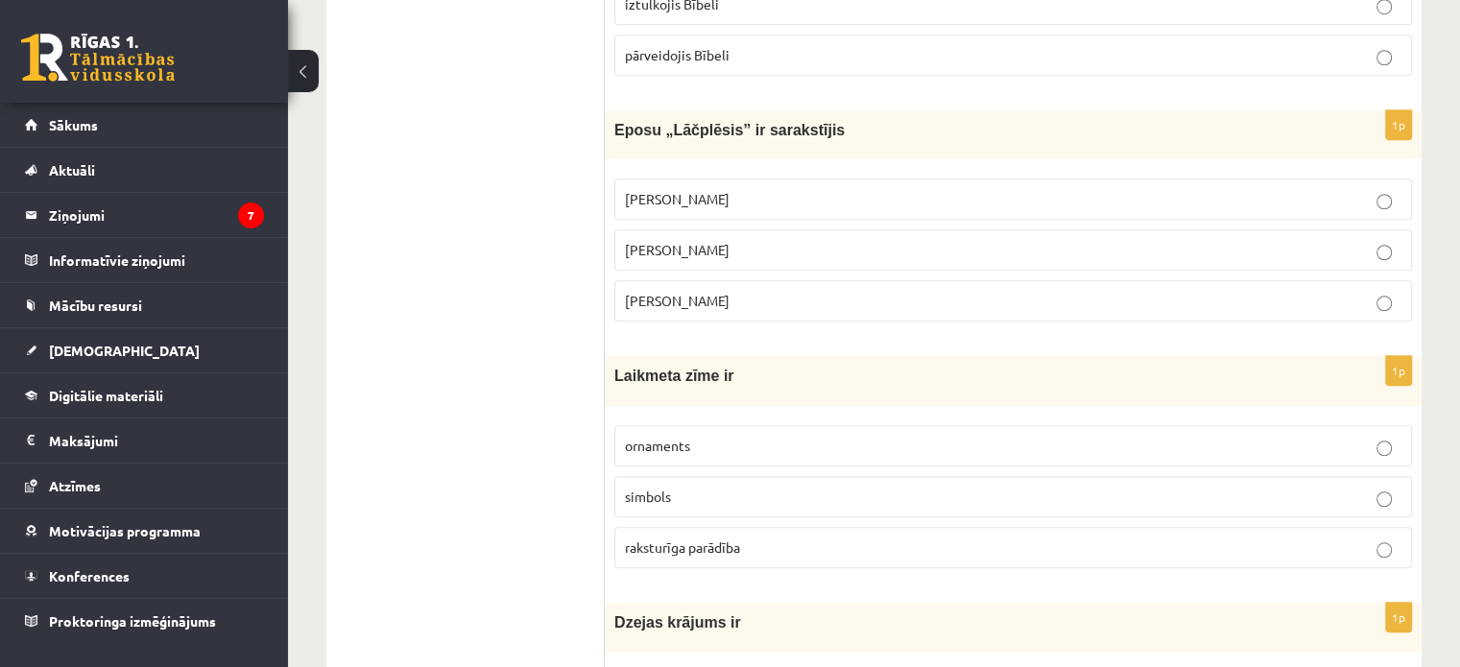
scroll to position [1536, 0]
click at [853, 245] on p "Andrejs Pumpurs" at bounding box center [1013, 248] width 777 height 20
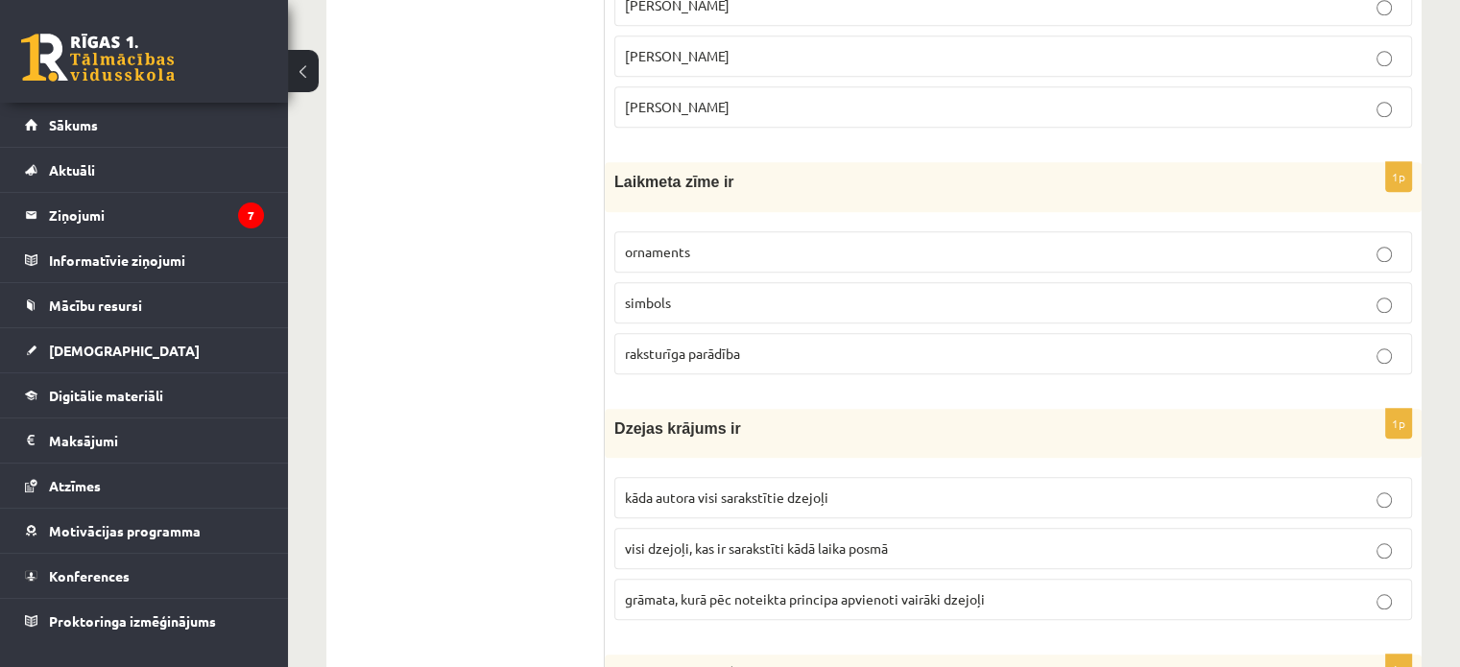
click at [879, 242] on p "ornaments" at bounding box center [1013, 252] width 777 height 20
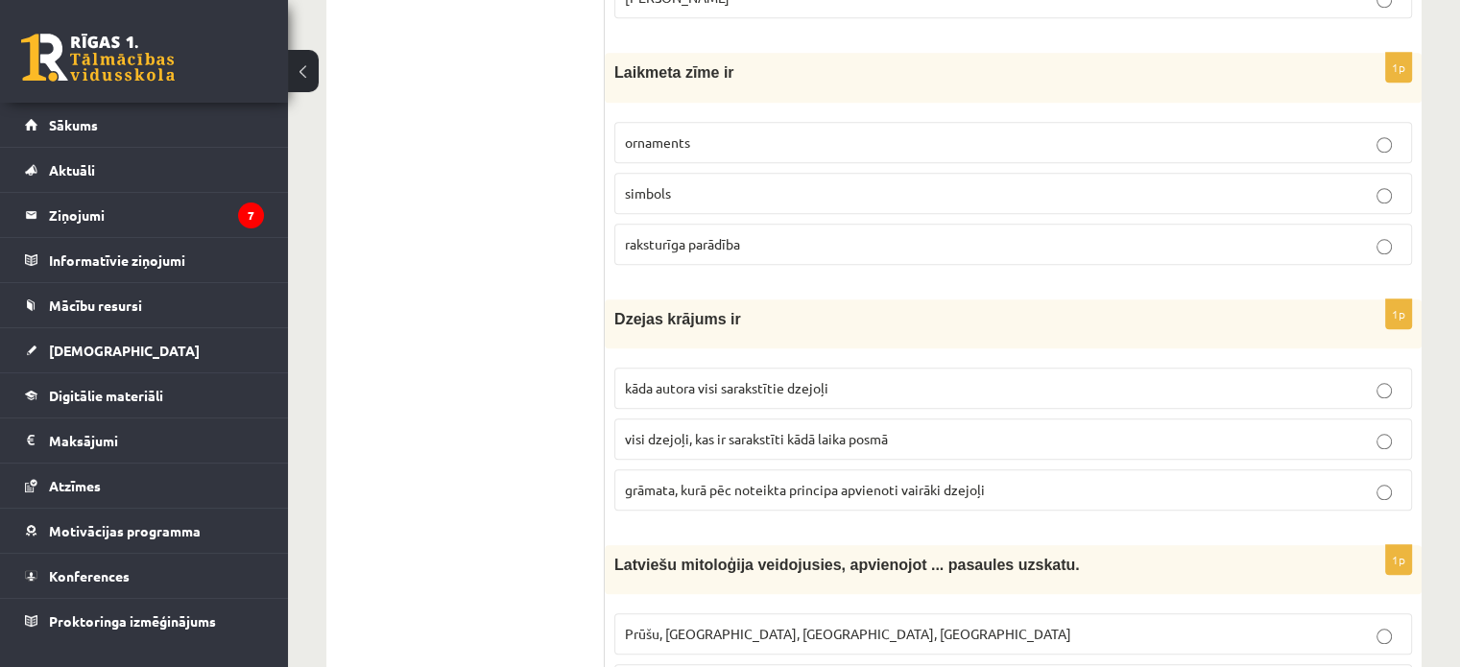
scroll to position [2016, 0]
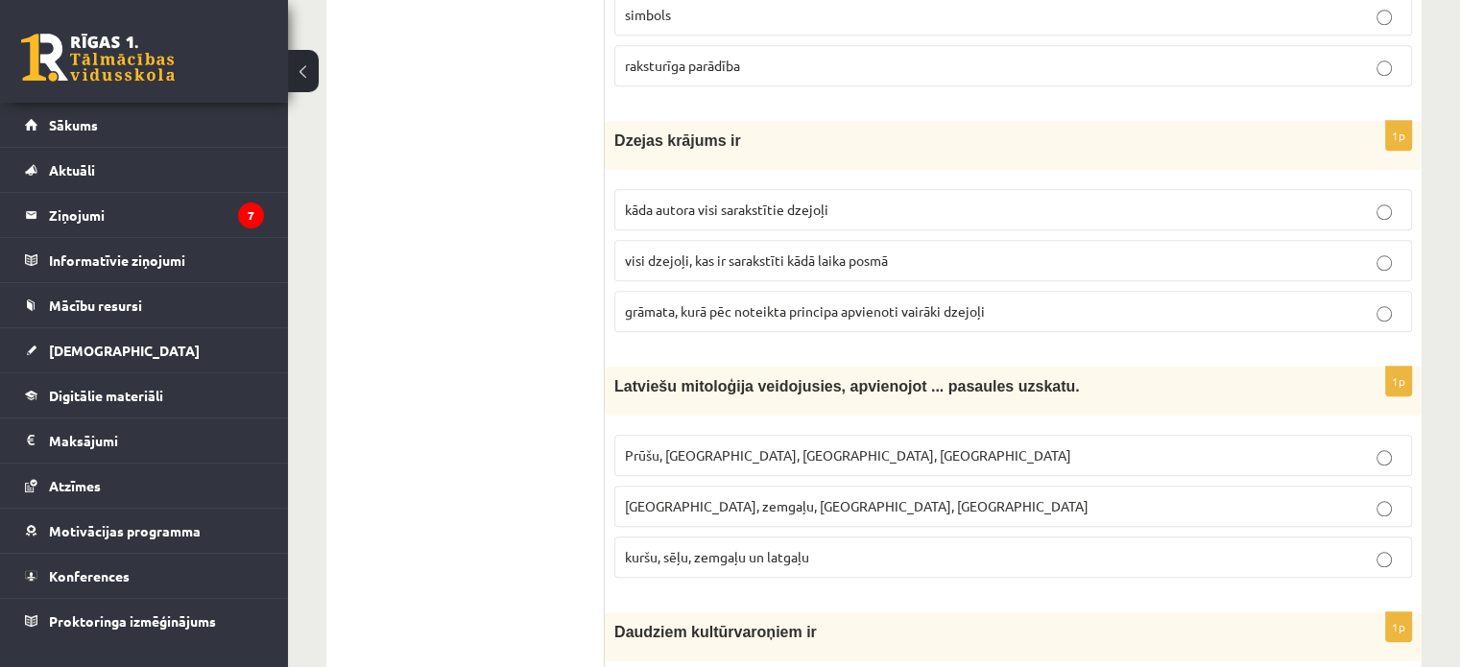
click at [1061, 301] on p "grāmata, kurā pēc noteikta principa apvienoti vairāki dzejoļi" at bounding box center [1013, 311] width 777 height 20
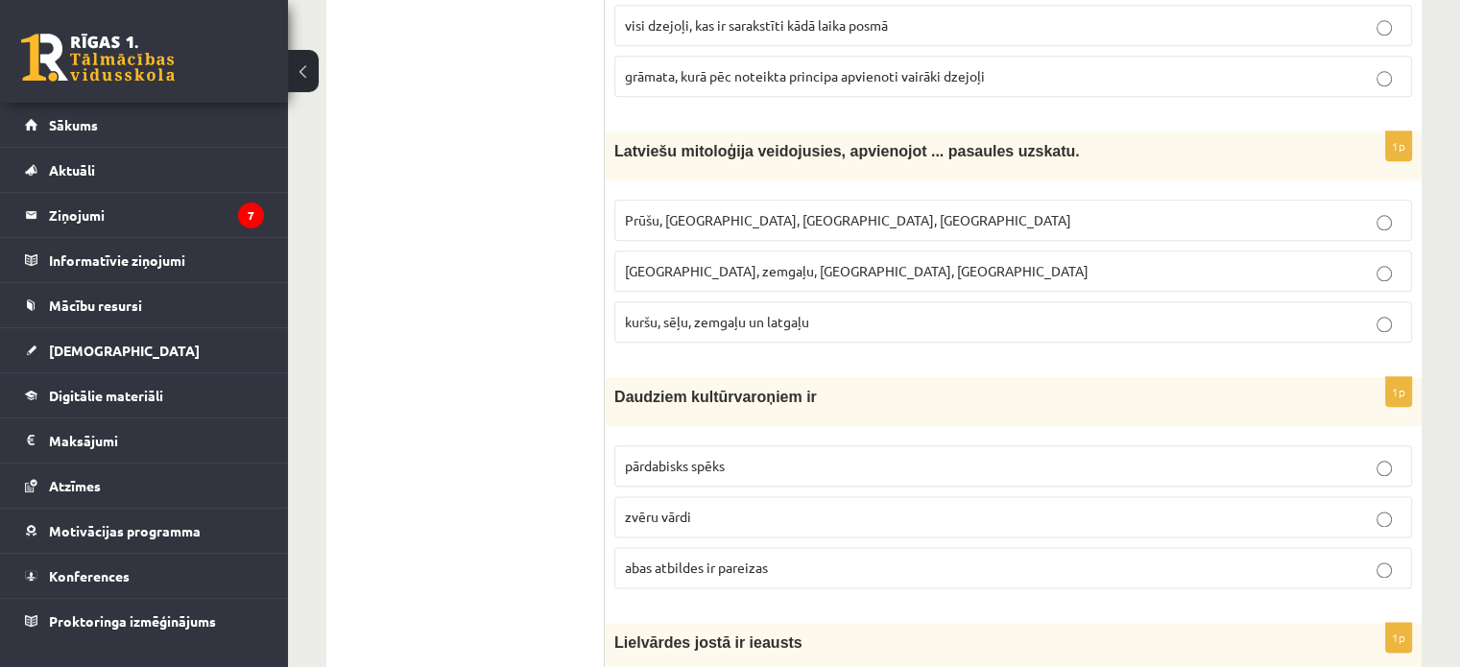
scroll to position [2304, 0]
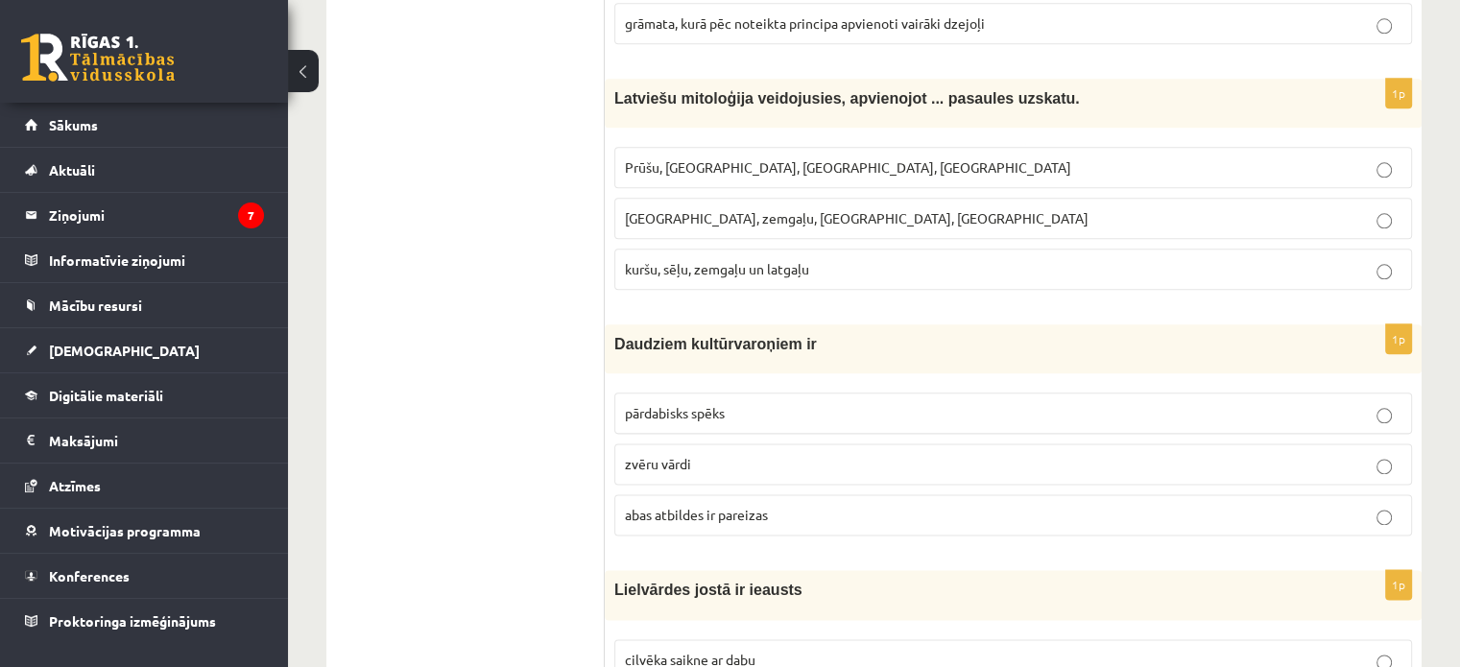
click at [909, 260] on p "kuršu, sēļu, zemgaļu un latgaļu" at bounding box center [1013, 269] width 777 height 20
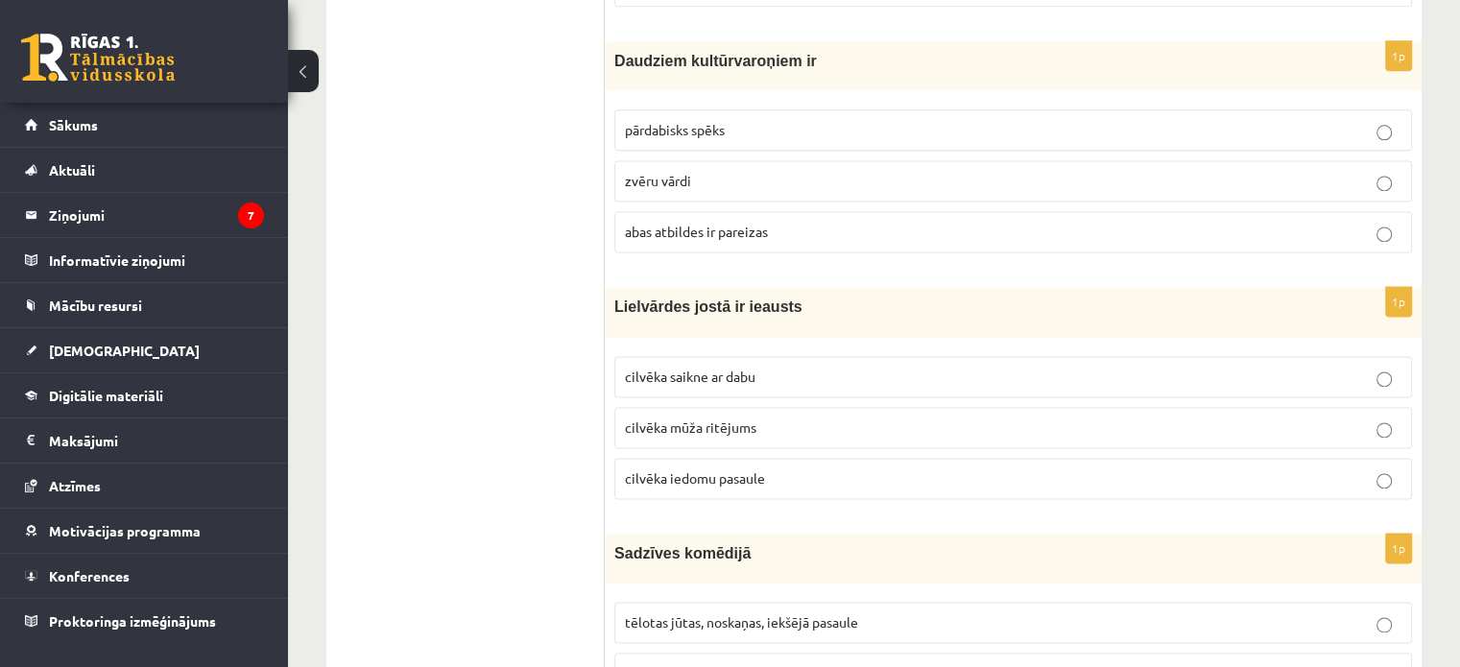
scroll to position [2592, 0]
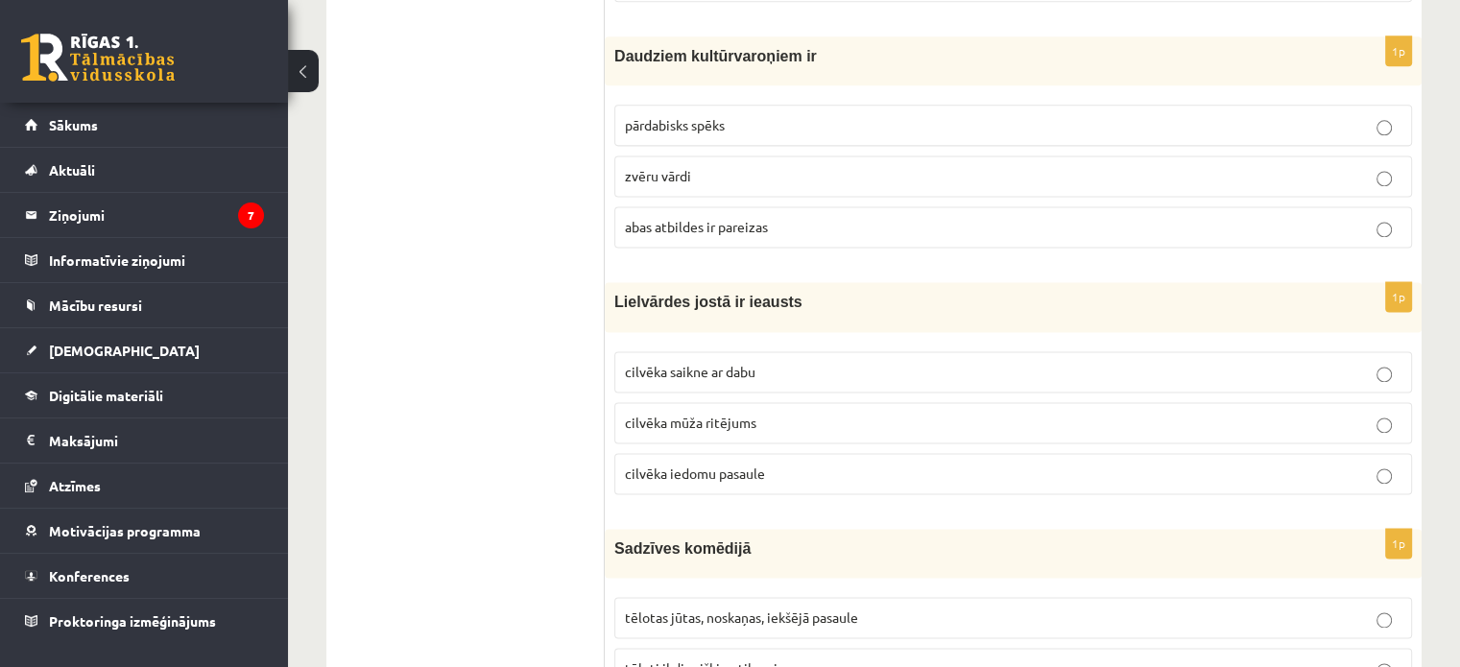
click at [934, 217] on p "abas atbildes ir pareizas" at bounding box center [1013, 227] width 777 height 20
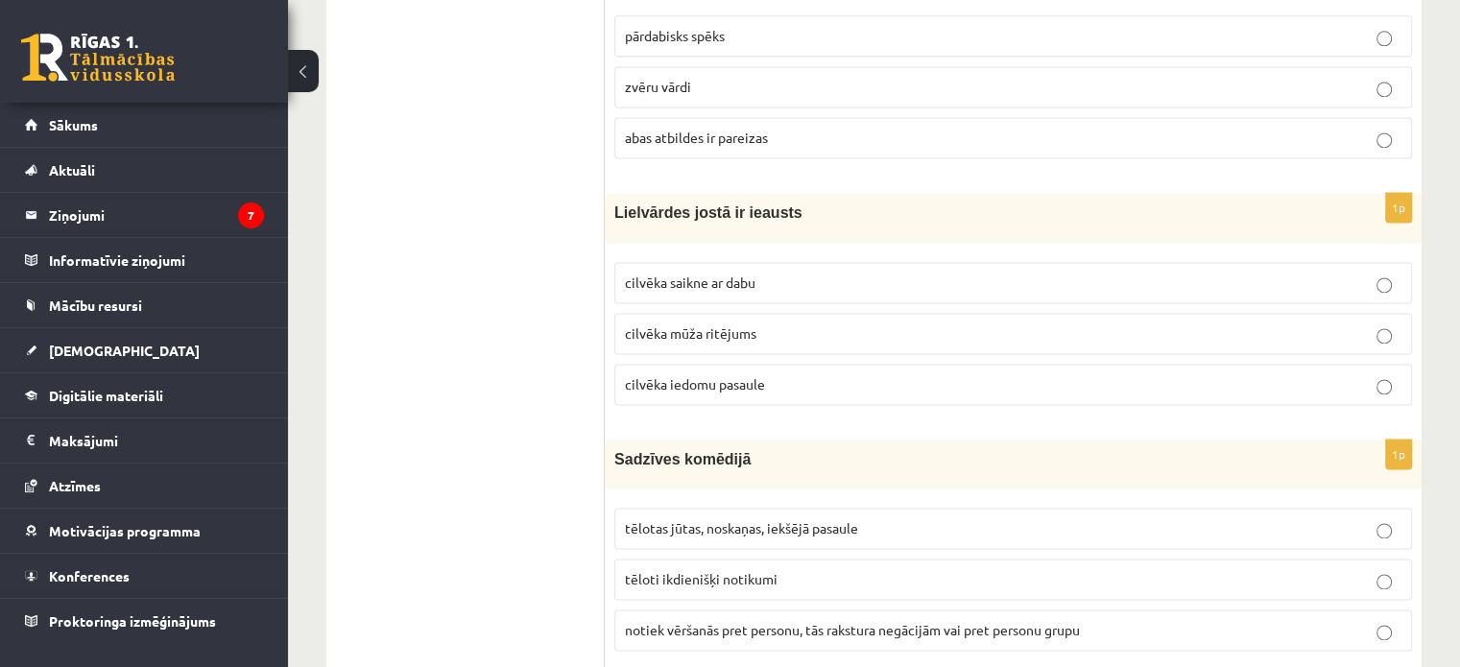
scroll to position [2784, 0]
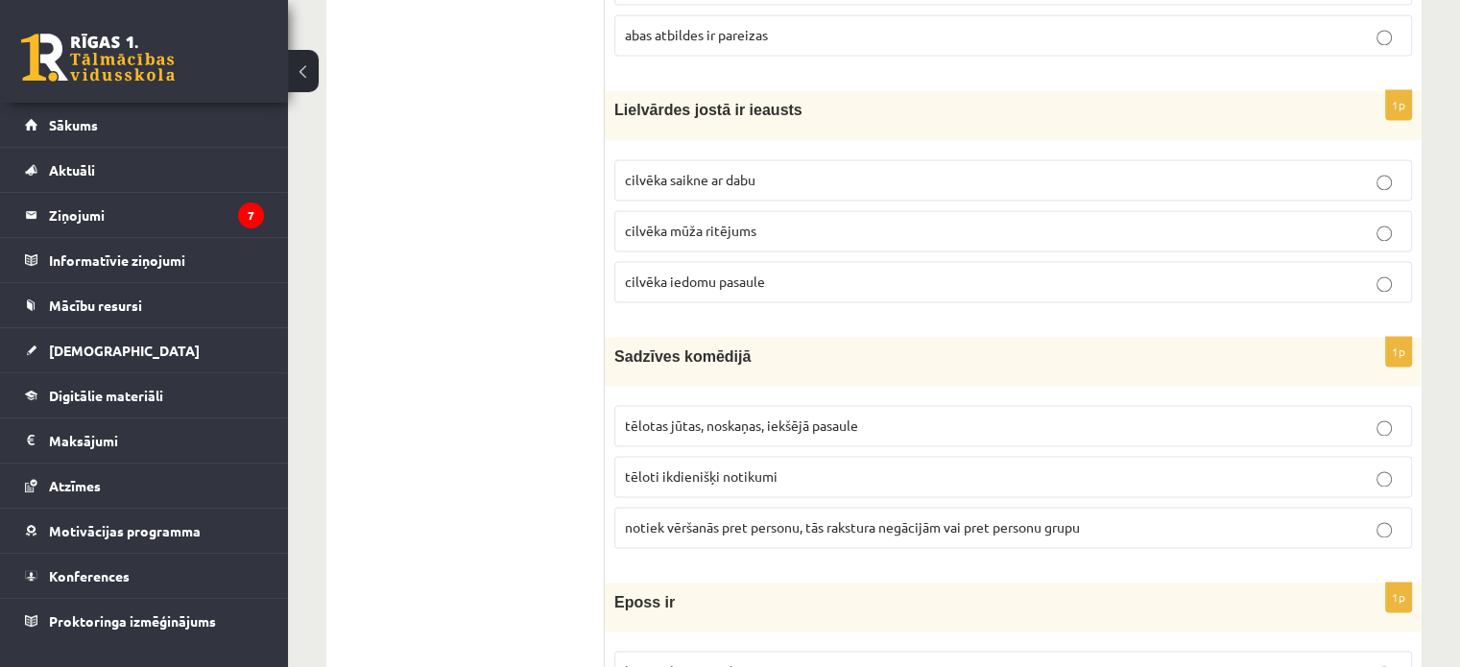
click at [925, 221] on p "cilvēka mūža ritējums" at bounding box center [1013, 231] width 777 height 20
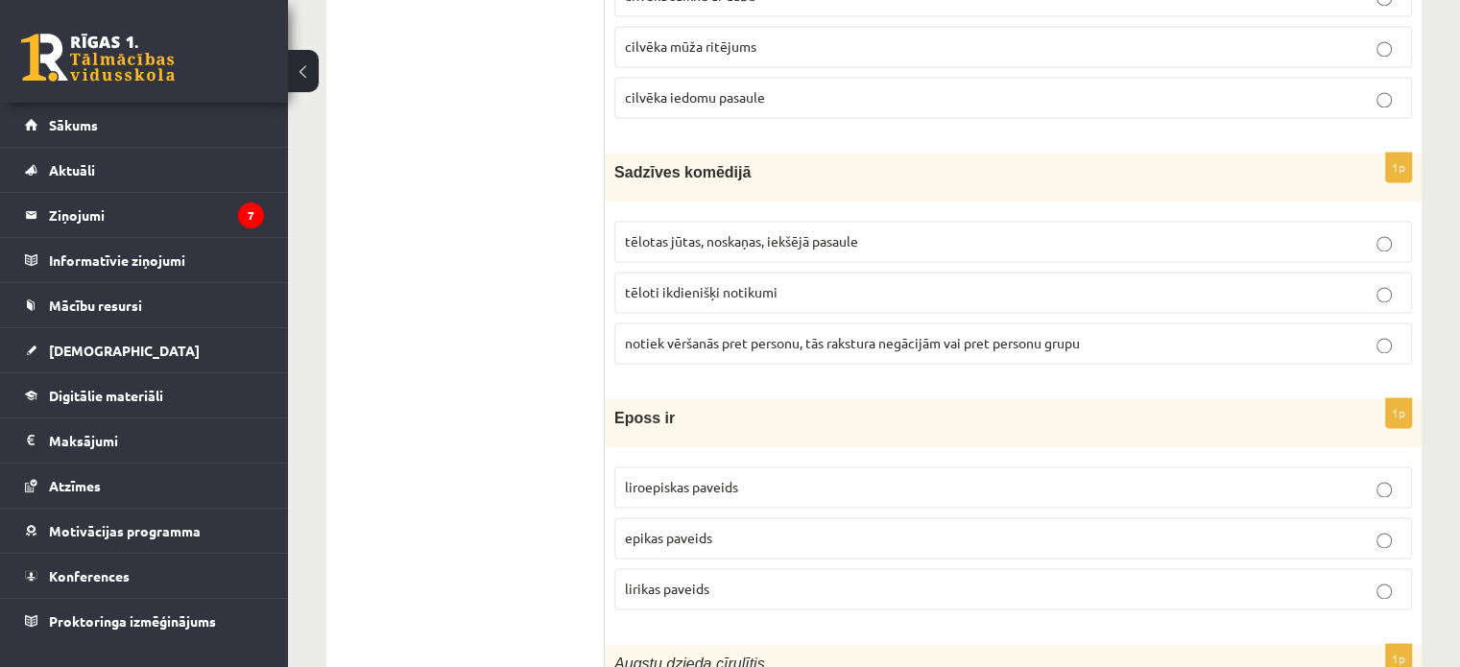
scroll to position [2976, 0]
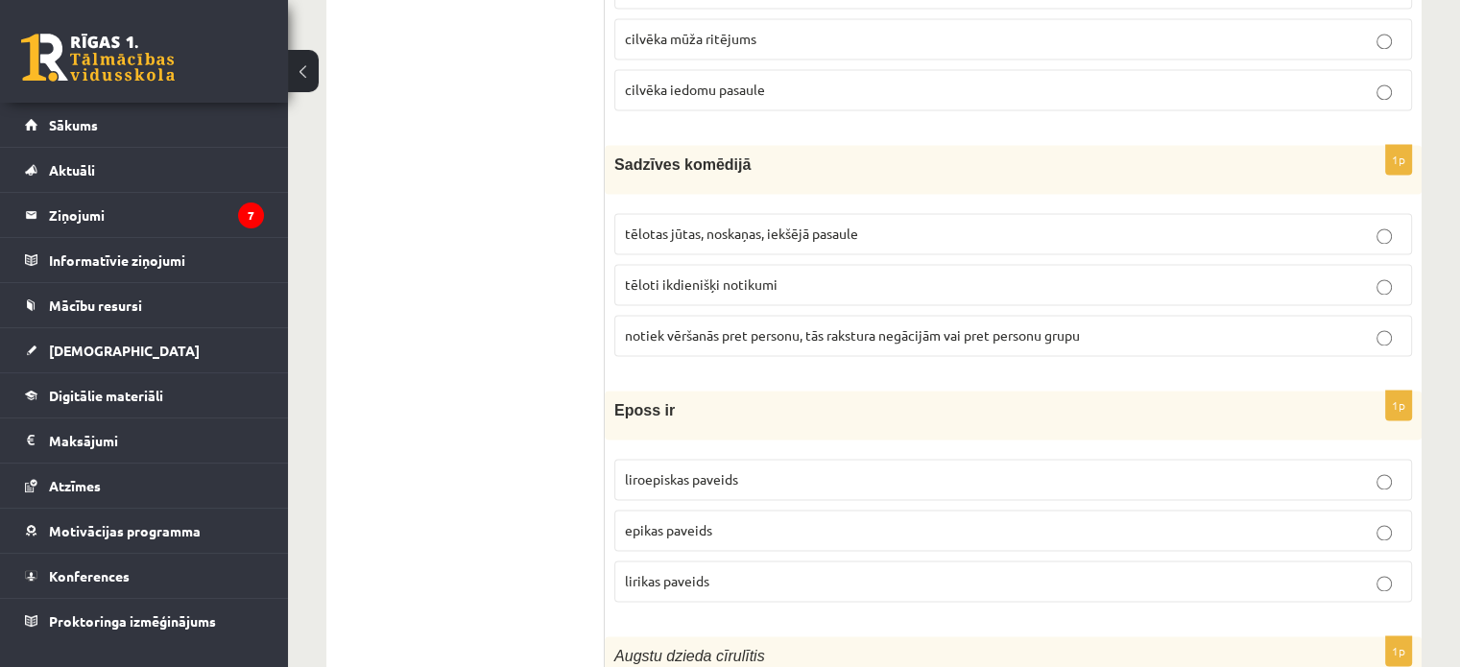
click at [873, 275] on p "tēloti ikdienišķi notikumi" at bounding box center [1013, 285] width 777 height 20
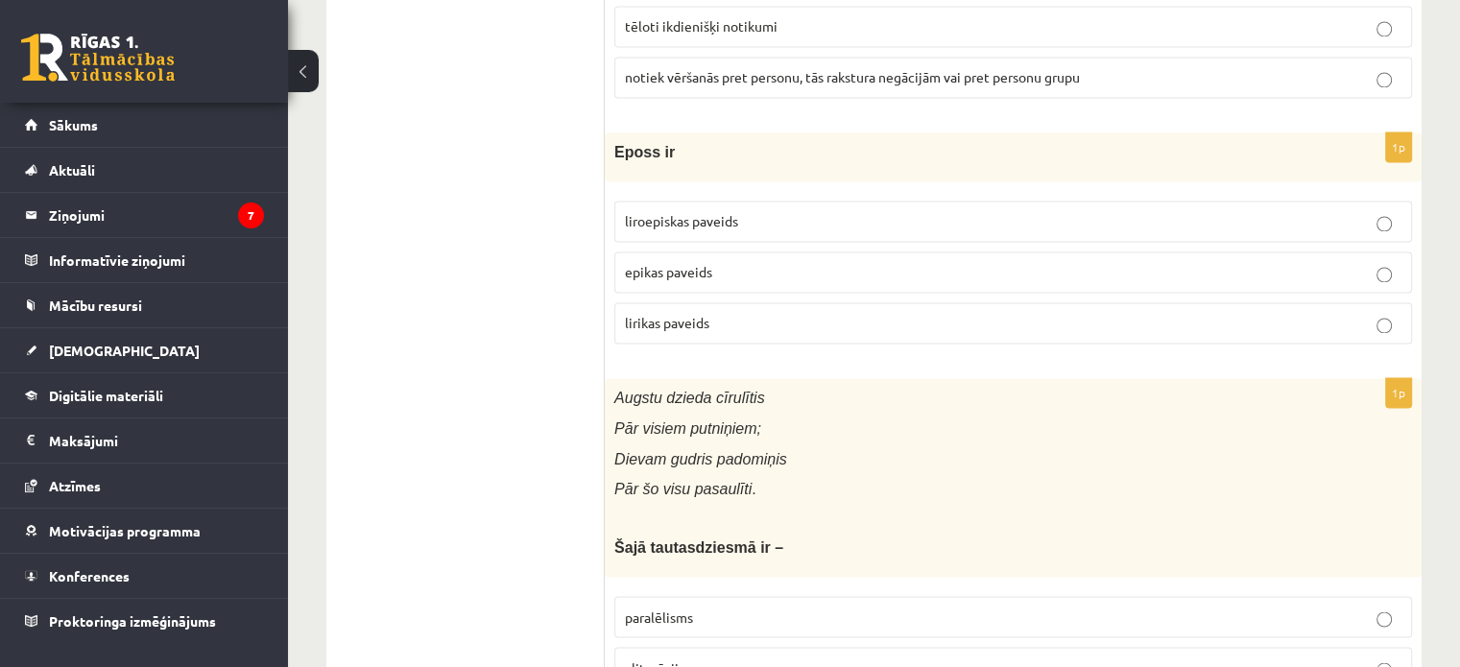
scroll to position [3264, 0]
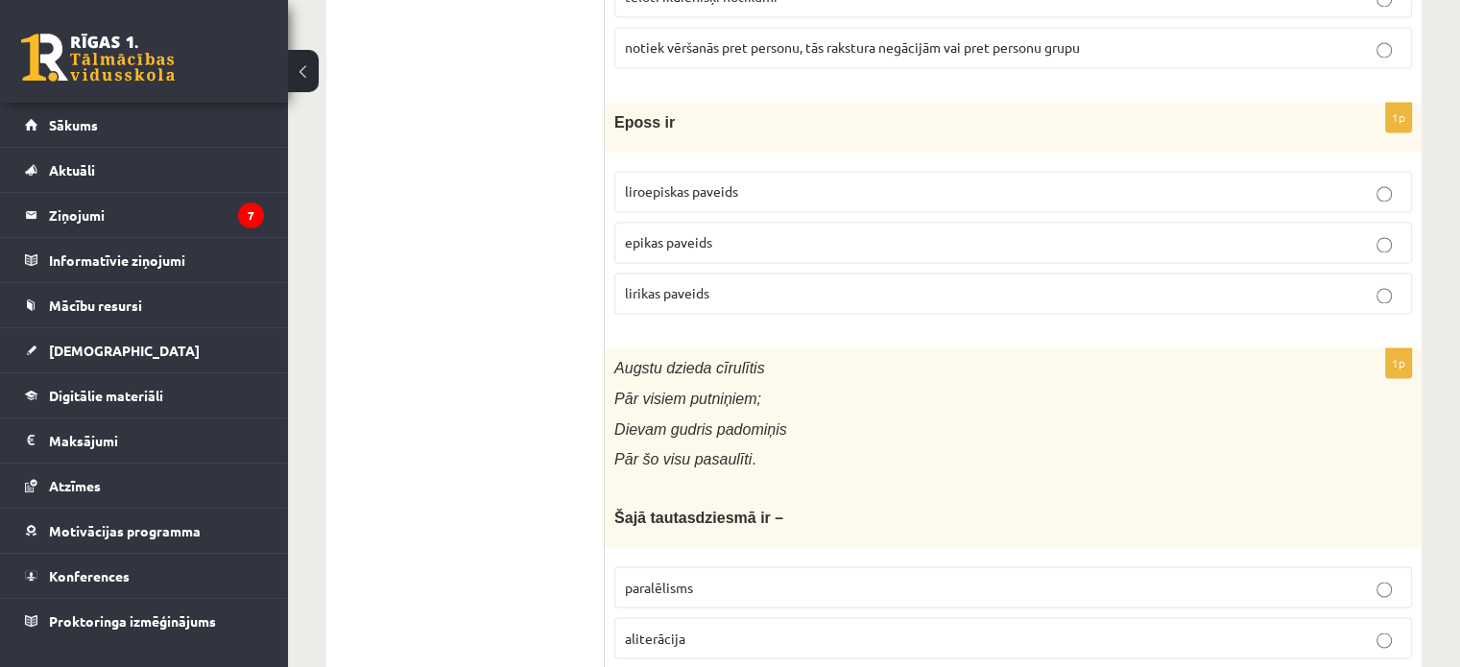
click at [885, 287] on label "lirikas paveids" at bounding box center [1013, 293] width 798 height 41
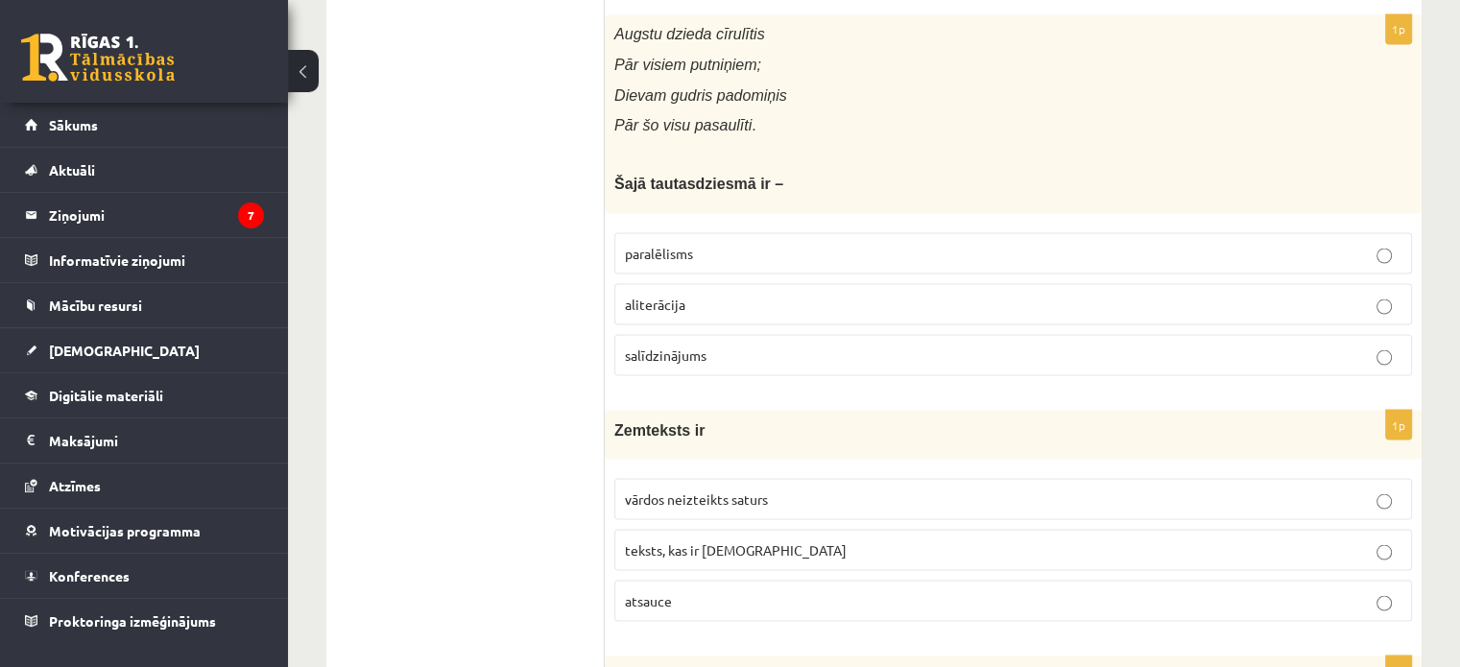
scroll to position [3552, 0]
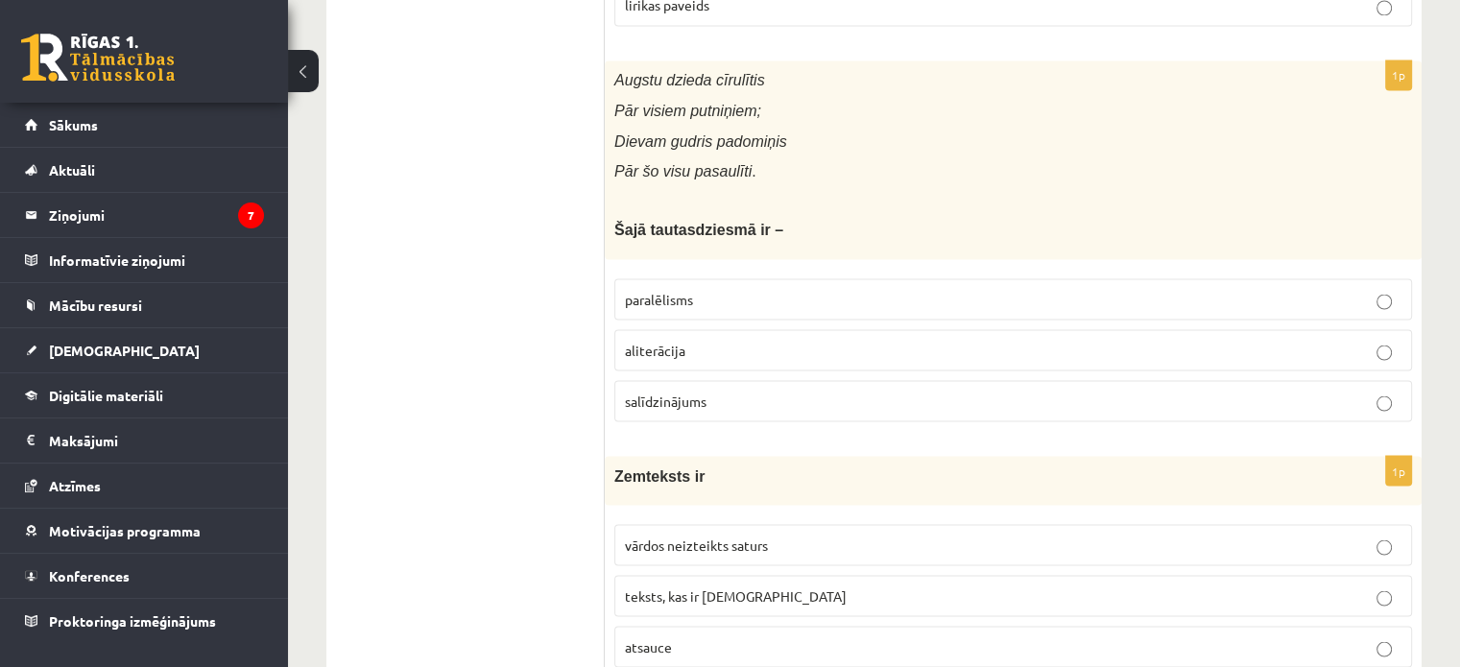
click at [837, 302] on label "paralēlisms" at bounding box center [1013, 298] width 798 height 41
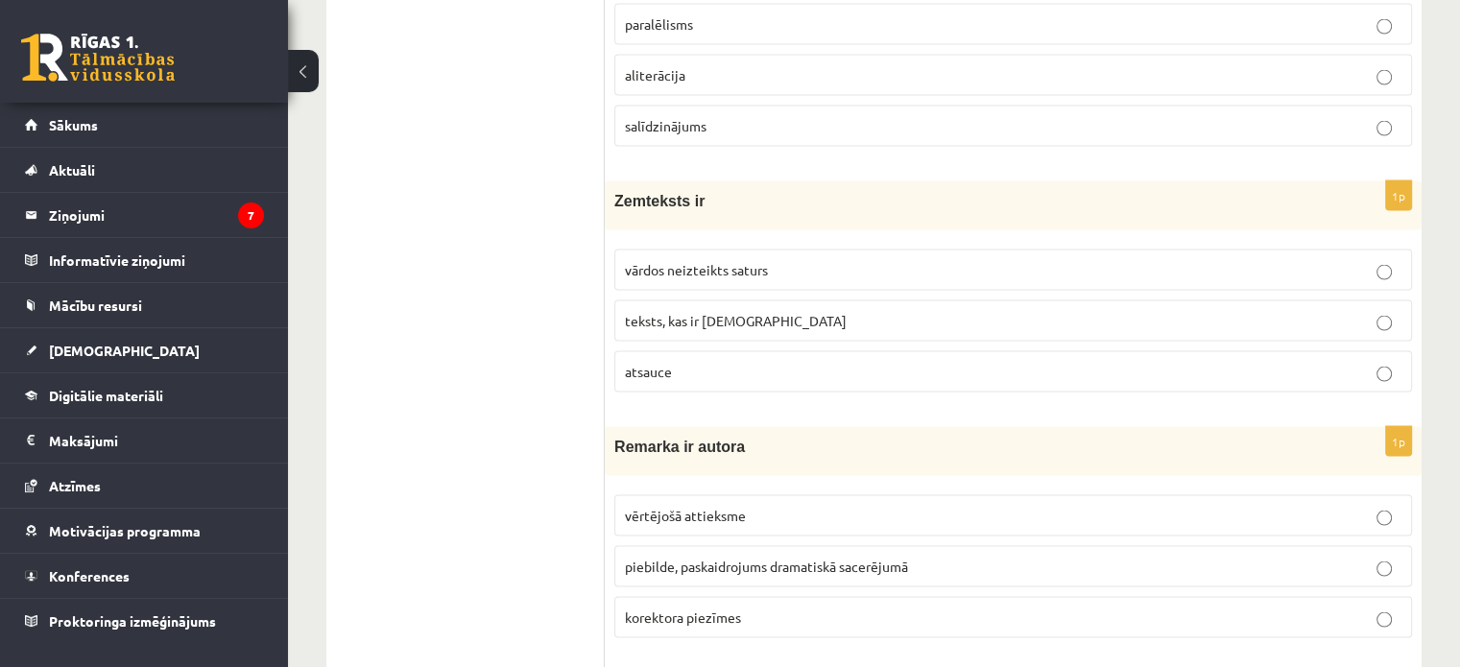
scroll to position [3840, 0]
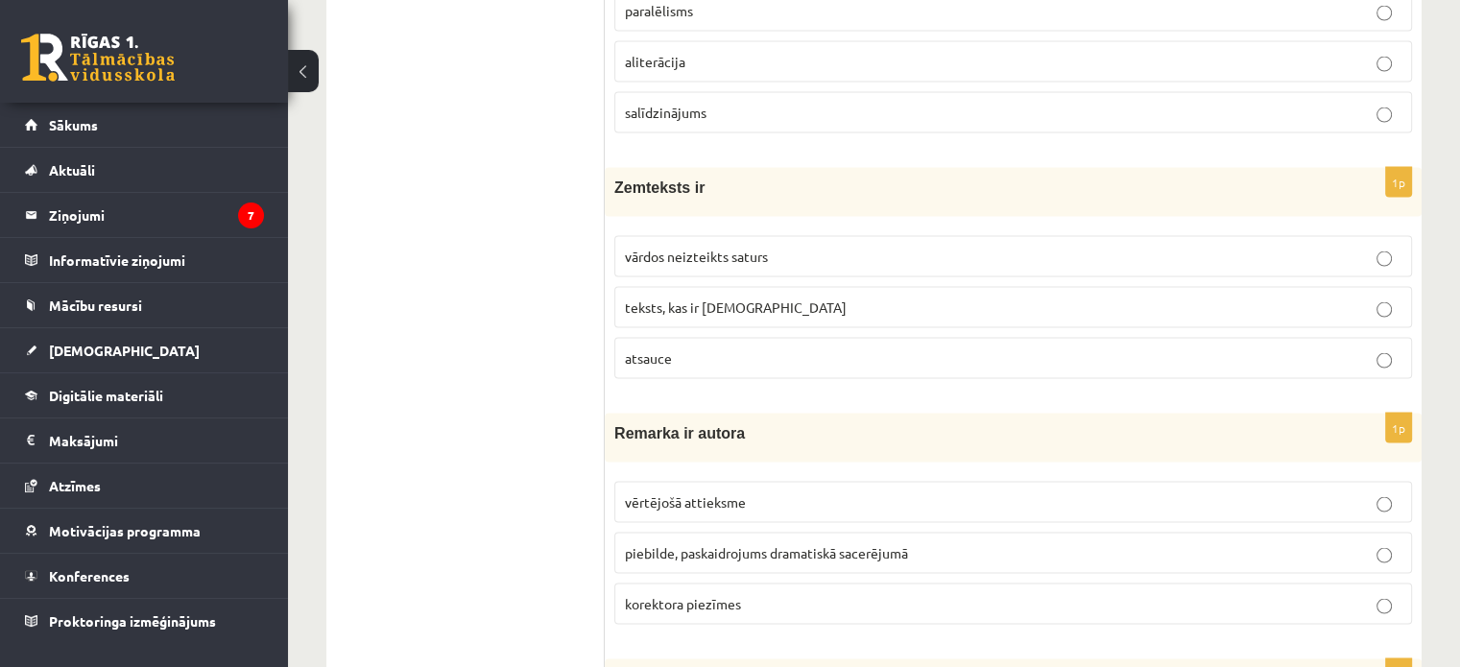
click at [851, 259] on label "vārdos neizteikts saturs" at bounding box center [1013, 256] width 798 height 41
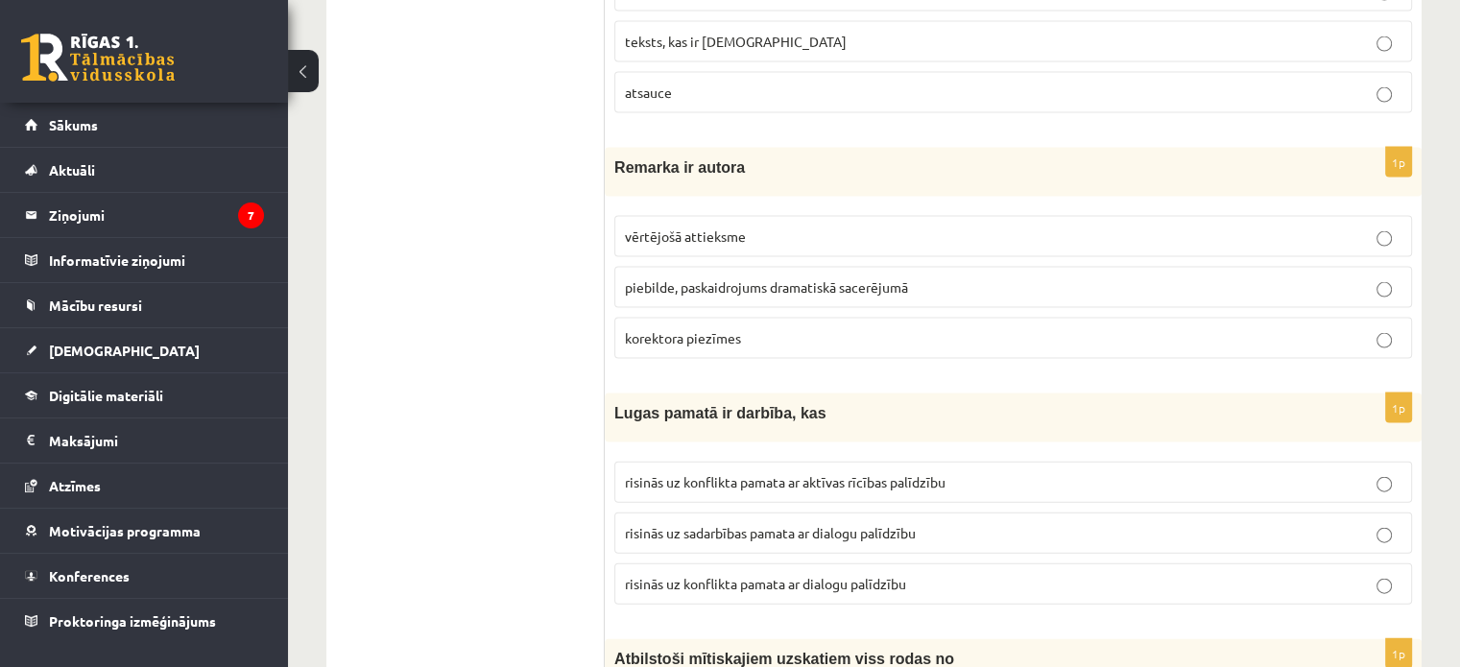
scroll to position [4128, 0]
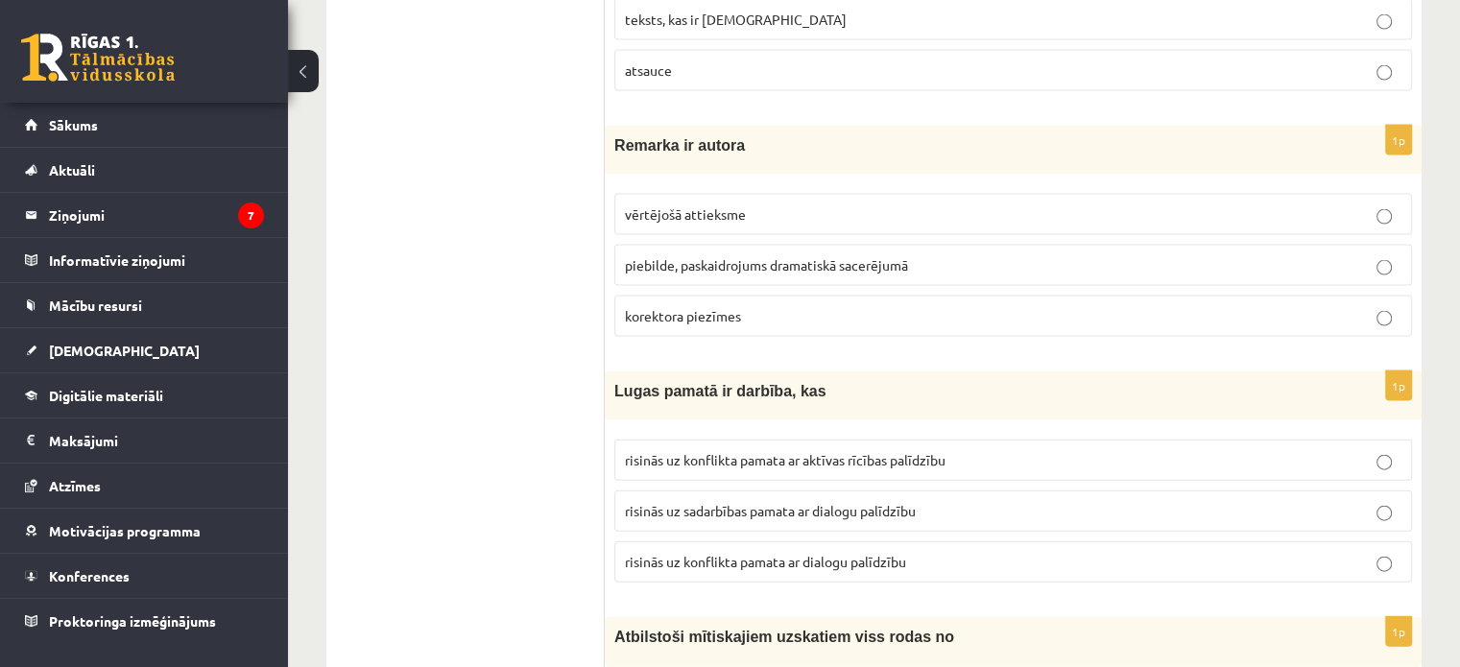
click at [871, 306] on p "korektora piezīmes" at bounding box center [1013, 316] width 777 height 20
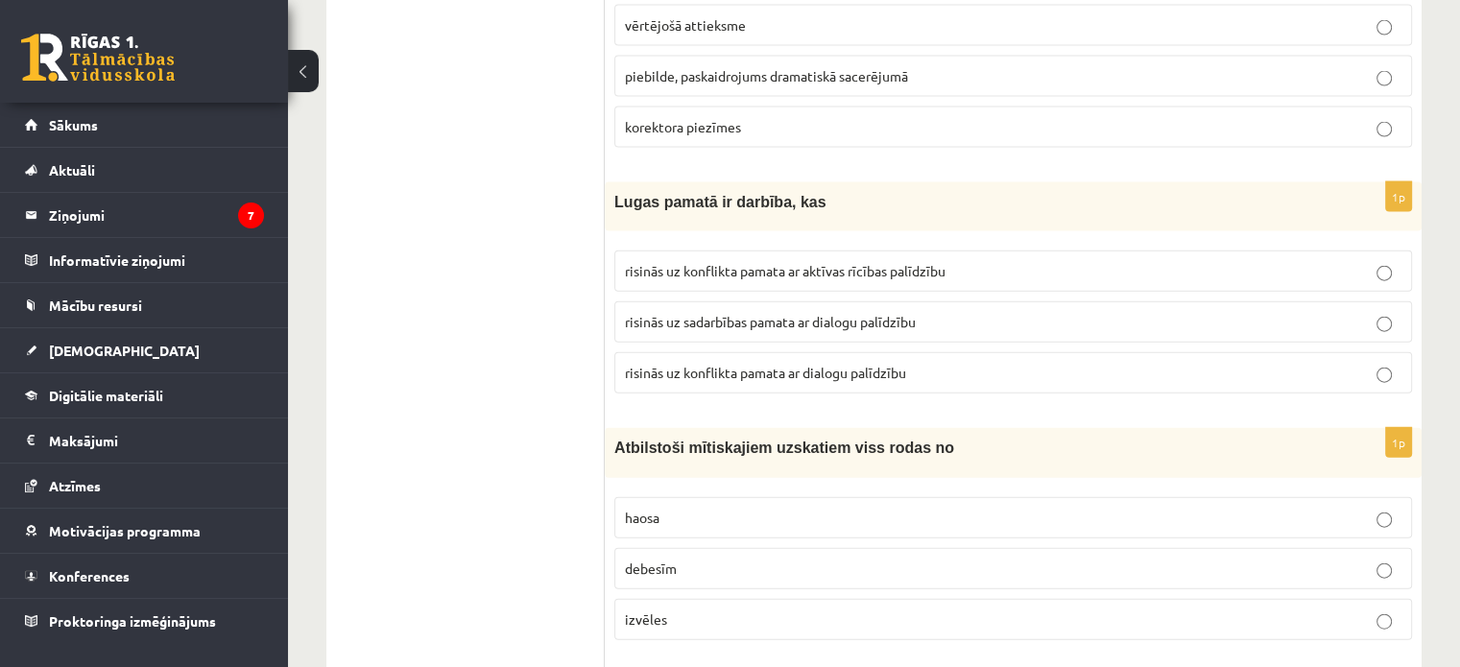
scroll to position [4320, 0]
click at [990, 309] on p "risinās uz sadarbības pamata ar dialogu palīdzību" at bounding box center [1013, 319] width 777 height 20
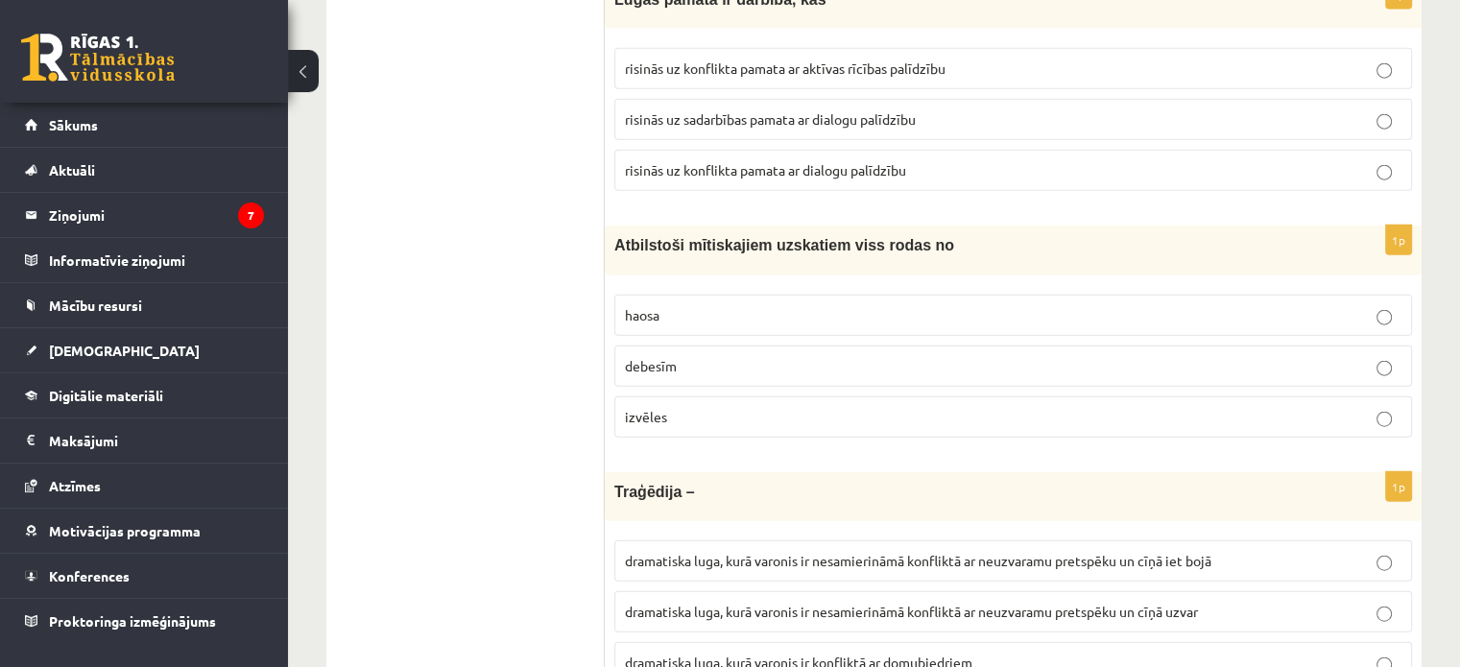
scroll to position [4608, 0]
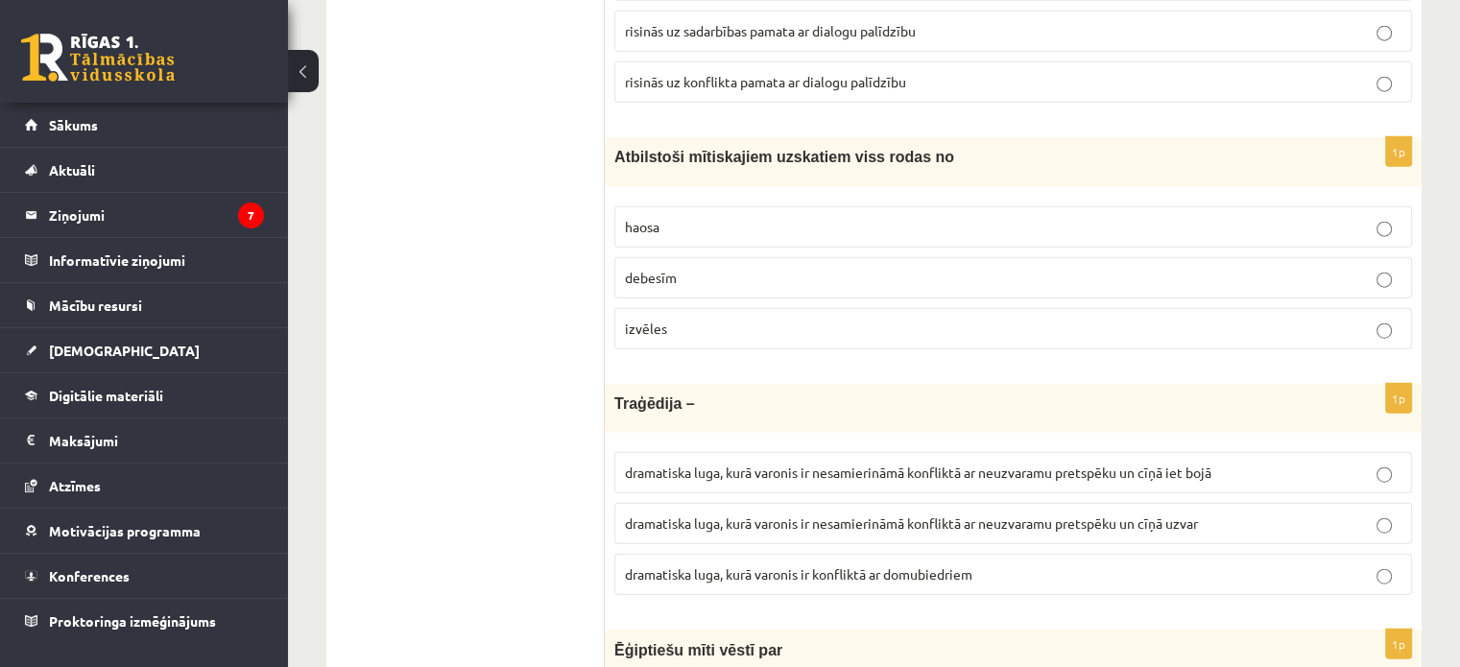
click at [1001, 217] on p "haosa" at bounding box center [1013, 227] width 777 height 20
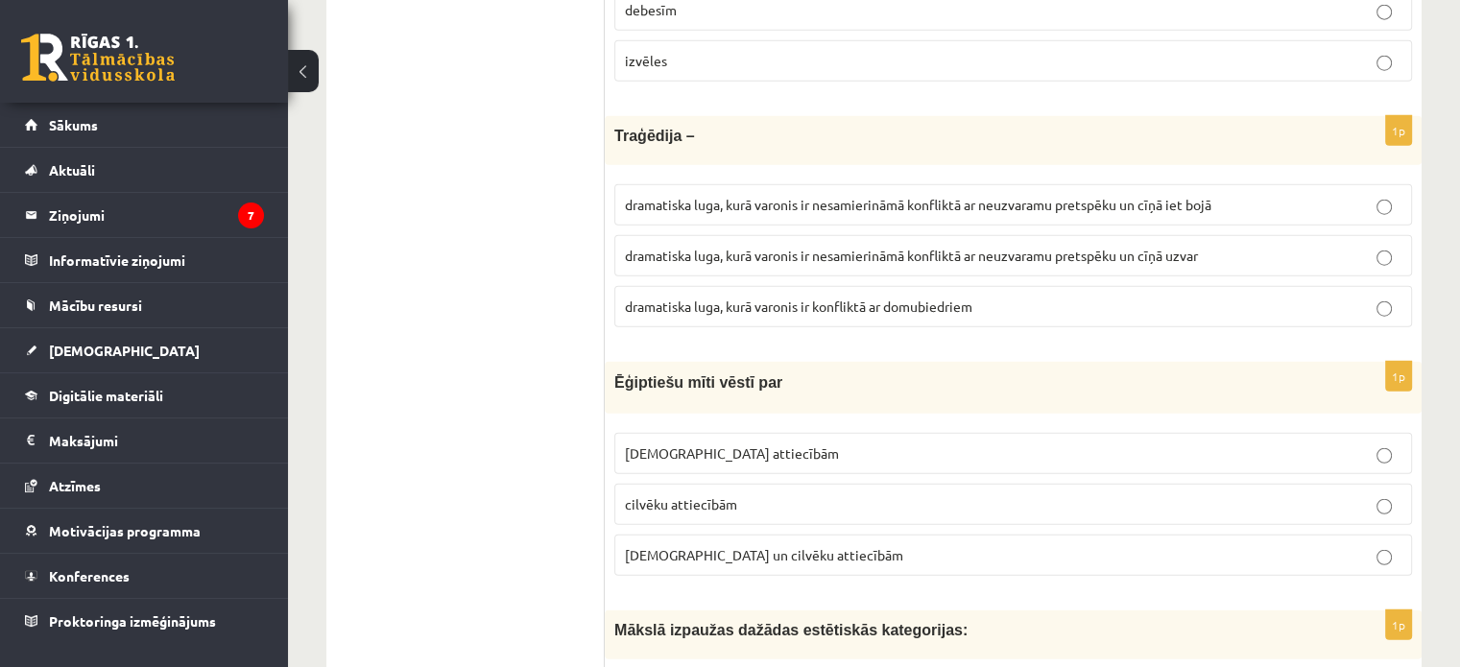
scroll to position [4896, 0]
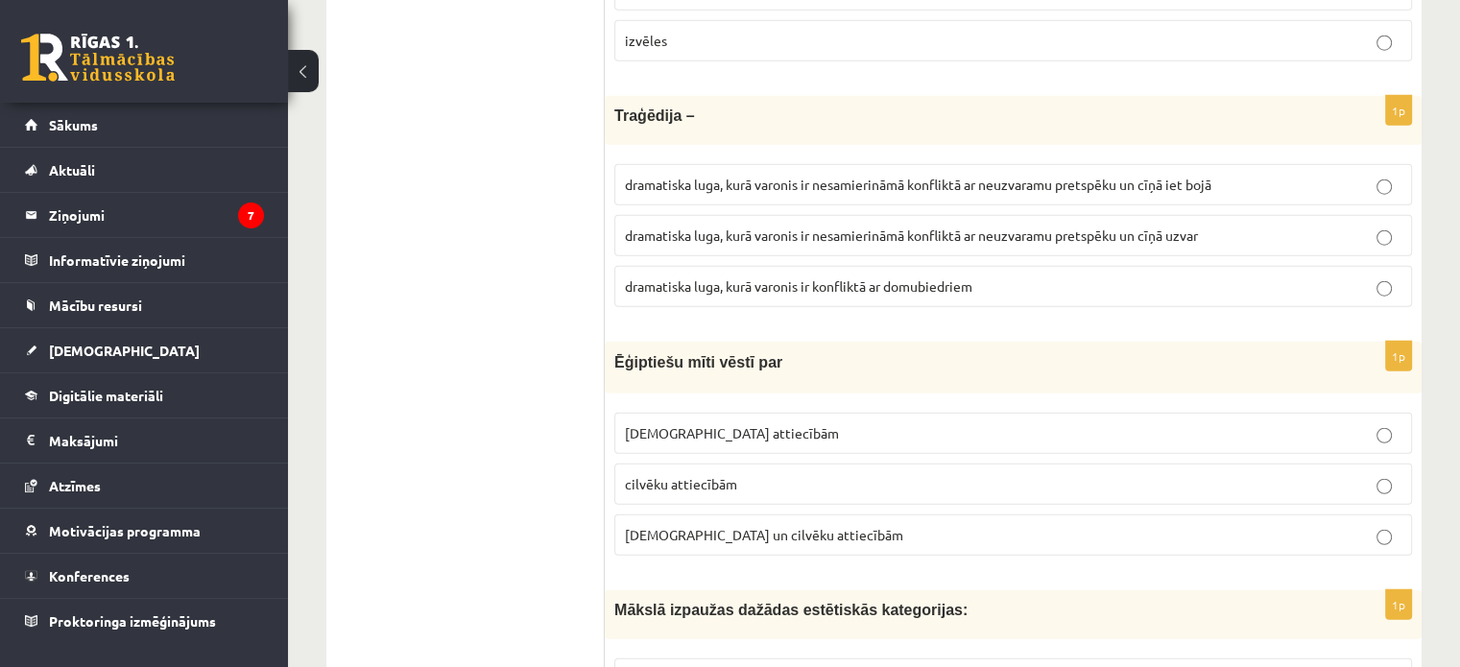
click at [1021, 176] on span "dramatiska luga, kurā varonis ir nesamierināmā konfliktā ar neuzvaramu pretspēk…" at bounding box center [918, 184] width 587 height 17
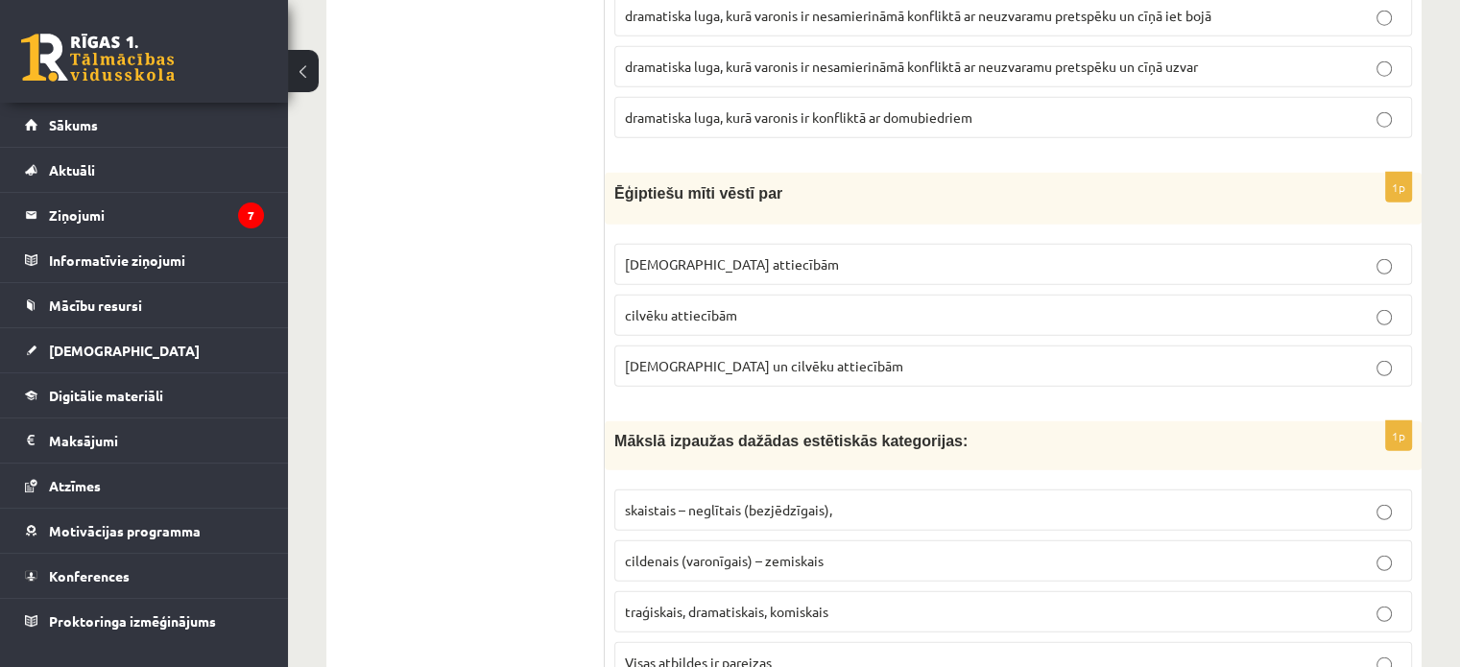
scroll to position [5088, 0]
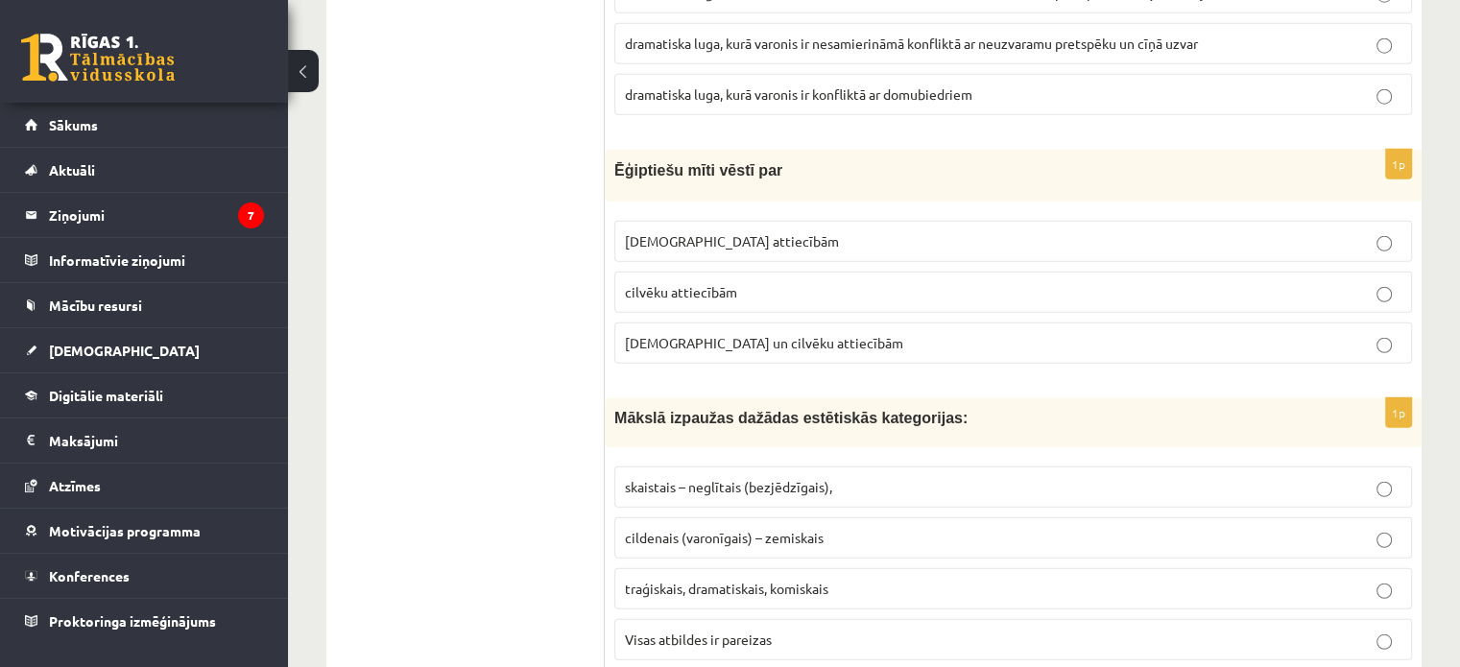
click at [988, 231] on p "Dievu attiecībām" at bounding box center [1013, 241] width 777 height 20
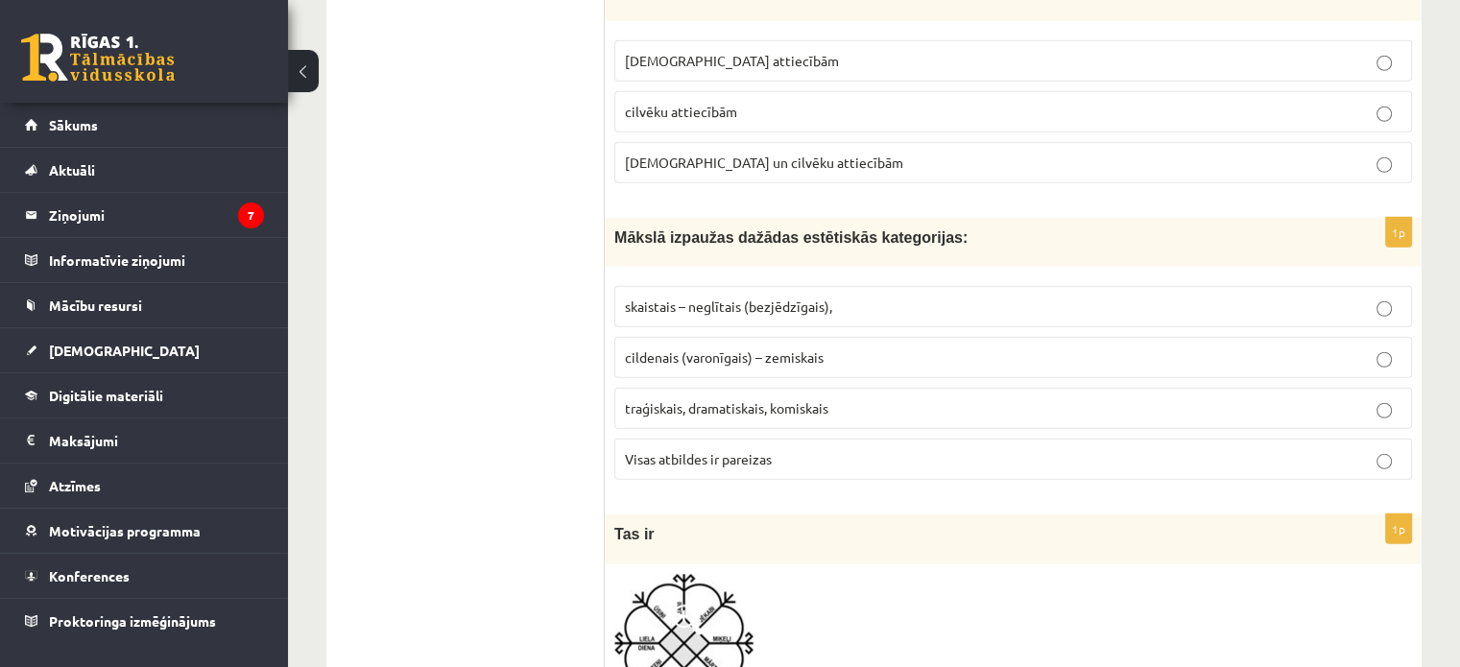
scroll to position [5280, 0]
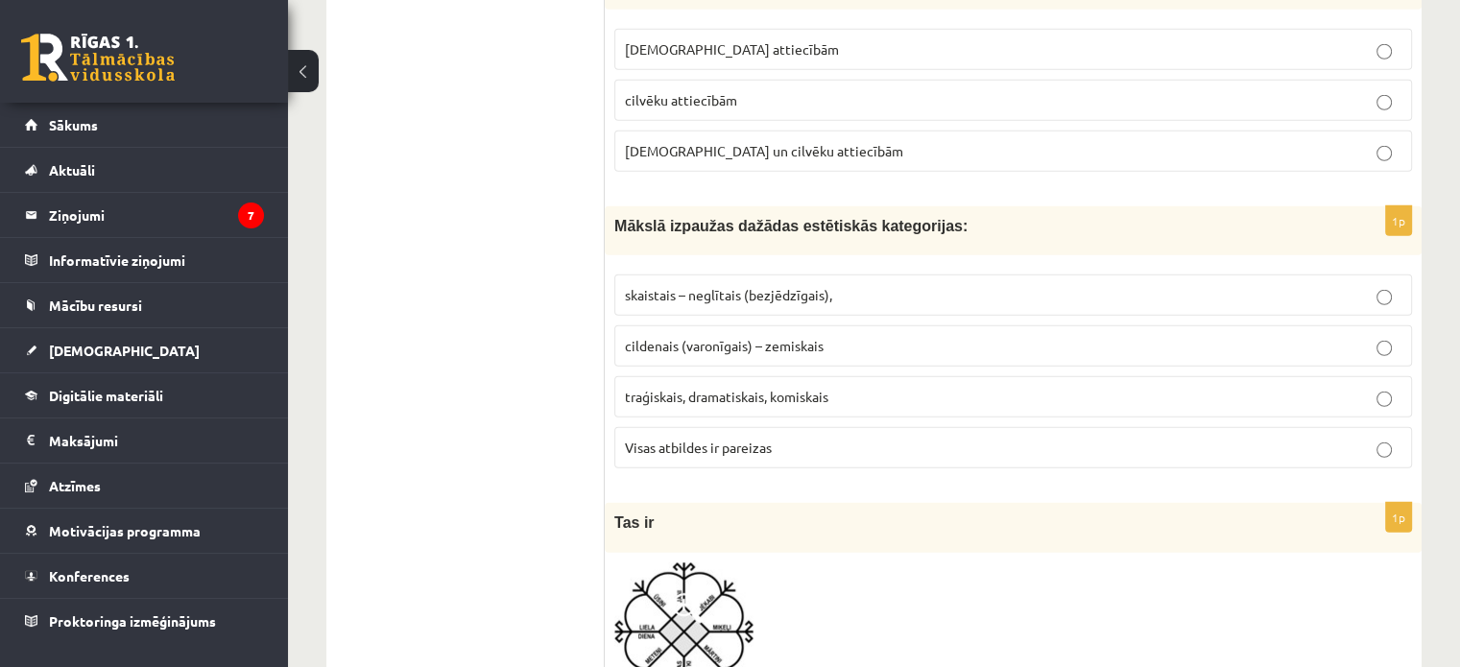
click at [894, 438] on p "Visas atbildes ir pareizas" at bounding box center [1013, 448] width 777 height 20
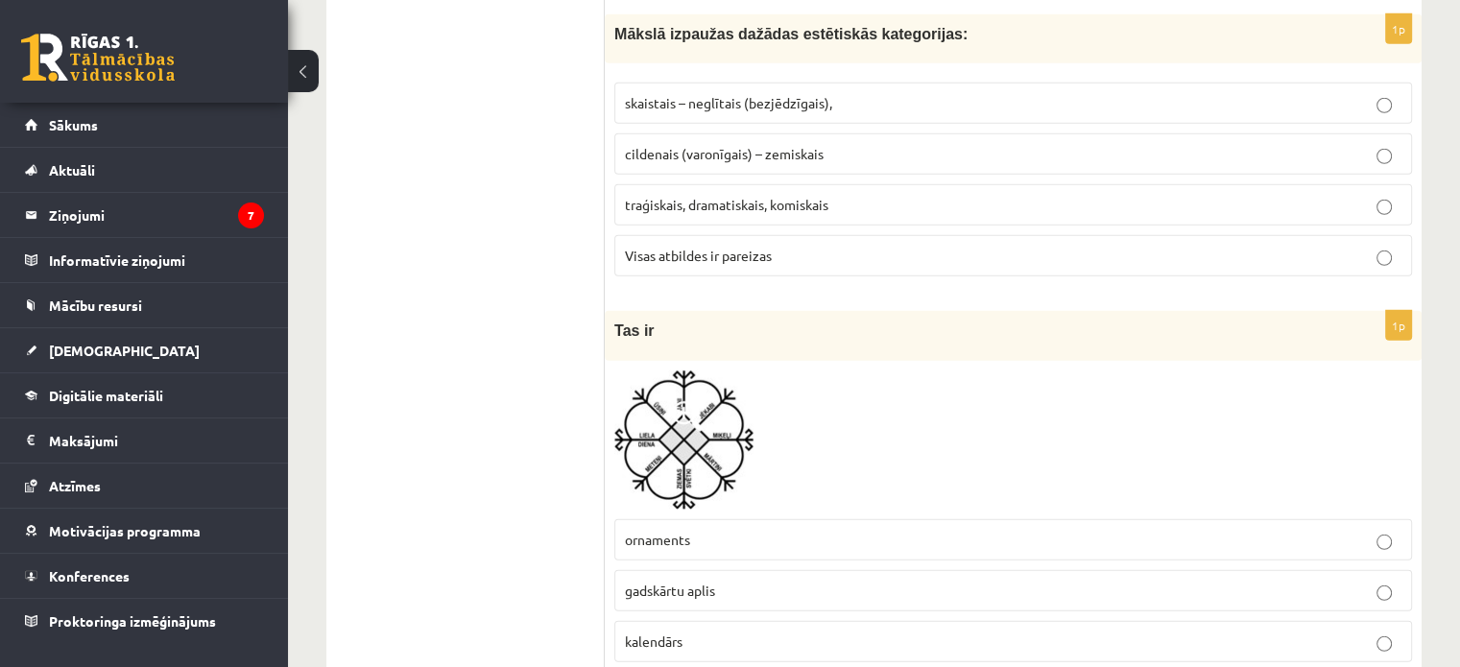
scroll to position [5568, 0]
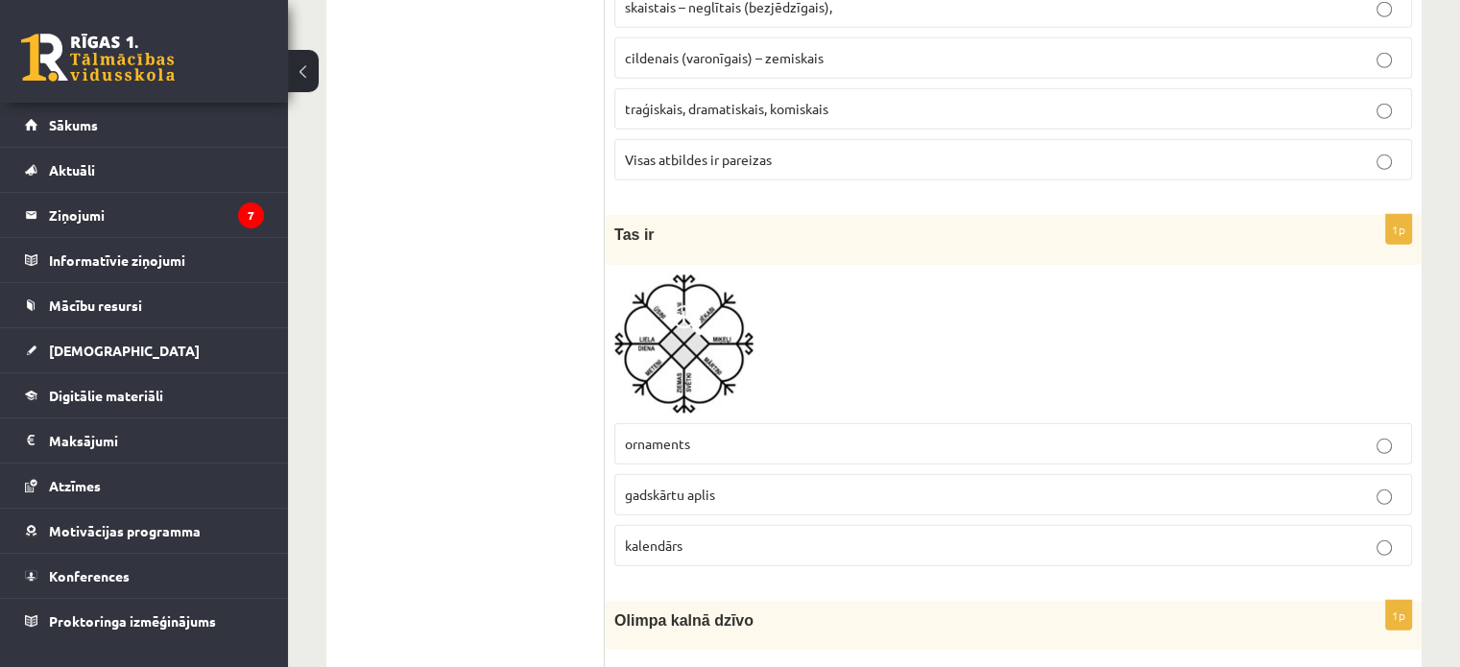
click at [861, 485] on p "gadskārtu aplis" at bounding box center [1013, 495] width 777 height 20
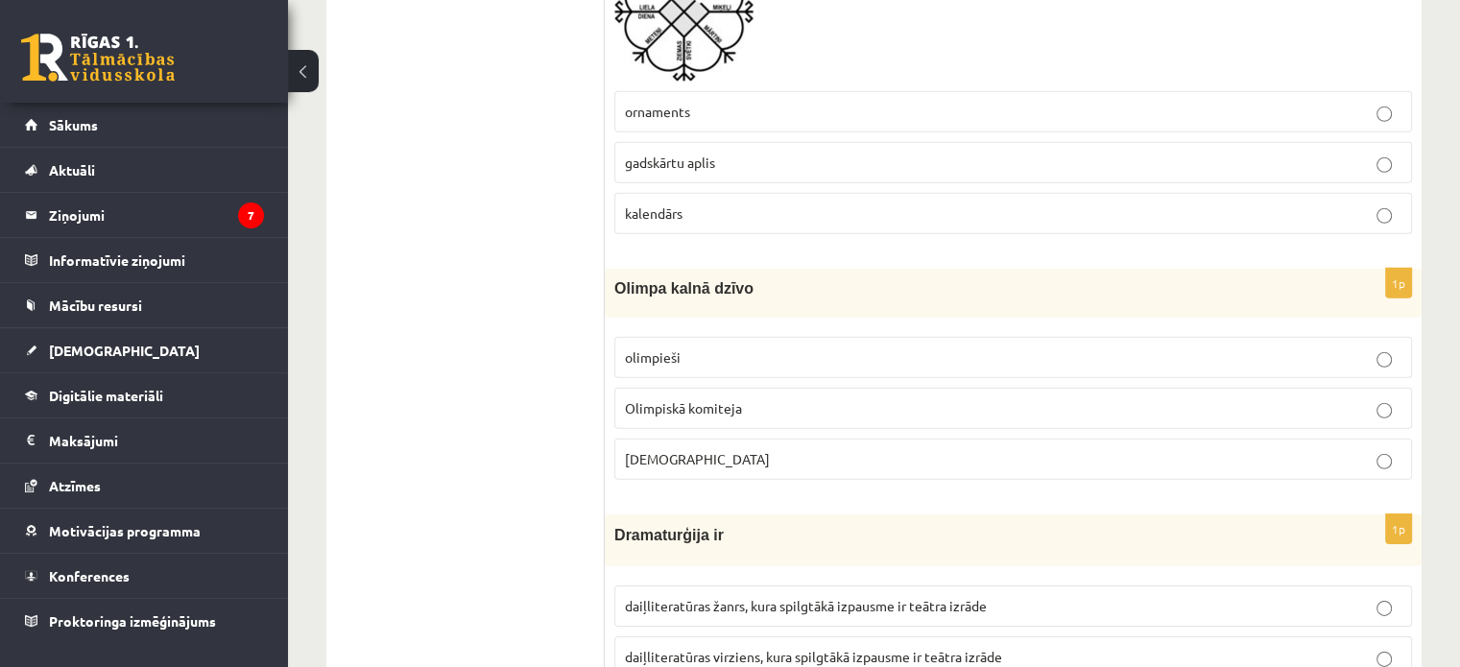
scroll to position [5856, 0]
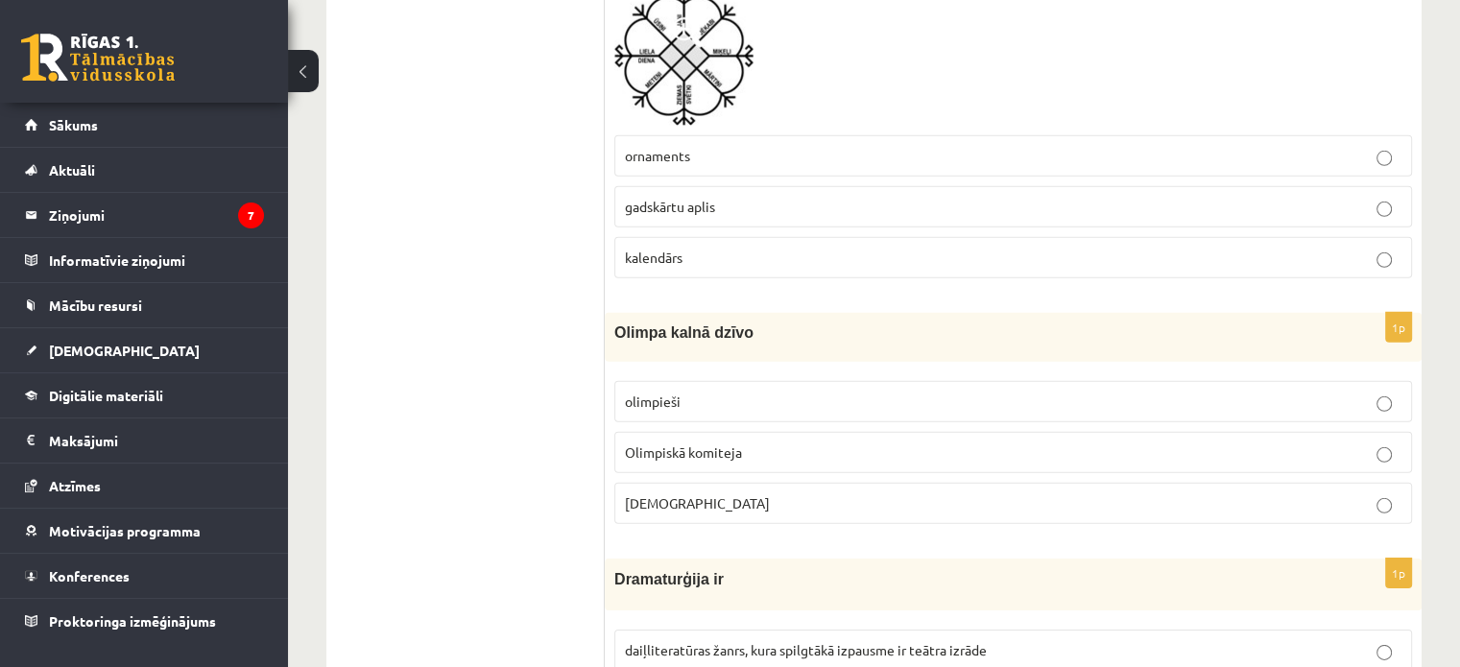
click at [820, 493] on p "Dievi" at bounding box center [1013, 503] width 777 height 20
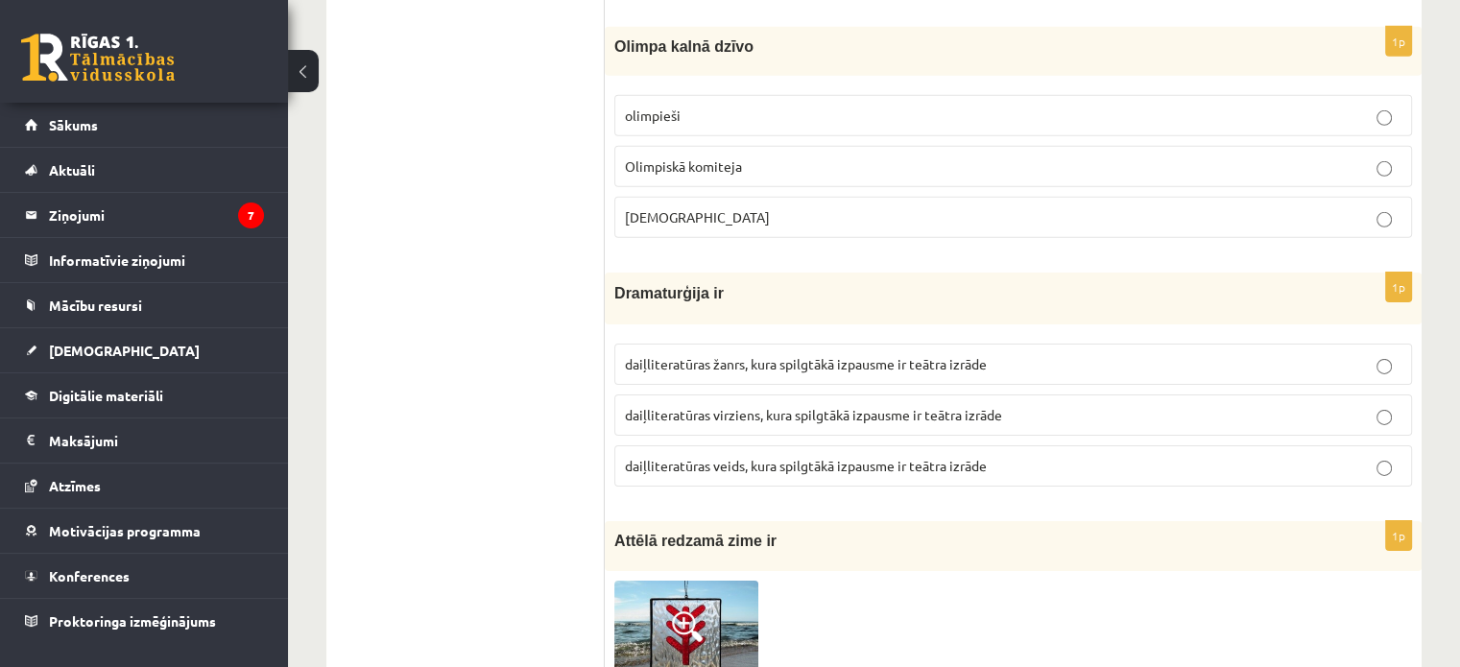
scroll to position [6143, 0]
click at [879, 353] on span "daiļliteratūras žanrs, kura spilgtākā izpausme ir teātra izrāde" at bounding box center [806, 361] width 362 height 17
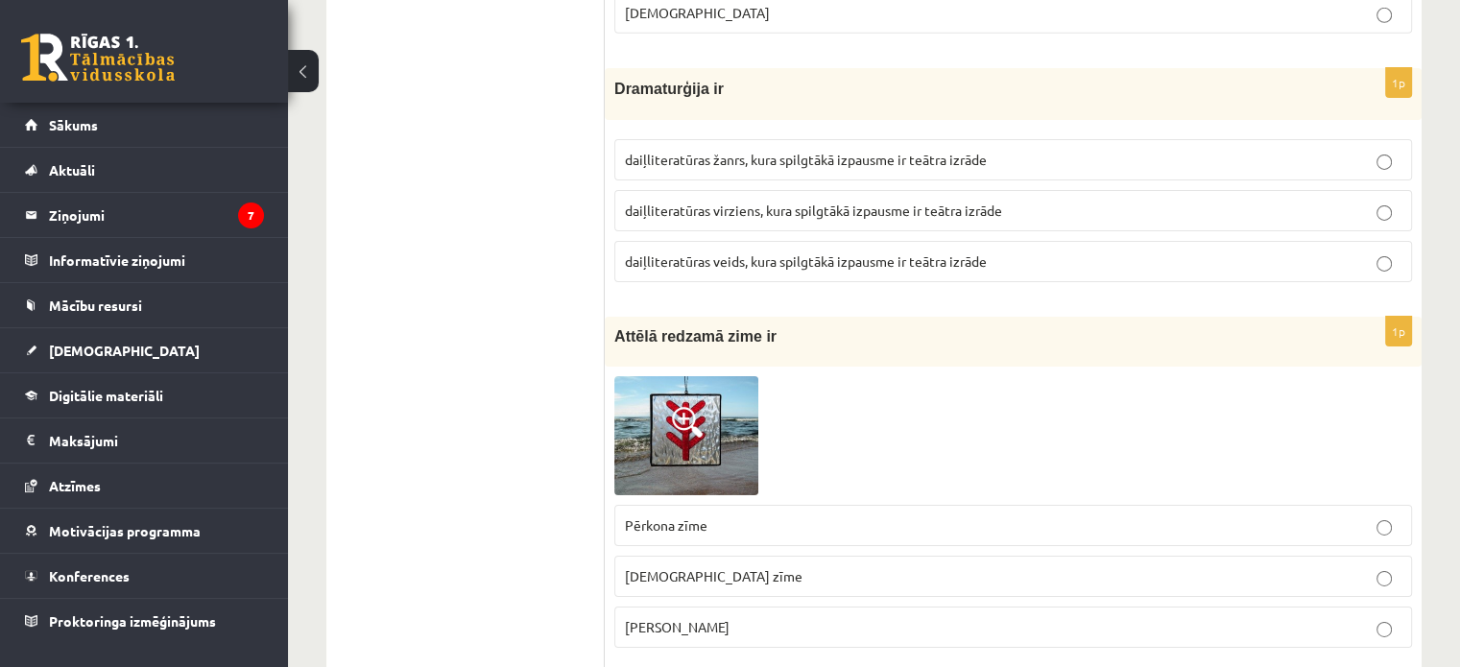
scroll to position [6431, 0]
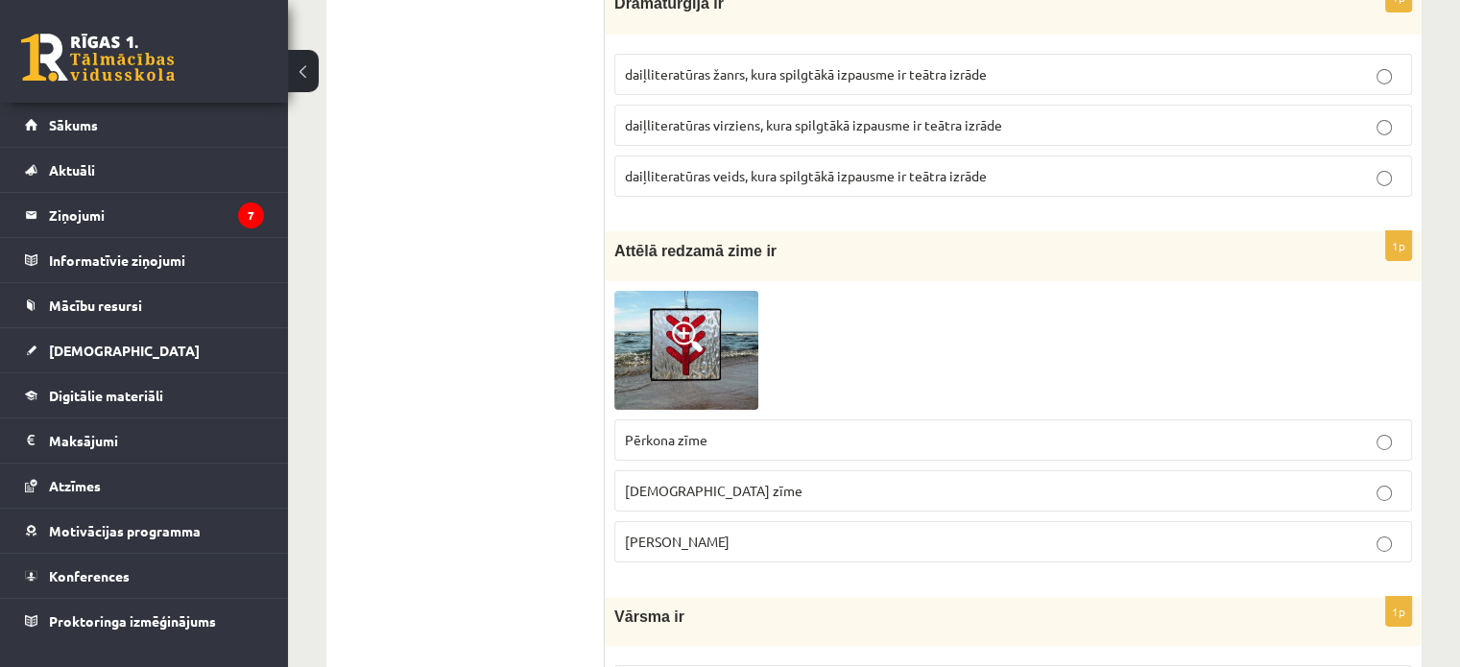
click at [722, 532] on p "Laimas slotiņa" at bounding box center [1013, 542] width 777 height 20
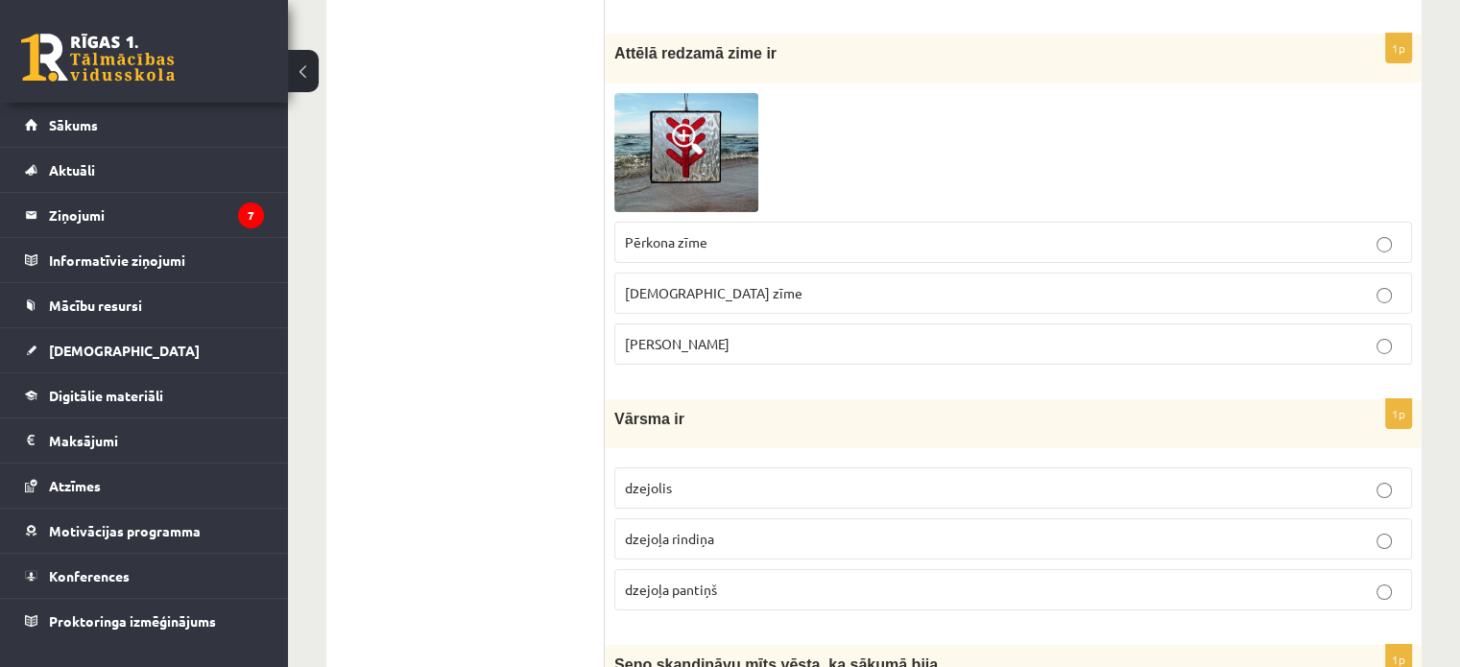
scroll to position [6815, 0]
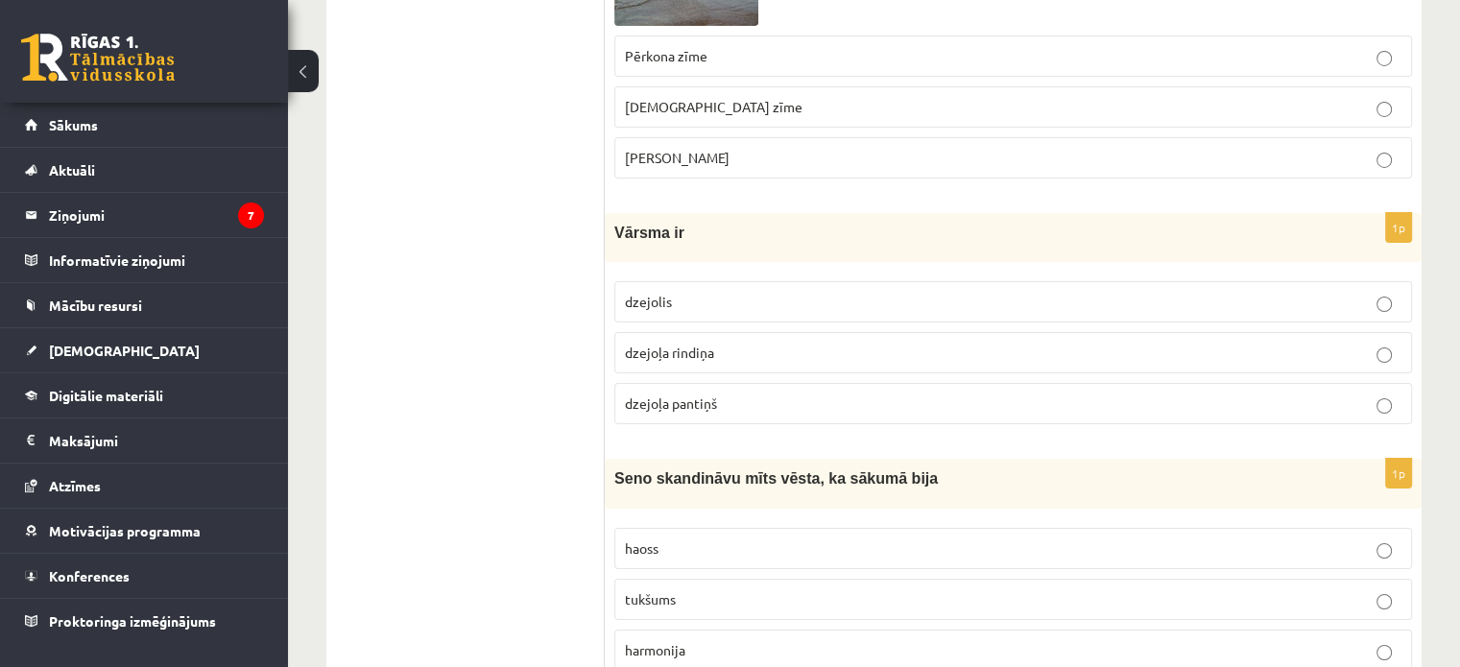
click at [783, 343] on p "dzejoļa rindiņa" at bounding box center [1013, 353] width 777 height 20
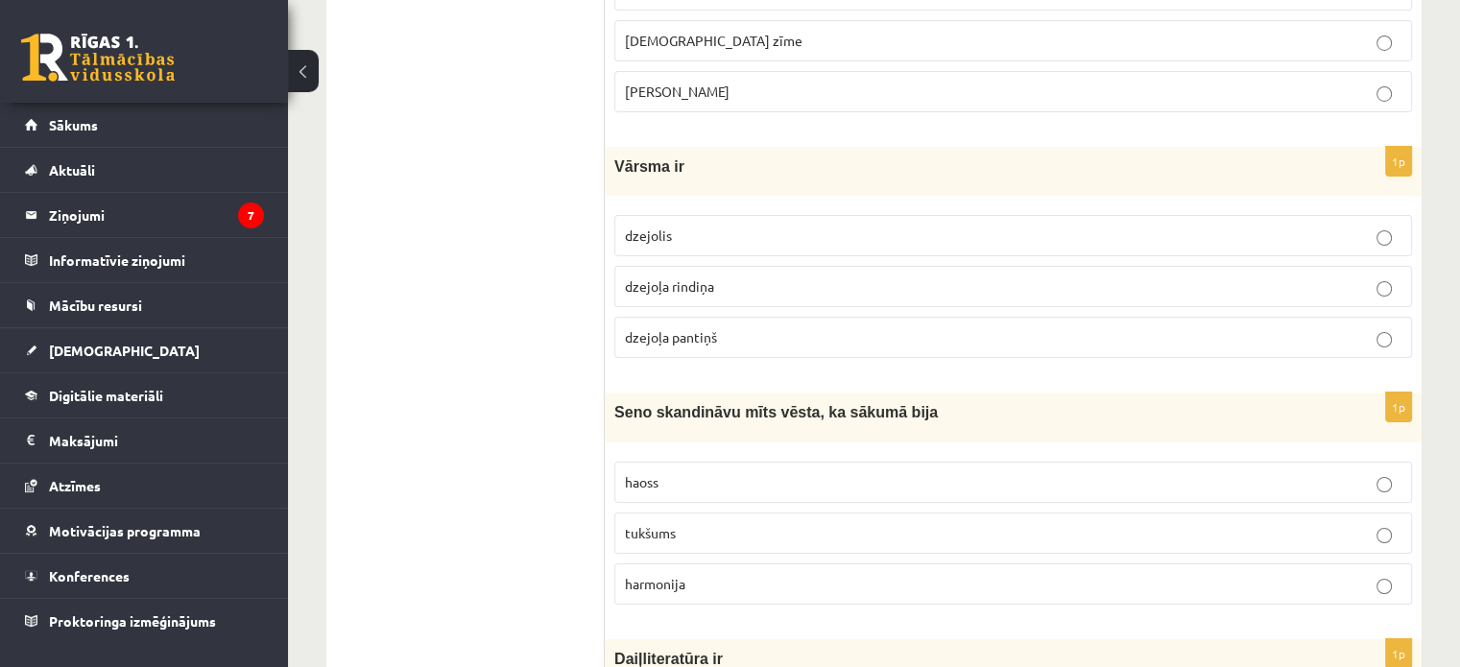
scroll to position [7007, 0]
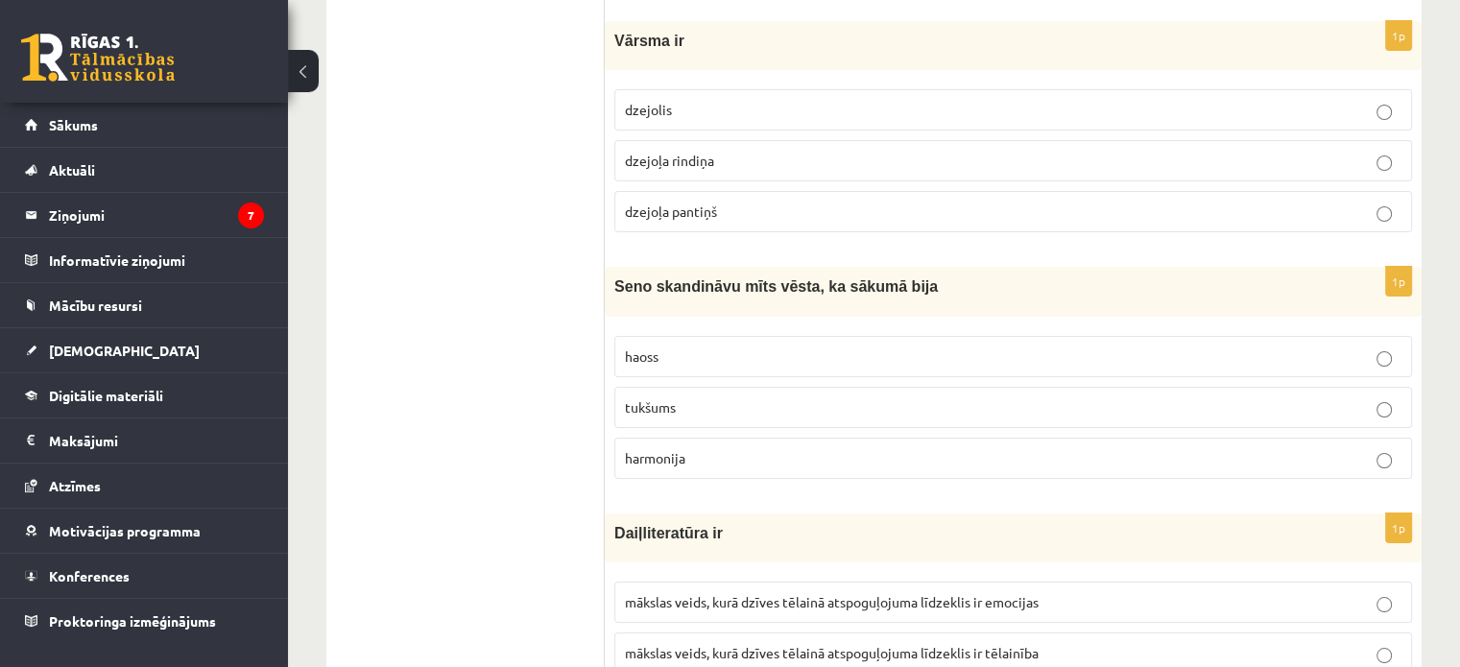
click at [771, 397] on p "tukšums" at bounding box center [1013, 407] width 777 height 20
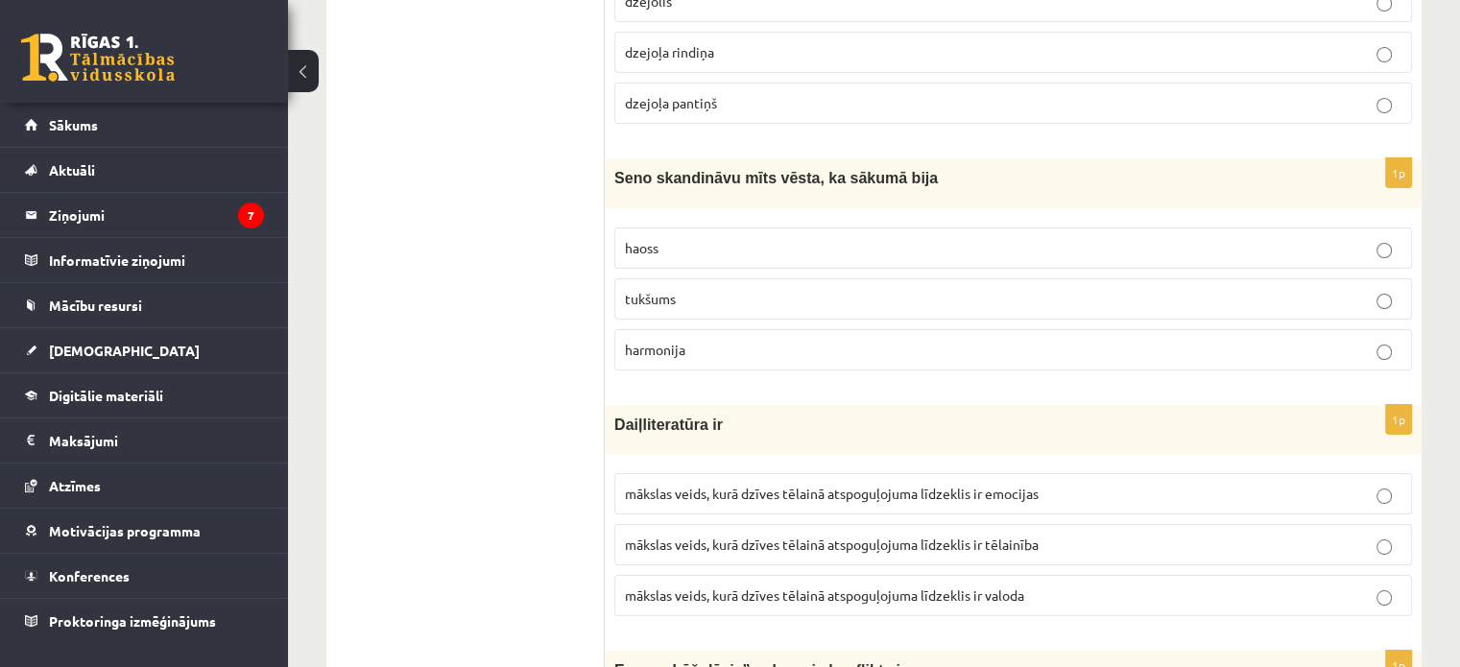
scroll to position [7199, 0]
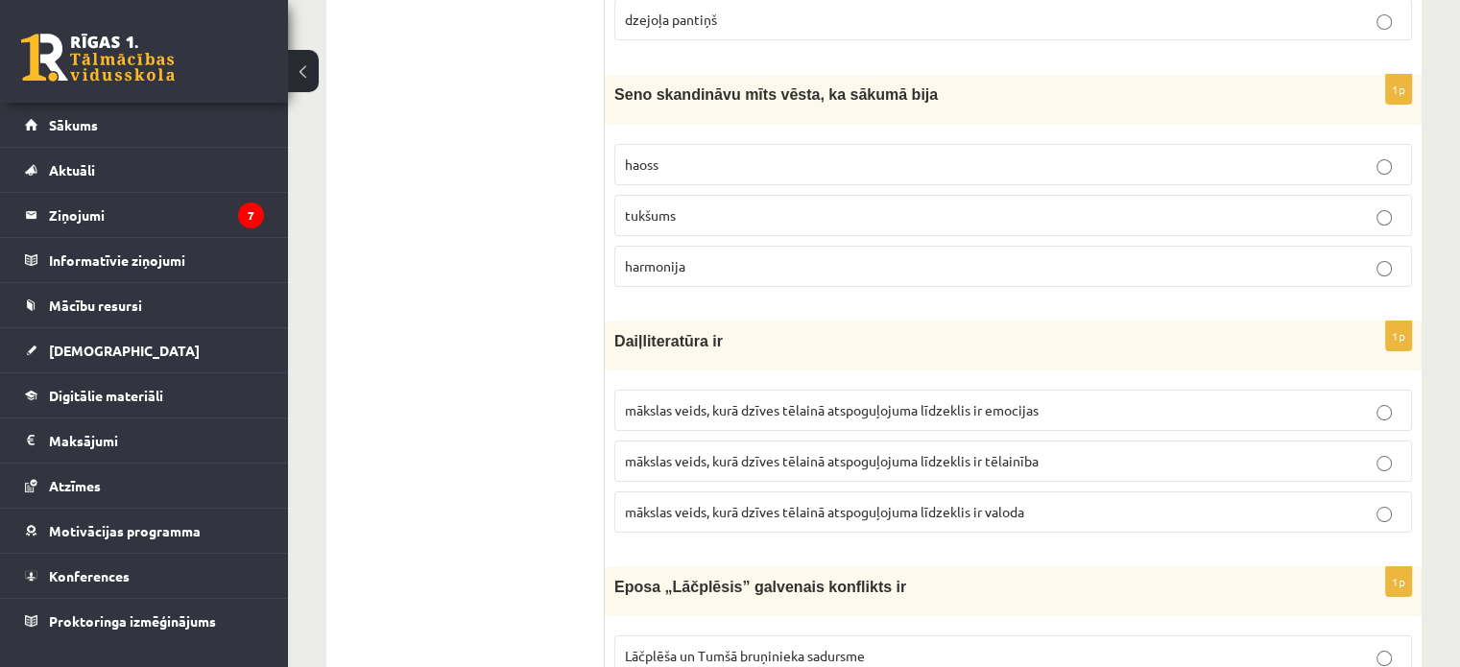
drag, startPoint x: 743, startPoint y: 476, endPoint x: 749, endPoint y: 467, distance: 10.4
click at [745, 503] on span "mākslas veids, kurā dzīves tēlainā atspoguļojuma līdzeklis ir valoda" at bounding box center [824, 511] width 399 height 17
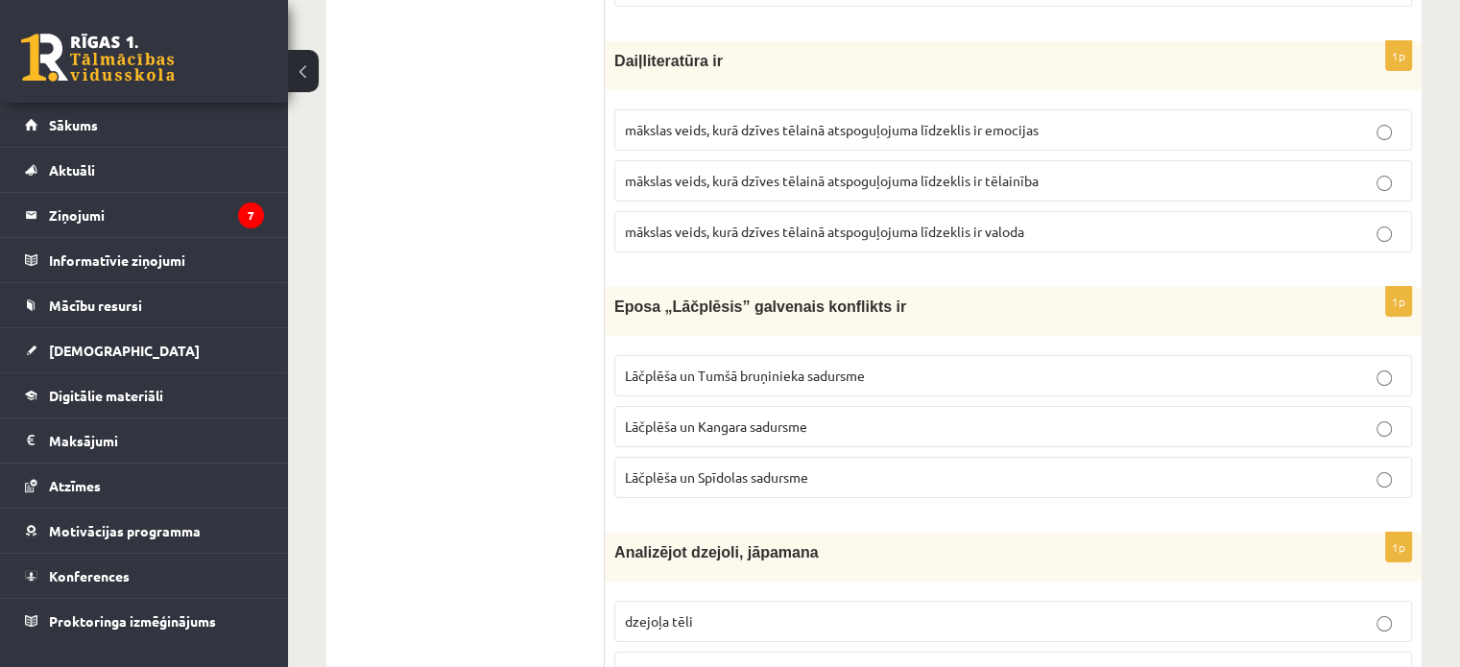
scroll to position [7487, 0]
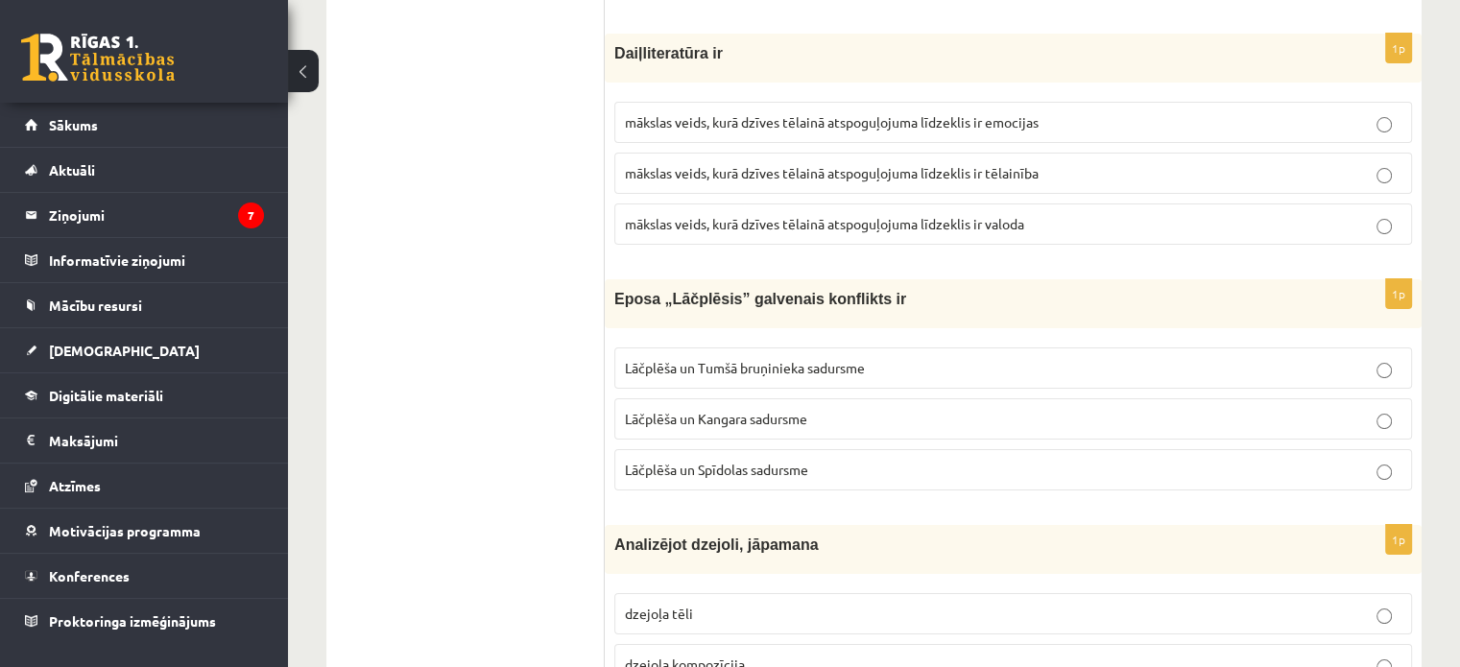
click at [806, 410] on span "Lāčplēša un Kangara sadursme" at bounding box center [716, 418] width 182 height 17
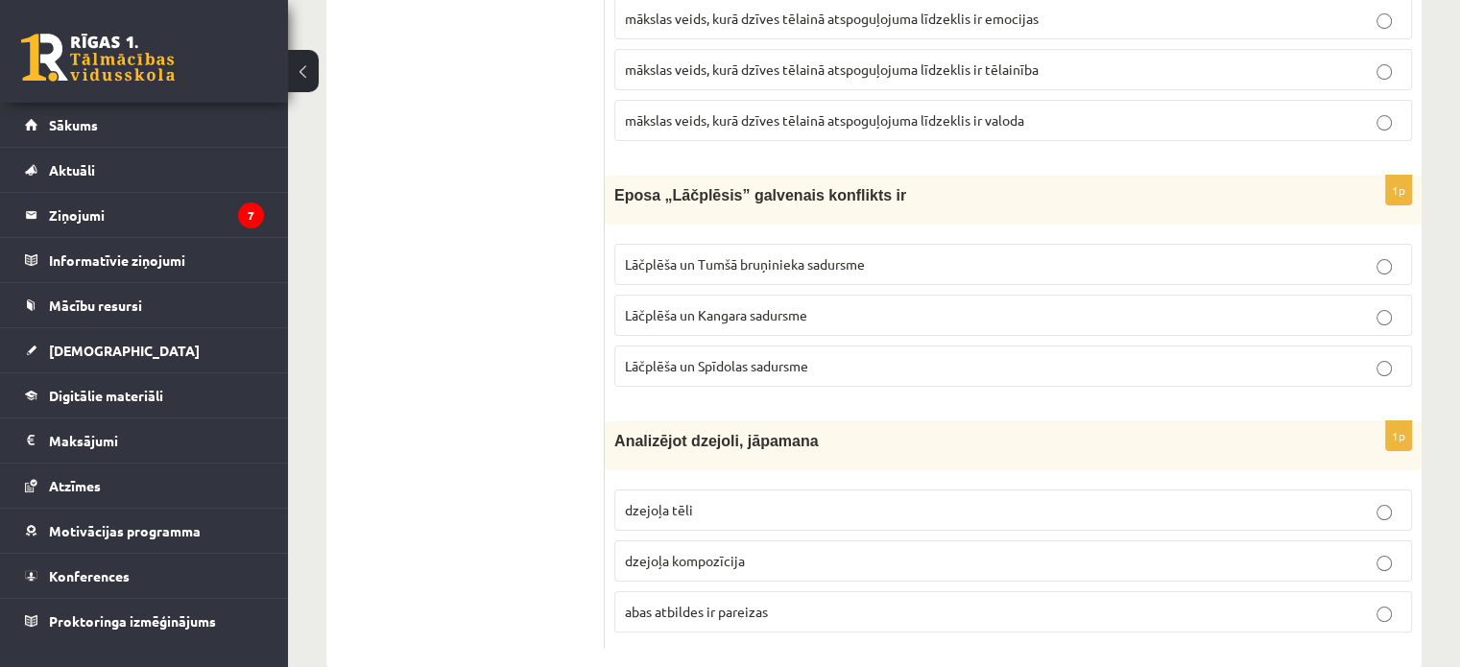
scroll to position [7592, 0]
click at [856, 254] on span "Lāčplēša un Tumšā bruņinieka sadursme" at bounding box center [745, 262] width 240 height 17
click at [760, 602] on span "abas atbildes ir pareizas" at bounding box center [696, 610] width 143 height 17
click at [1271, 601] on p "abas atbildes ir pareizas" at bounding box center [1013, 611] width 777 height 20
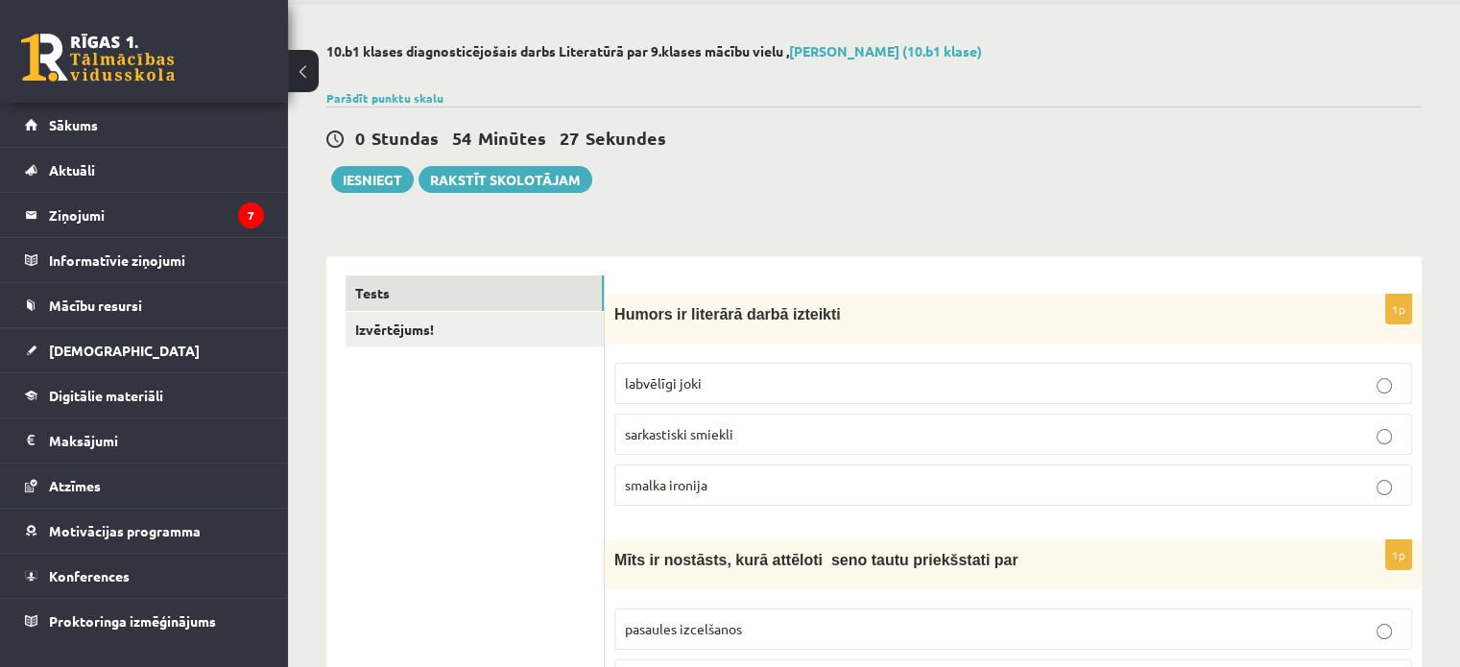
scroll to position [0, 0]
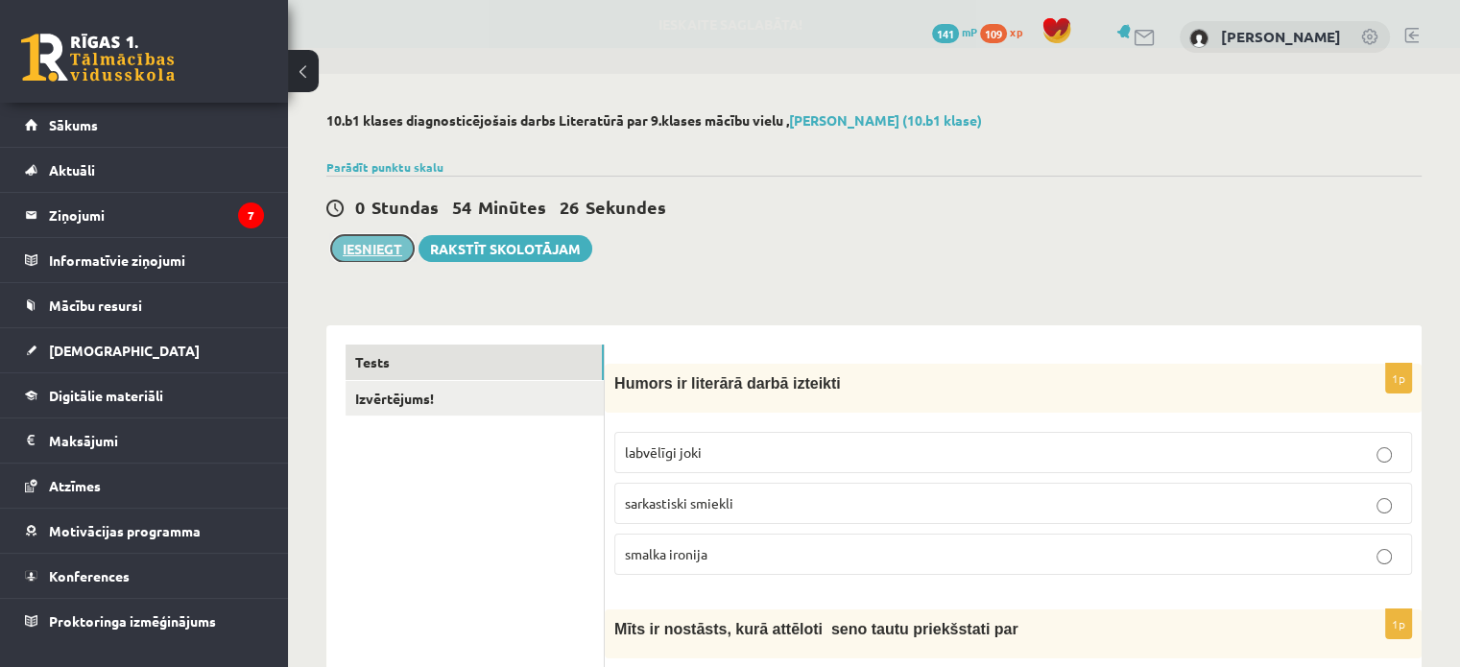
click at [388, 242] on button "Iesniegt" at bounding box center [372, 248] width 83 height 27
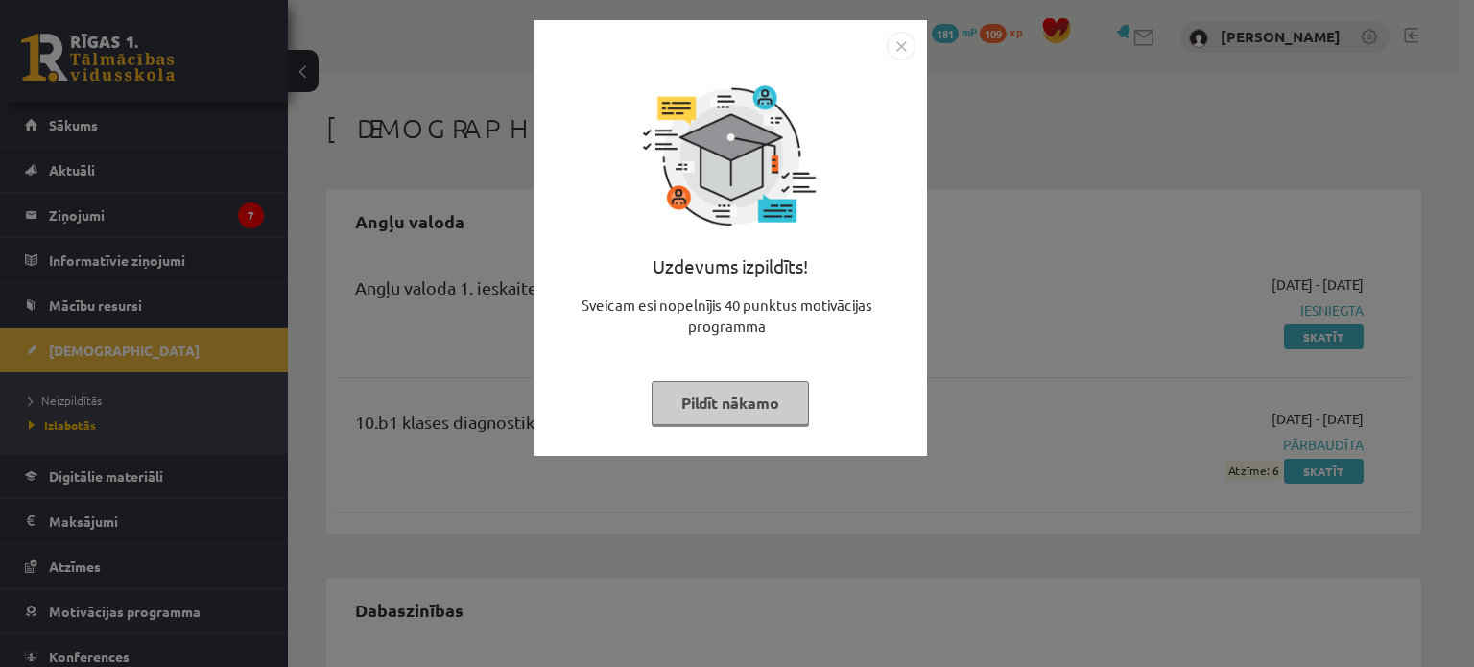
drag, startPoint x: 908, startPoint y: 37, endPoint x: 869, endPoint y: 60, distance: 45.6
click at [908, 37] on img "Close" at bounding box center [901, 46] width 29 height 29
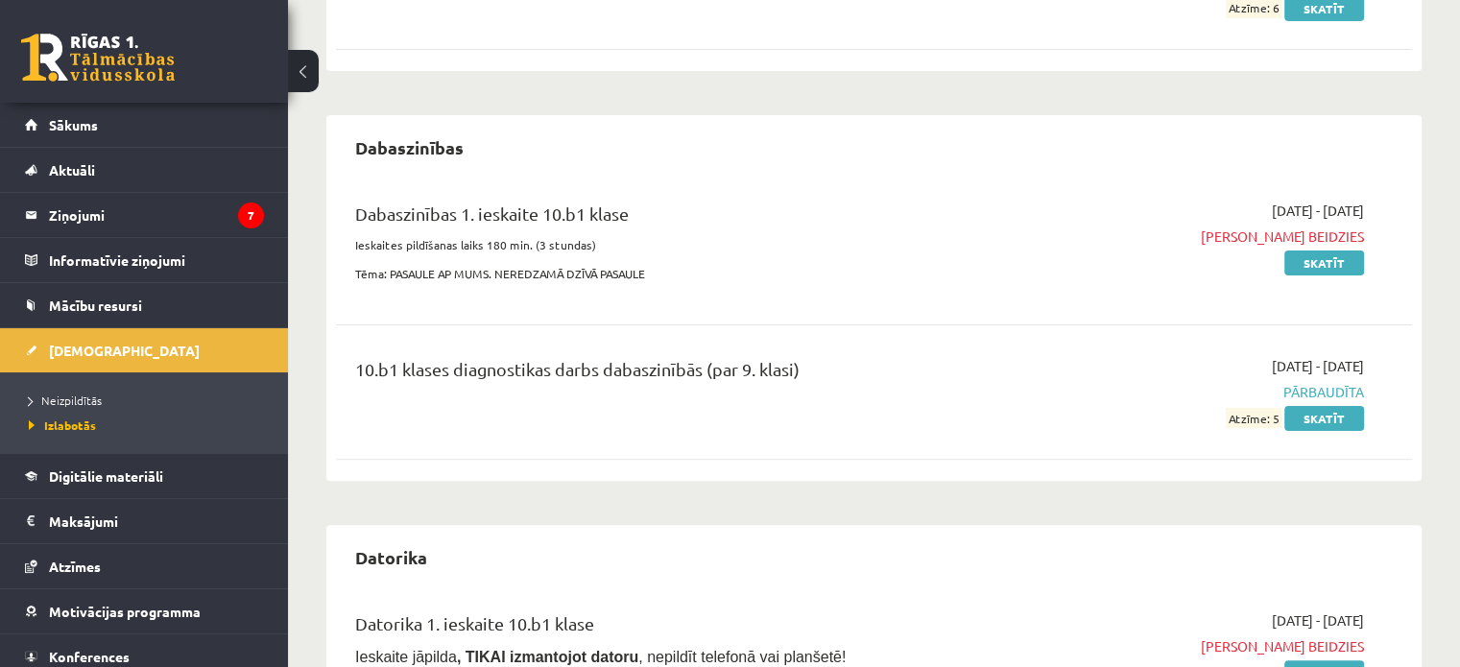
scroll to position [355, 0]
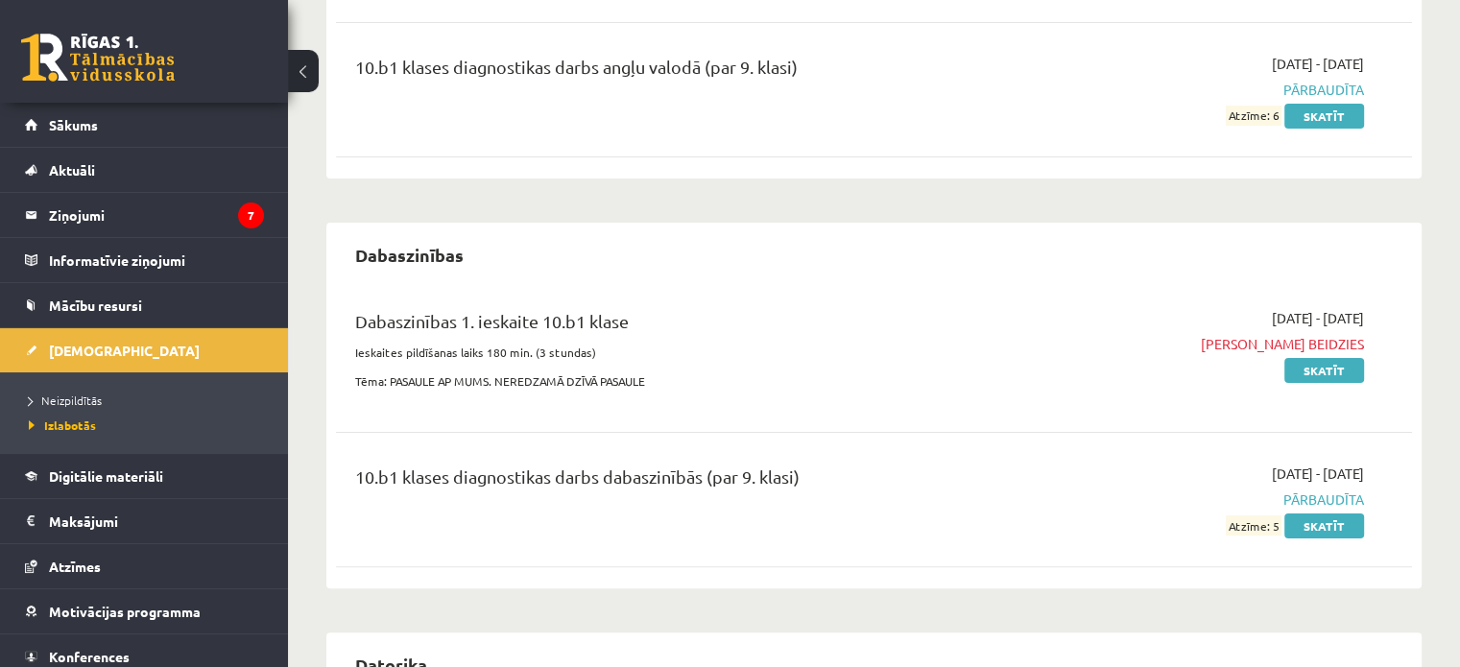
click at [121, 72] on link at bounding box center [98, 58] width 154 height 48
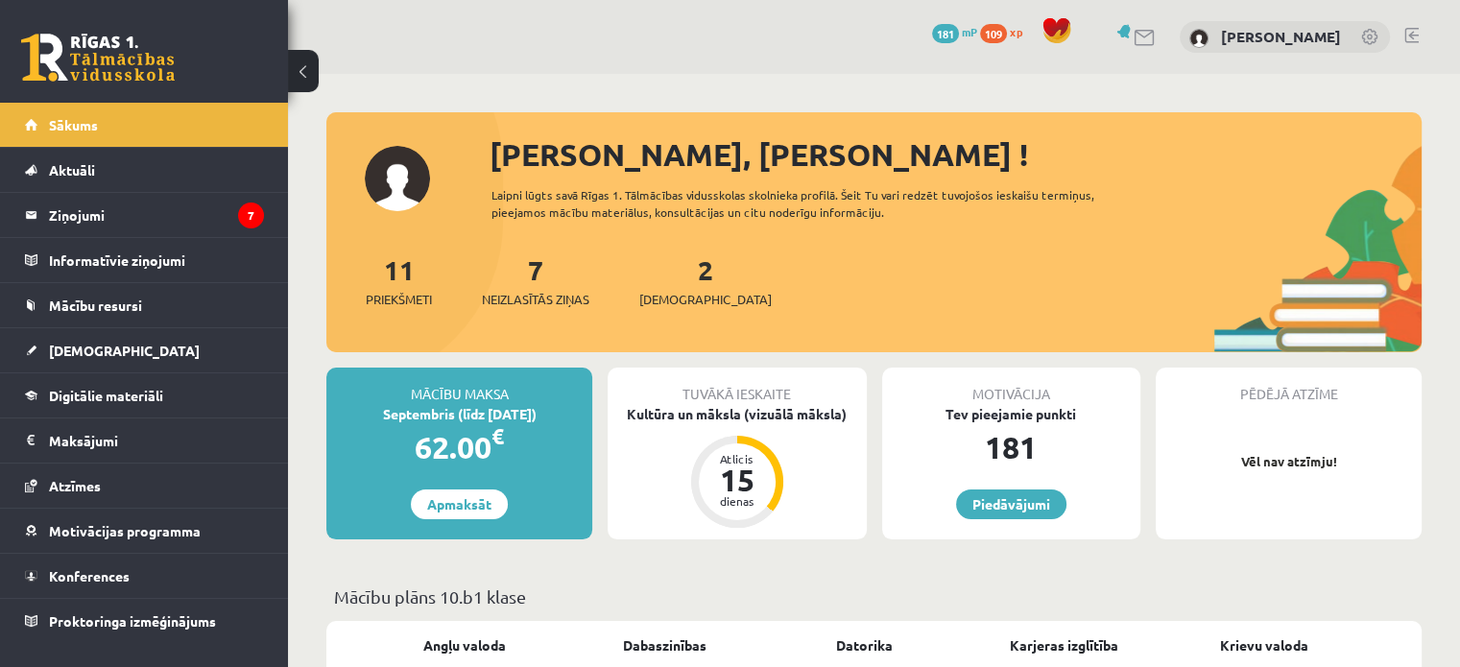
click at [1370, 37] on link at bounding box center [1370, 38] width 19 height 19
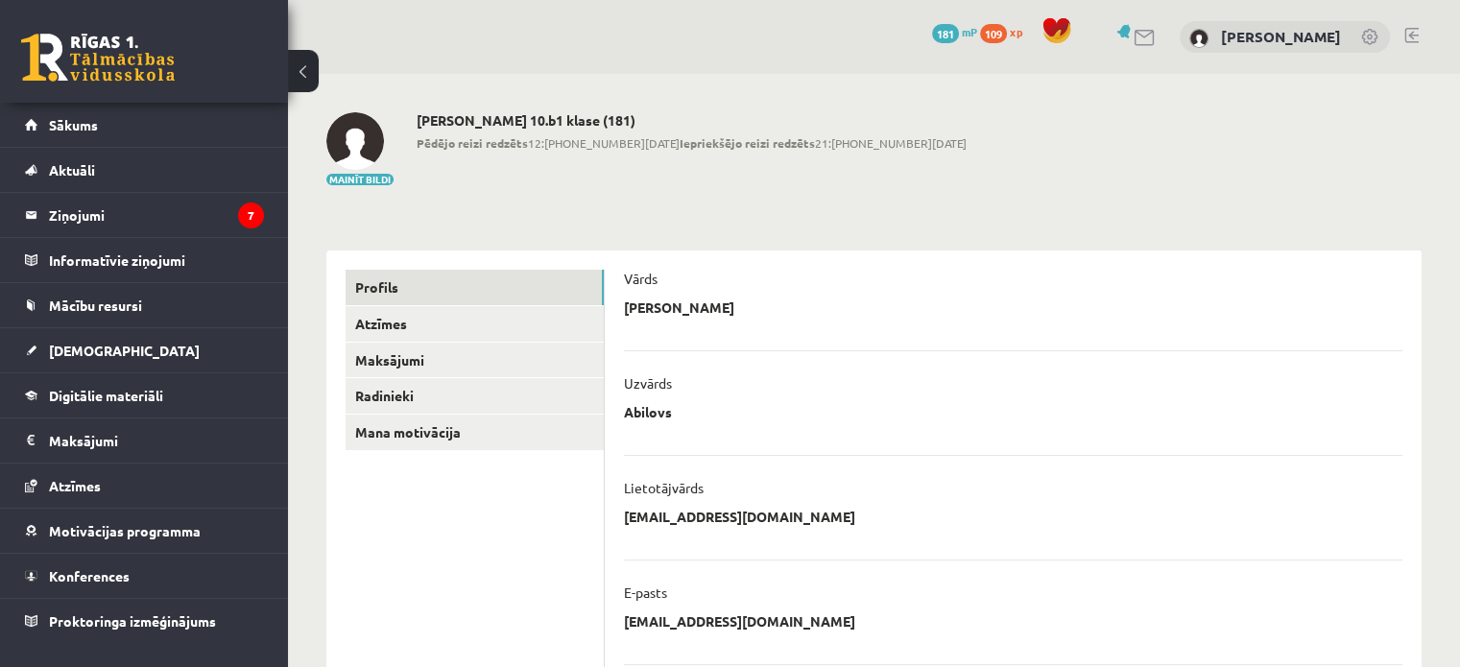
click at [1370, 37] on link at bounding box center [1370, 38] width 19 height 19
click at [1409, 41] on link at bounding box center [1411, 35] width 14 height 15
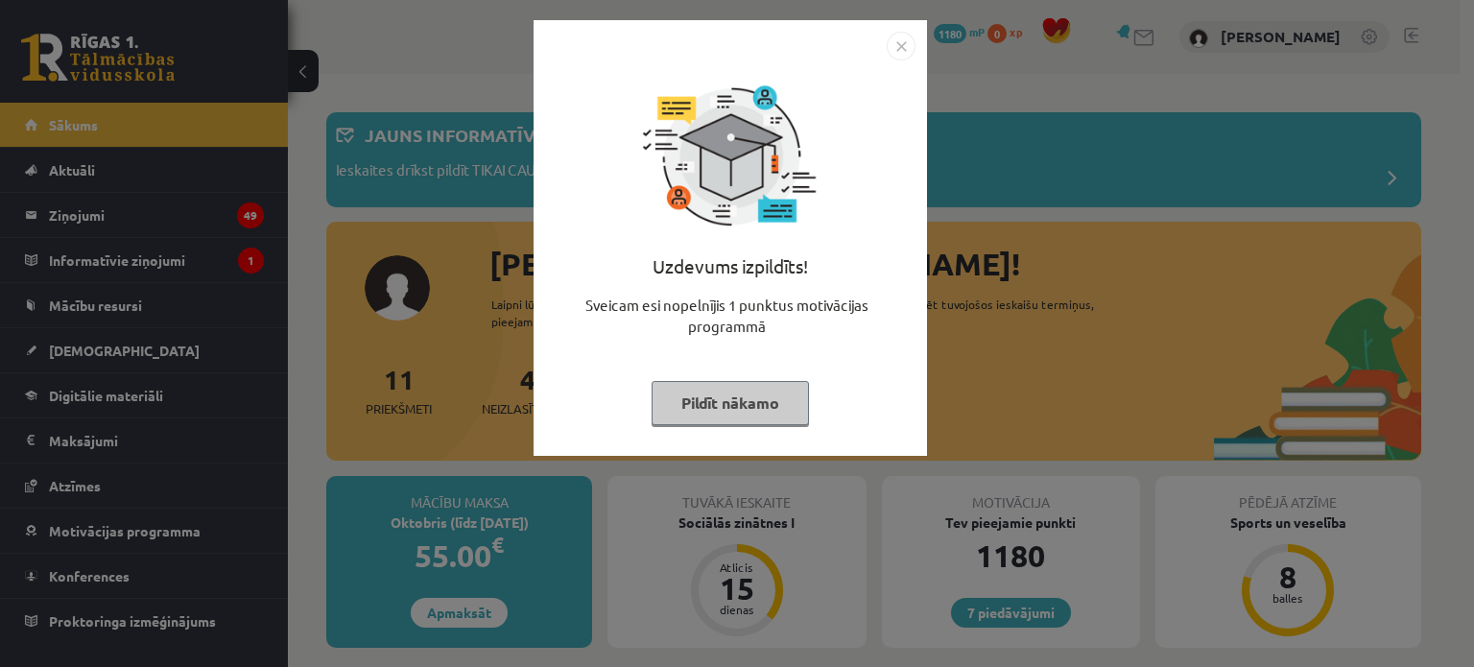
click at [900, 46] on img "Close" at bounding box center [901, 46] width 29 height 29
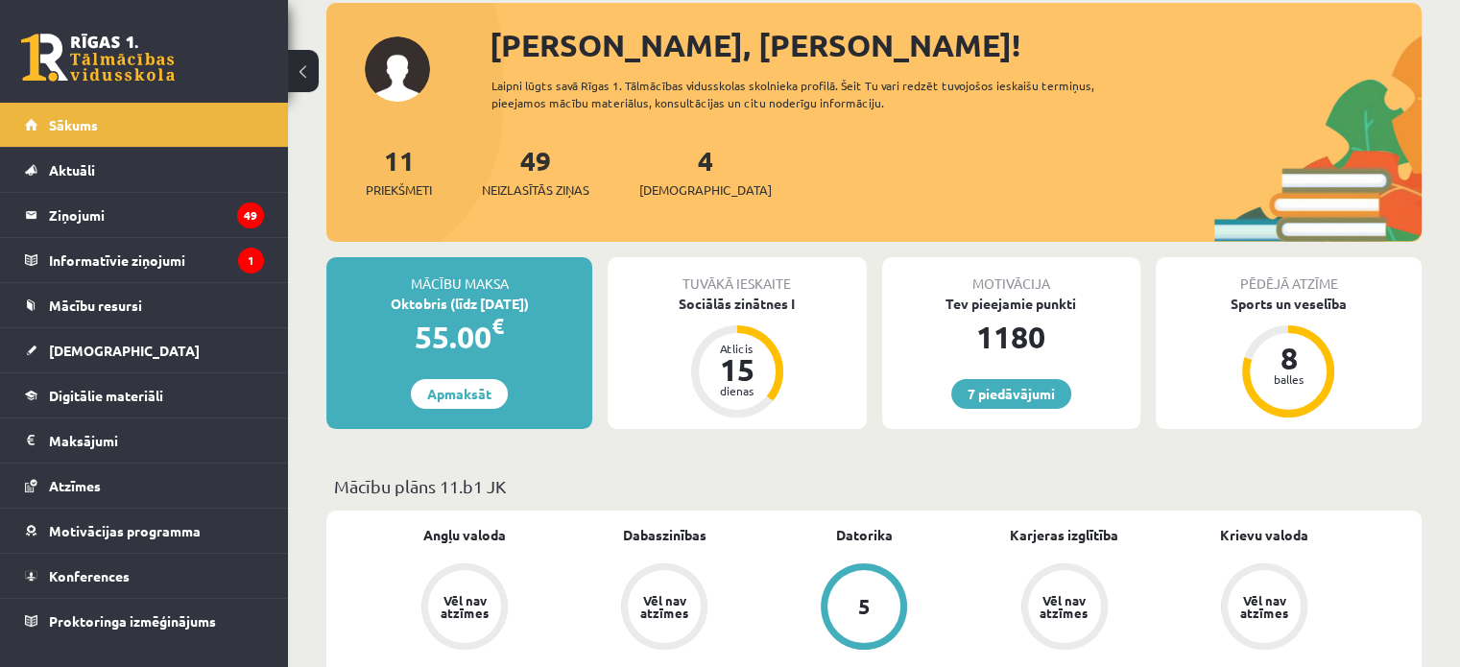
scroll to position [288, 0]
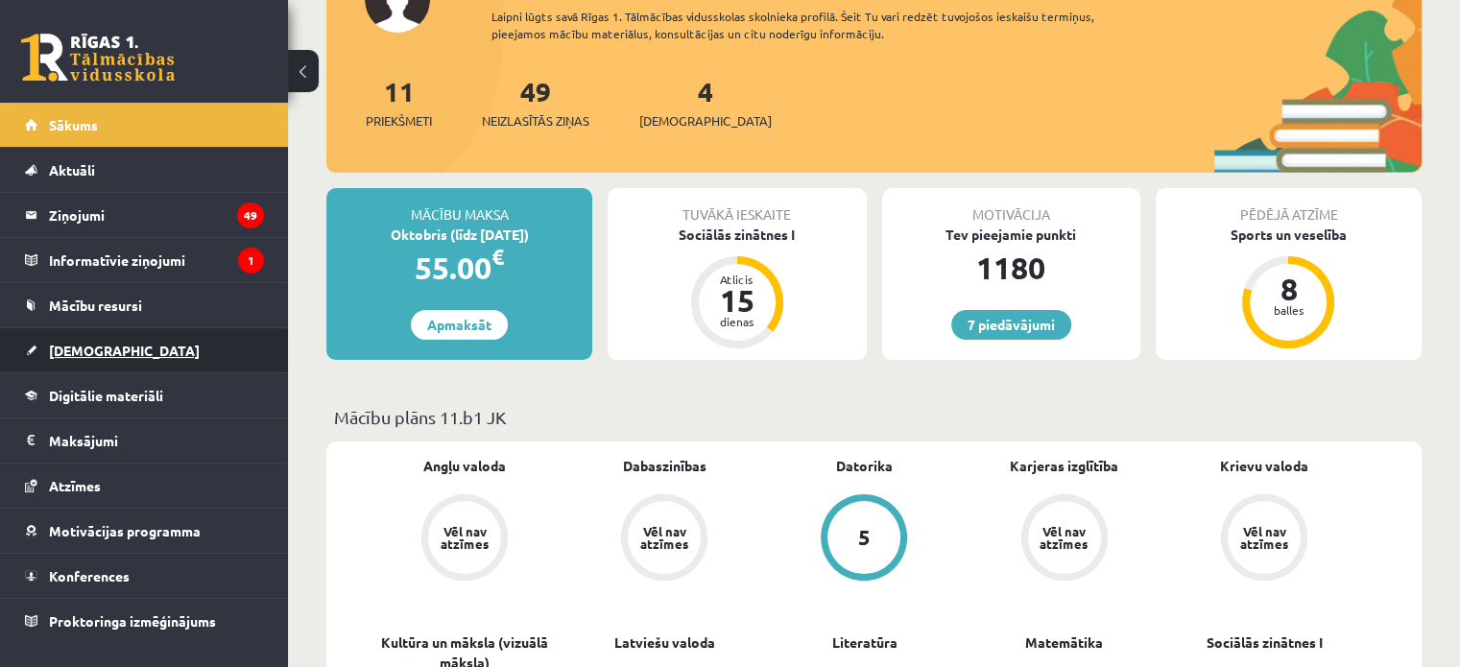
click at [75, 352] on span "[DEMOGRAPHIC_DATA]" at bounding box center [124, 350] width 151 height 17
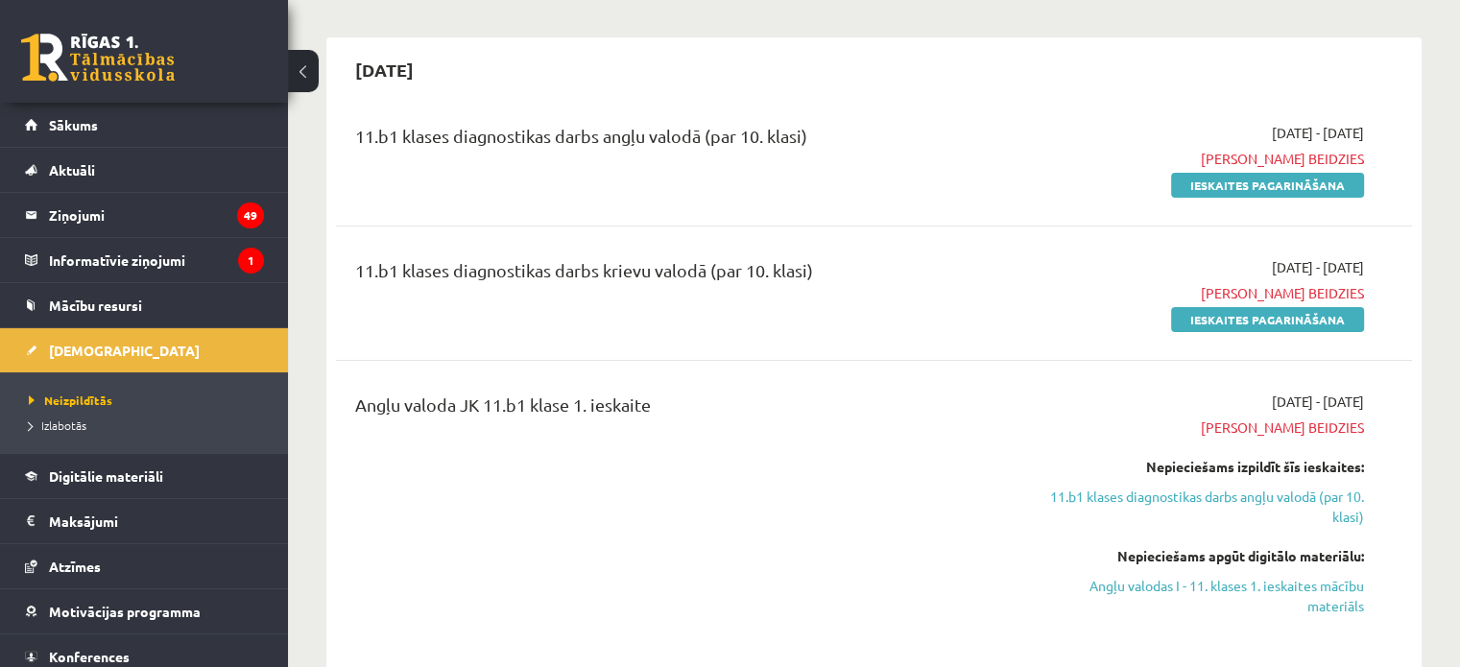
scroll to position [288, 0]
